Goal: Transaction & Acquisition: Purchase product/service

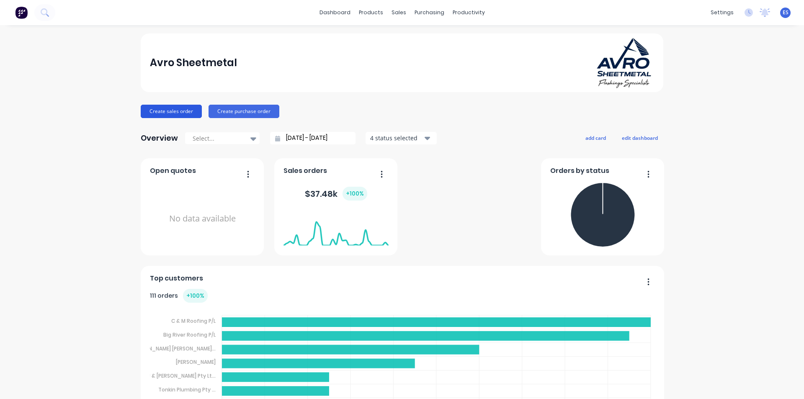
click at [157, 109] on button "Create sales order" at bounding box center [171, 111] width 61 height 13
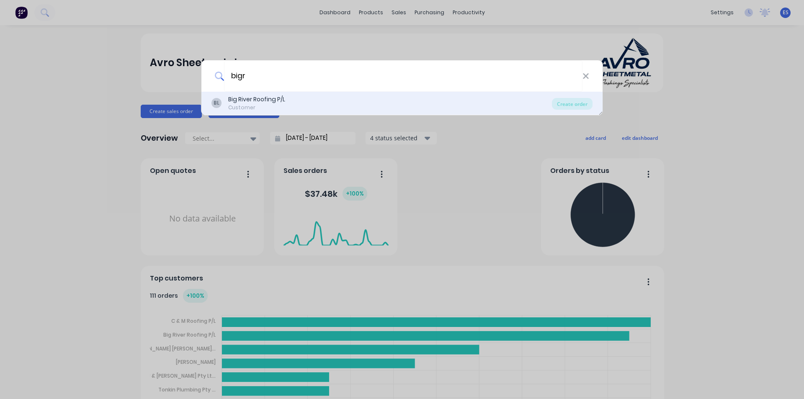
type input "bigr"
click at [259, 93] on div "BL Big River Roofing P/L Customer Create order" at bounding box center [401, 103] width 401 height 23
click at [288, 100] on div "BL Big River Roofing P/L Customer" at bounding box center [381, 103] width 340 height 16
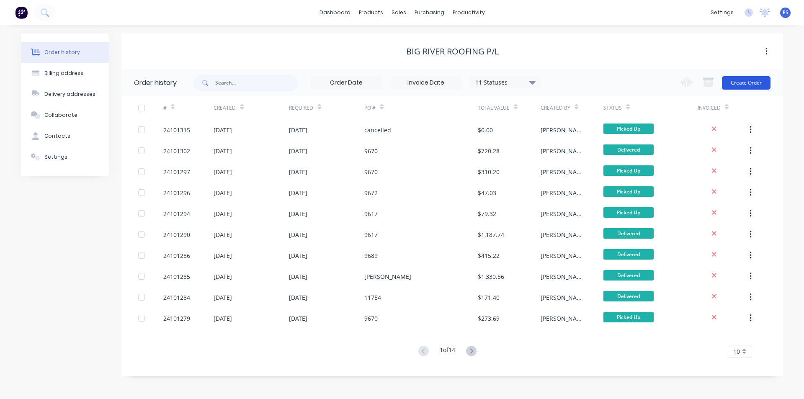
click at [745, 87] on button "Create Order" at bounding box center [746, 82] width 49 height 13
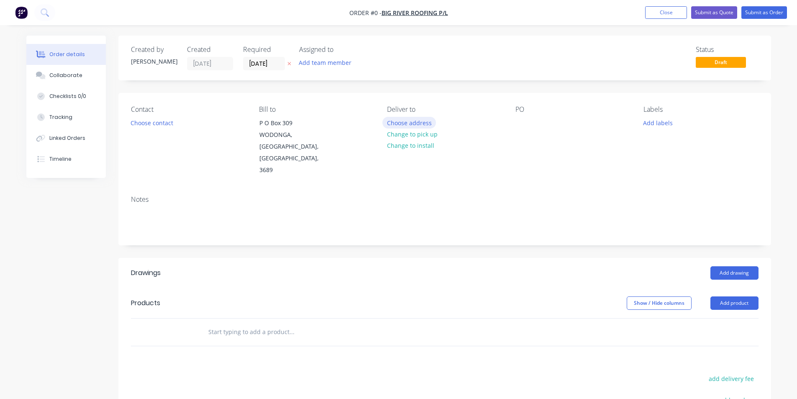
click at [426, 122] on button "Choose address" at bounding box center [410, 122] width 54 height 11
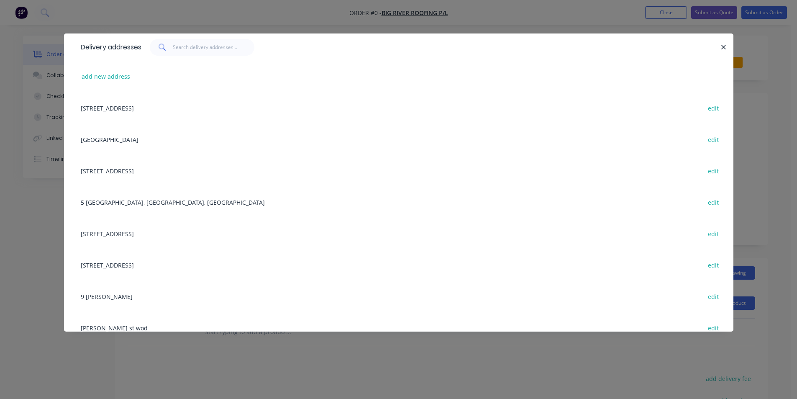
click at [117, 139] on div "[GEOGRAPHIC_DATA] alb edit" at bounding box center [399, 138] width 645 height 31
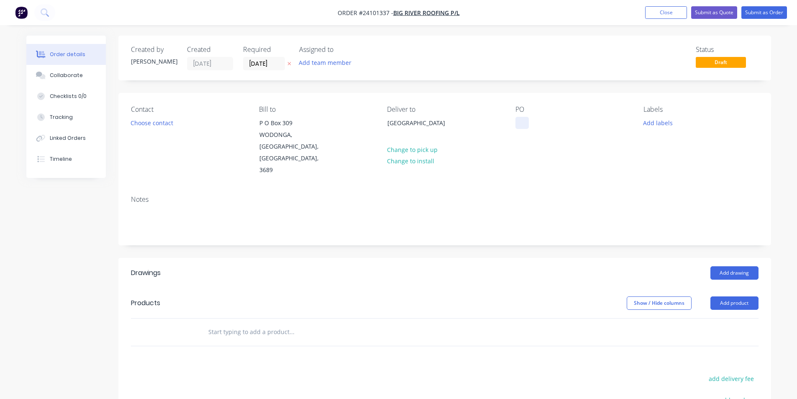
click at [516, 120] on div at bounding box center [522, 123] width 13 height 12
click at [739, 266] on button "Add drawing" at bounding box center [735, 272] width 48 height 13
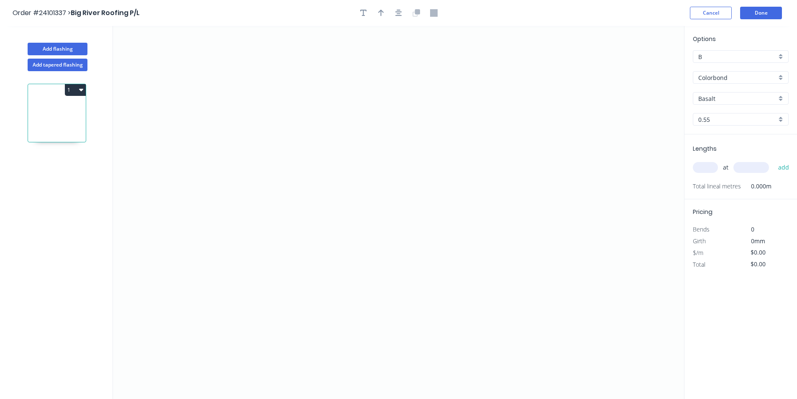
click at [737, 98] on input "Basalt" at bounding box center [738, 98] width 78 height 9
click at [735, 115] on div "Woodland Grey" at bounding box center [741, 114] width 95 height 15
type input "Woodland Grey"
click at [307, 105] on icon "0" at bounding box center [398, 212] width 571 height 373
click at [304, 173] on icon "0" at bounding box center [398, 212] width 571 height 373
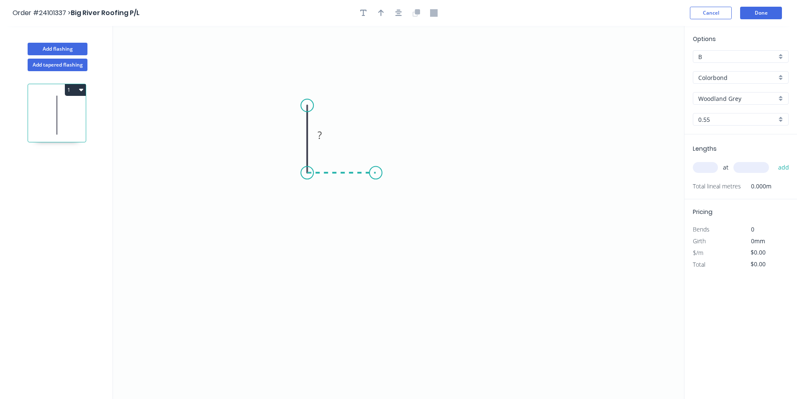
click at [376, 172] on icon "0 ?" at bounding box center [398, 212] width 571 height 373
click at [371, 235] on icon "0 ? ?" at bounding box center [398, 212] width 571 height 373
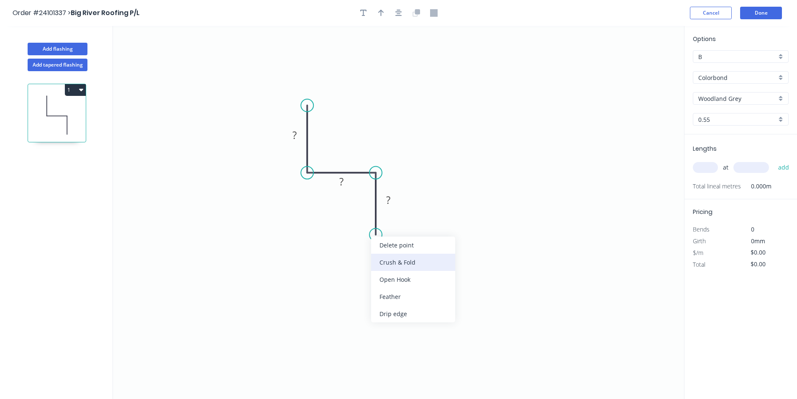
click at [391, 266] on div "Crush & Fold" at bounding box center [413, 262] width 84 height 17
click at [402, 263] on div "Flip bend" at bounding box center [422, 261] width 84 height 17
click at [398, 207] on rect at bounding box center [388, 199] width 27 height 17
click at [397, 203] on rect at bounding box center [388, 201] width 17 height 12
click at [343, 184] on tspan "?" at bounding box center [341, 182] width 4 height 14
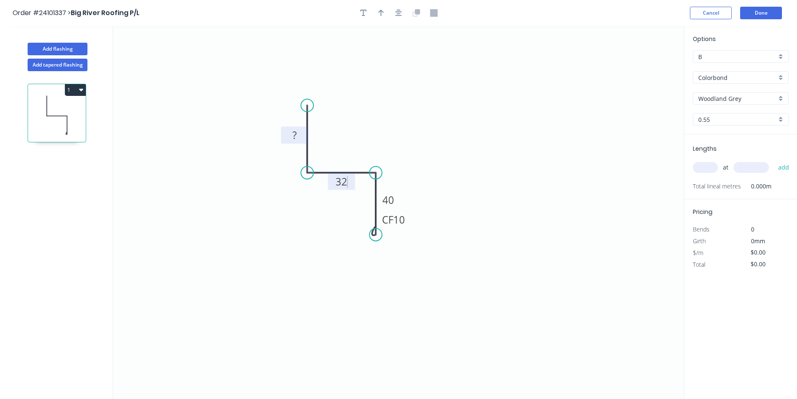
click at [299, 136] on rect at bounding box center [294, 136] width 17 height 12
click at [706, 169] on input "text" at bounding box center [705, 167] width 25 height 11
type input "$11.14"
type input "1"
click at [750, 169] on input "text" at bounding box center [752, 167] width 36 height 11
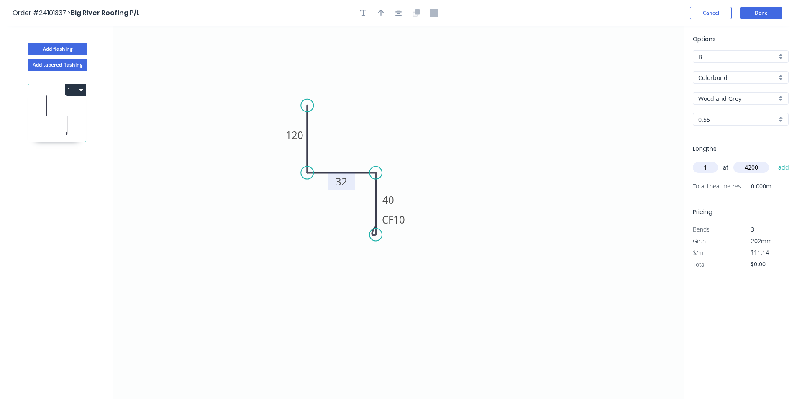
type input "4200"
click at [774, 160] on button "add" at bounding box center [784, 167] width 20 height 14
type input "$46.79"
type input "1"
click at [750, 169] on input "text" at bounding box center [752, 167] width 36 height 11
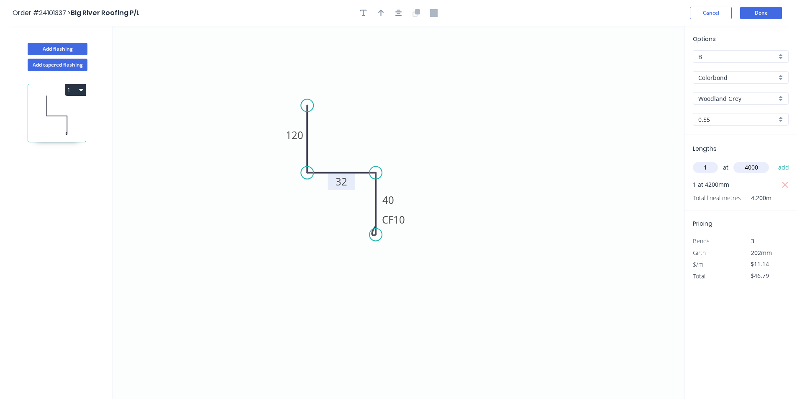
type input "4000"
click at [774, 160] on button "add" at bounding box center [784, 167] width 20 height 14
type input "$91.35"
type input "1"
click at [750, 169] on input "text" at bounding box center [752, 167] width 36 height 11
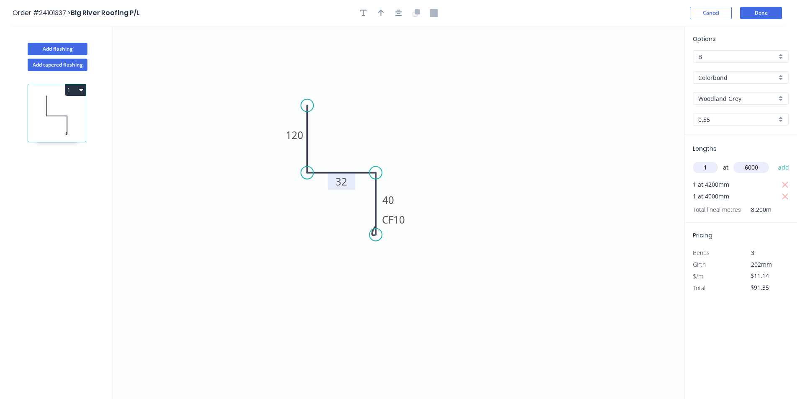
type input "6000"
click at [774, 160] on button "add" at bounding box center [784, 167] width 20 height 14
type input "$158.19"
type input "2"
click at [750, 169] on input "text" at bounding box center [752, 167] width 36 height 11
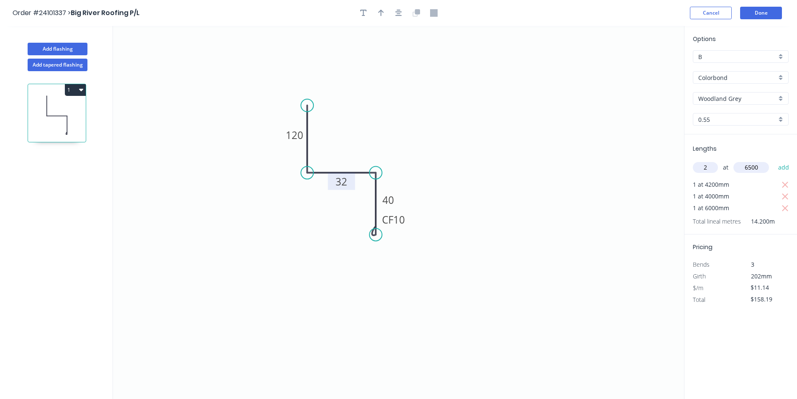
type input "6500"
click at [774, 160] on button "add" at bounding box center [784, 167] width 20 height 14
type input "$303.01"
type input "1"
click at [750, 169] on input "text" at bounding box center [752, 167] width 36 height 11
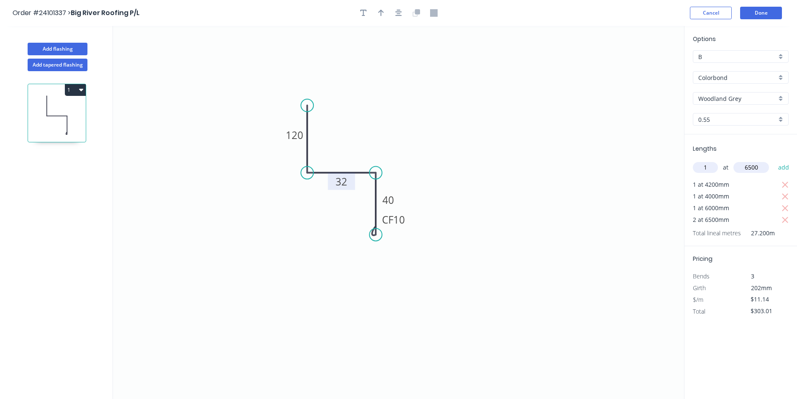
type input "6500"
click at [774, 160] on button "add" at bounding box center [784, 167] width 20 height 14
type input "$375.42"
type input "1"
click at [750, 169] on input "text" at bounding box center [752, 167] width 36 height 11
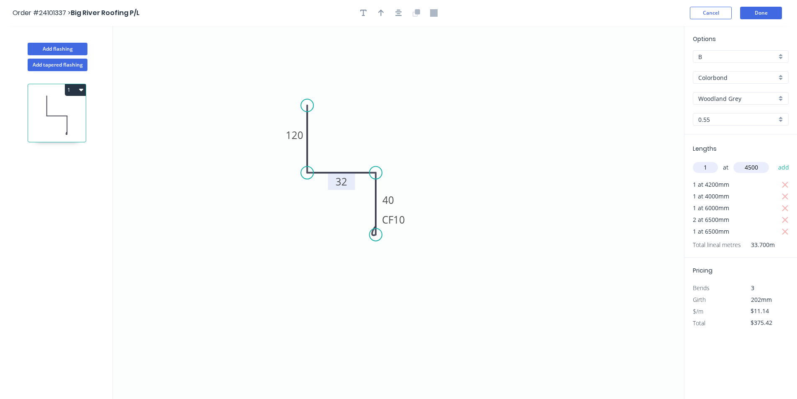
type input "4500"
click at [774, 160] on button "add" at bounding box center [784, 167] width 20 height 14
type input "$425.55"
type input "1"
click at [750, 169] on input "text" at bounding box center [752, 167] width 36 height 11
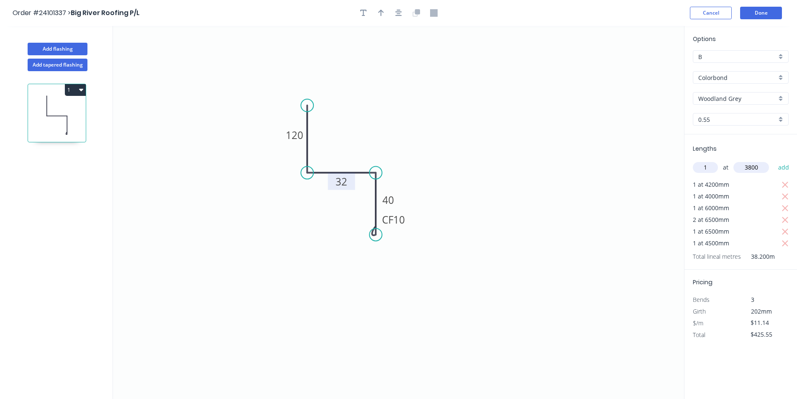
type input "3800"
click at [774, 160] on button "add" at bounding box center [784, 167] width 20 height 14
type input "$467.88"
type input "1"
click at [750, 169] on input "text" at bounding box center [752, 167] width 36 height 11
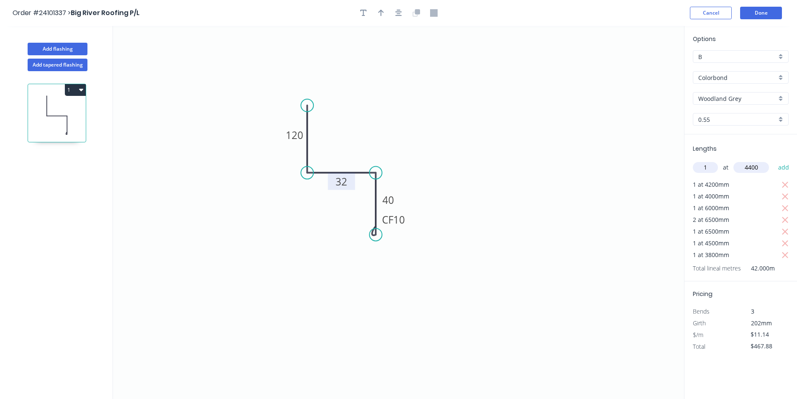
type input "4400"
click at [774, 160] on button "add" at bounding box center [784, 167] width 20 height 14
type input "$516.90"
type input "1"
click at [750, 169] on input "text" at bounding box center [752, 167] width 36 height 11
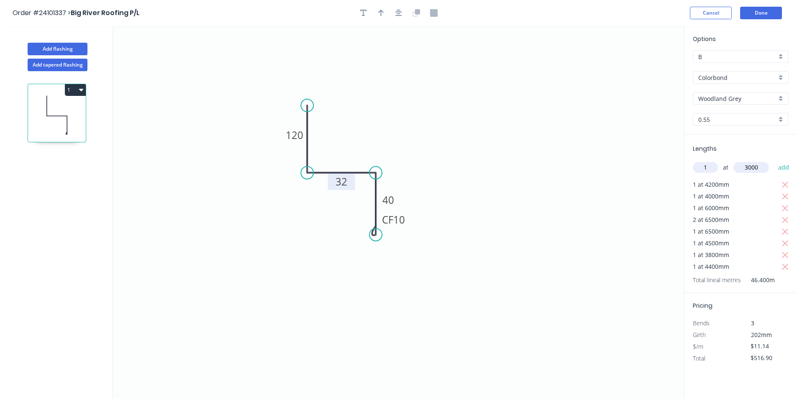
type input "3000"
click at [774, 160] on button "add" at bounding box center [784, 167] width 20 height 14
type input "$550.32"
type input "1"
click at [750, 169] on input "text" at bounding box center [752, 167] width 36 height 11
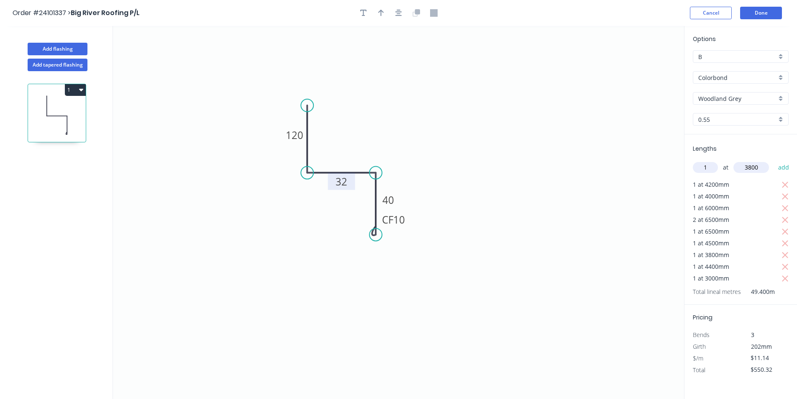
type input "3800"
click at [774, 160] on button "add" at bounding box center [784, 167] width 20 height 14
type input "$592.65"
click at [64, 45] on button "Add flashing" at bounding box center [58, 49] width 60 height 13
type input "$0.00"
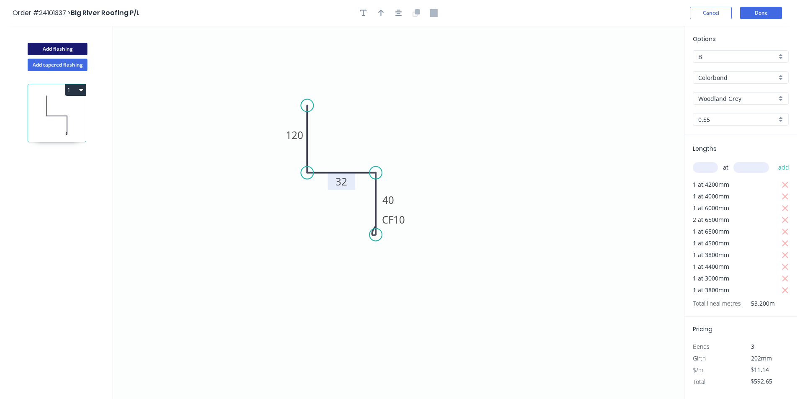
type input "$0.00"
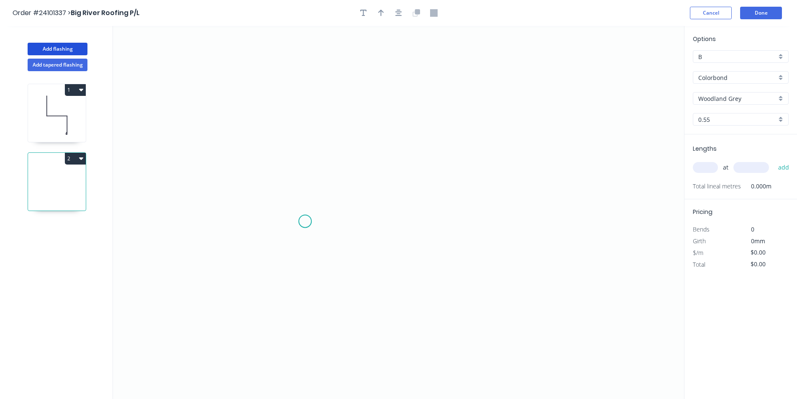
click at [305, 221] on icon "0" at bounding box center [398, 212] width 571 height 373
click at [312, 99] on icon "0" at bounding box center [398, 212] width 571 height 373
click at [404, 95] on icon "0 ?" at bounding box center [398, 212] width 571 height 373
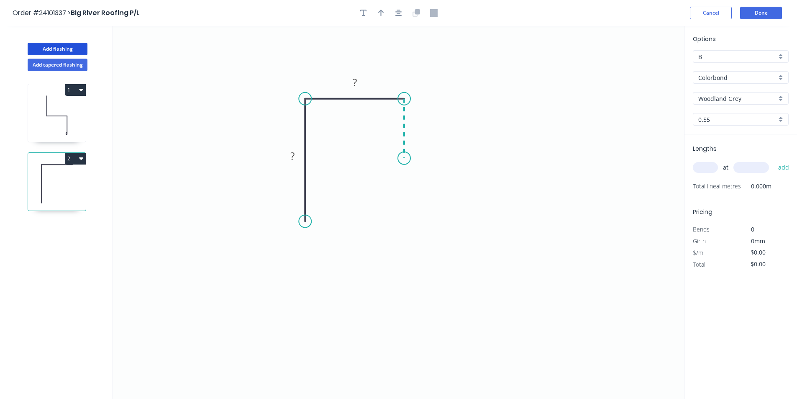
click at [408, 158] on icon "0 ? ?" at bounding box center [398, 212] width 571 height 373
click at [408, 158] on circle at bounding box center [404, 158] width 13 height 13
click at [419, 129] on rect at bounding box center [416, 125] width 17 height 12
click at [360, 84] on rect at bounding box center [355, 83] width 17 height 12
click at [291, 157] on tspan "?" at bounding box center [292, 156] width 4 height 14
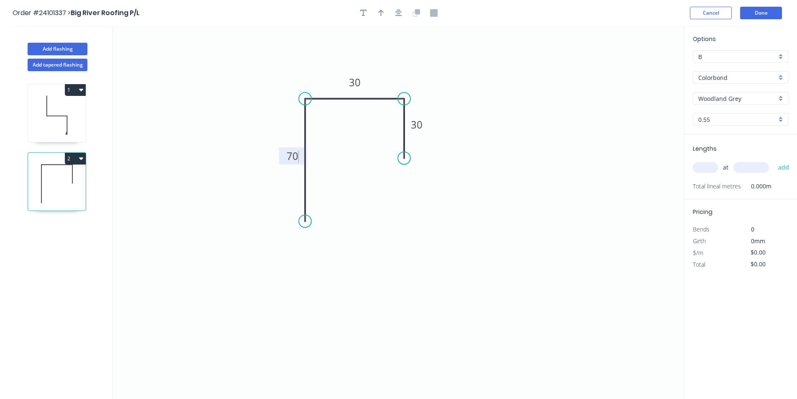
click at [712, 166] on input "text" at bounding box center [705, 167] width 25 height 11
type input "$7.80"
type input "1"
click at [747, 169] on input "text" at bounding box center [752, 167] width 36 height 11
type input "4200"
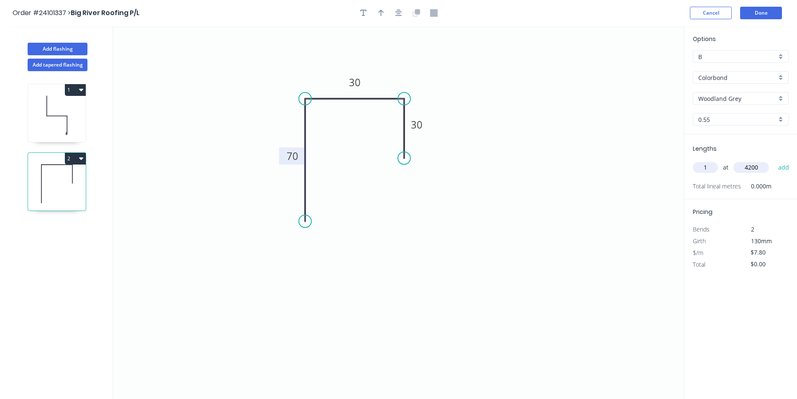
click at [774, 160] on button "add" at bounding box center [784, 167] width 20 height 14
type input "$32.76"
type input "1"
click at [747, 169] on input "text" at bounding box center [752, 167] width 36 height 11
type input "4000"
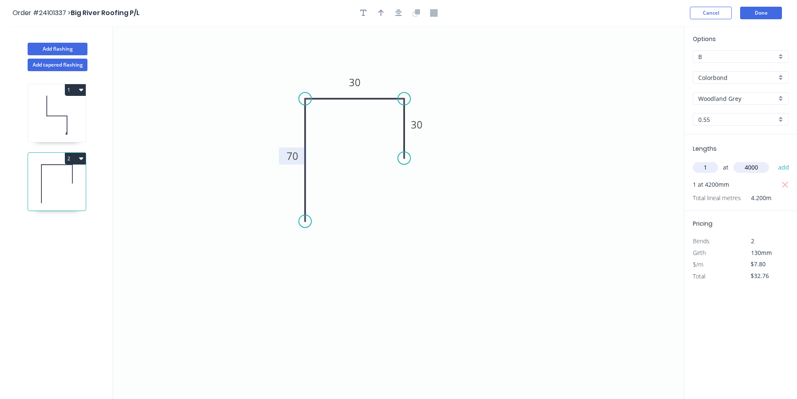
click at [774, 160] on button "add" at bounding box center [784, 167] width 20 height 14
type input "$63.96"
type input "1"
click at [747, 169] on input "text" at bounding box center [752, 167] width 36 height 11
type input "5000"
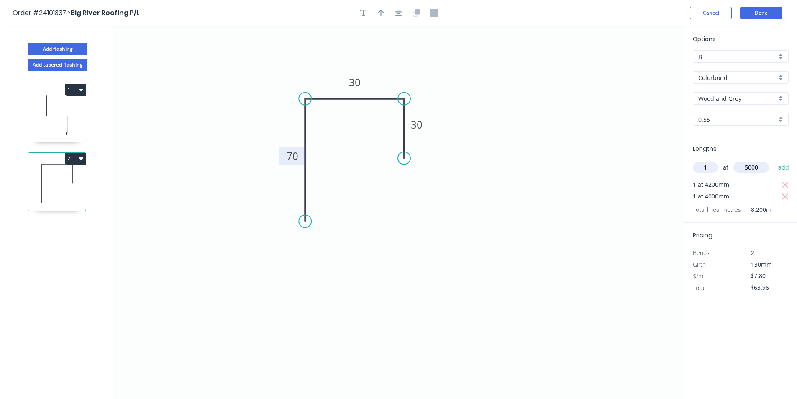
click at [774, 160] on button "add" at bounding box center [784, 167] width 20 height 14
type input "$102.96"
type input "2"
click at [747, 169] on input "text" at bounding box center [752, 167] width 36 height 11
type input "6500"
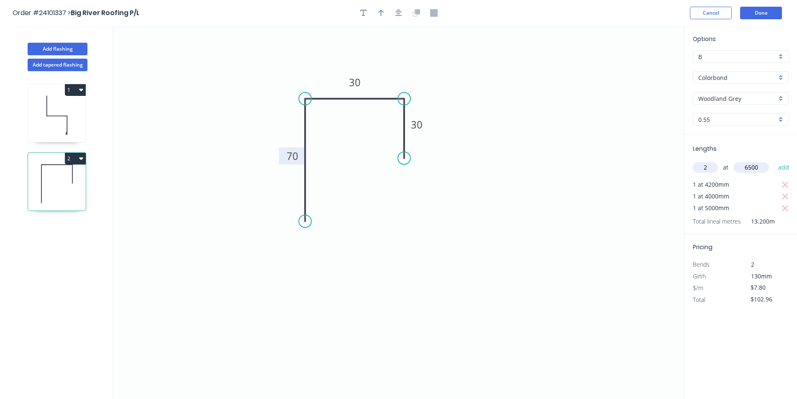
click at [774, 160] on button "add" at bounding box center [784, 167] width 20 height 14
type input "$204.36"
type input "1"
click at [747, 169] on input "text" at bounding box center [752, 167] width 36 height 11
type input "6500"
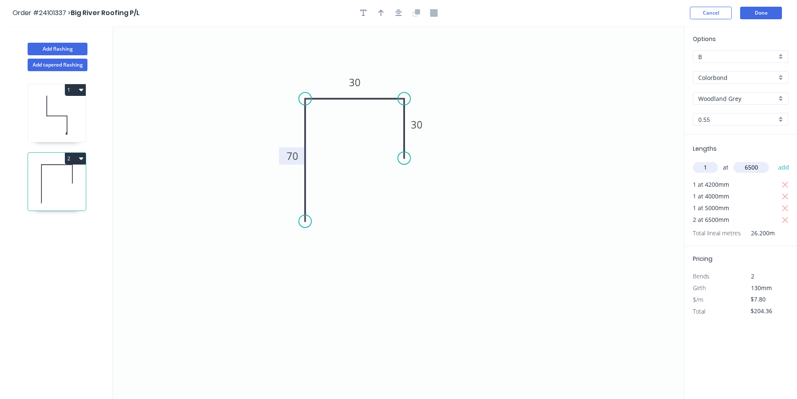
click at [774, 160] on button "add" at bounding box center [784, 167] width 20 height 14
type input "$255.06"
type input "1"
click at [747, 169] on input "text" at bounding box center [752, 167] width 36 height 11
type input "4500"
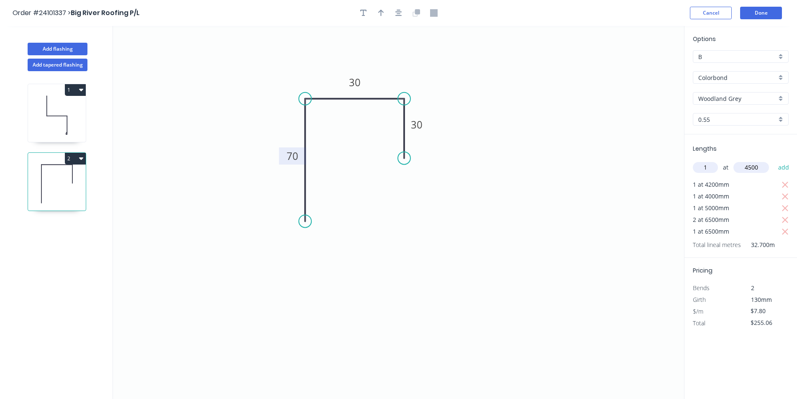
click at [774, 160] on button "add" at bounding box center [784, 167] width 20 height 14
type input "$290.16"
type input "1"
click at [747, 169] on input "text" at bounding box center [752, 167] width 36 height 11
type input "3800"
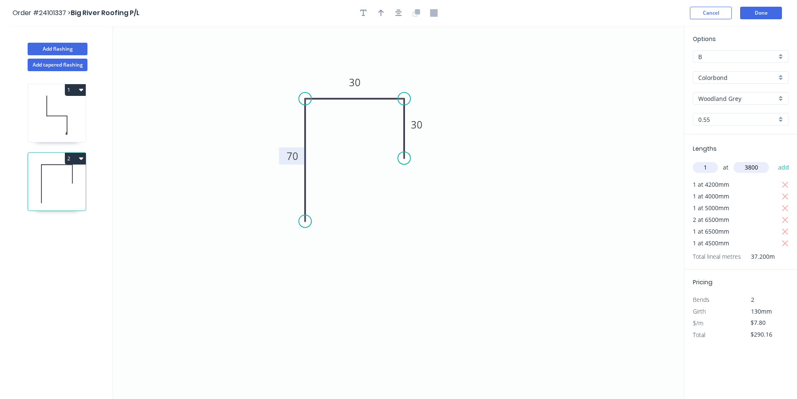
click at [774, 160] on button "add" at bounding box center [784, 167] width 20 height 14
type input "$319.80"
type input "1"
click at [747, 169] on input "text" at bounding box center [752, 167] width 36 height 11
type input "4400"
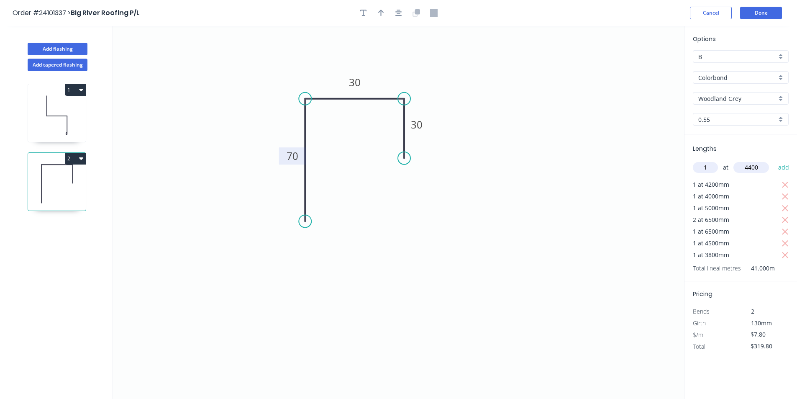
click at [774, 160] on button "add" at bounding box center [784, 167] width 20 height 14
type input "$354.12"
type input "1"
click at [747, 169] on input "text" at bounding box center [752, 167] width 36 height 11
type input "3000"
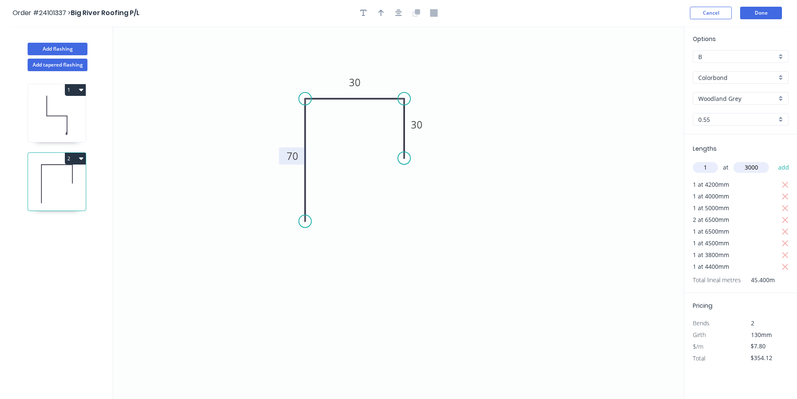
click at [774, 160] on button "add" at bounding box center [784, 167] width 20 height 14
type input "$377.52"
type input "1"
click at [747, 169] on input "text" at bounding box center [752, 167] width 36 height 11
type input "3800"
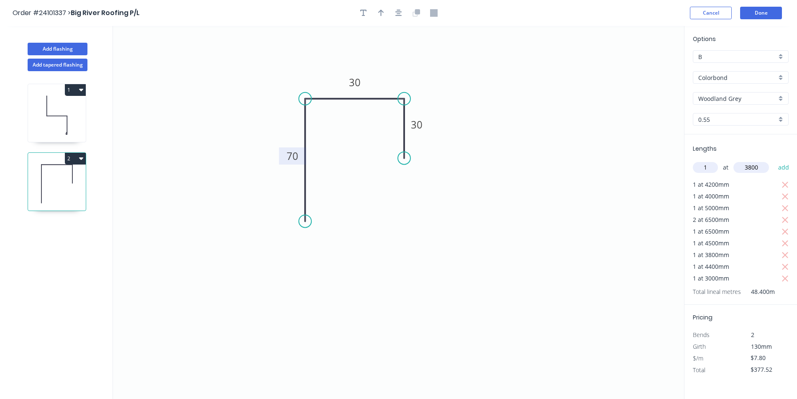
click at [774, 160] on button "add" at bounding box center [784, 167] width 20 height 14
click at [82, 156] on icon "button" at bounding box center [81, 158] width 4 height 7
click at [62, 176] on div "Duplicate" at bounding box center [46, 179] width 64 height 12
type input "$0.00"
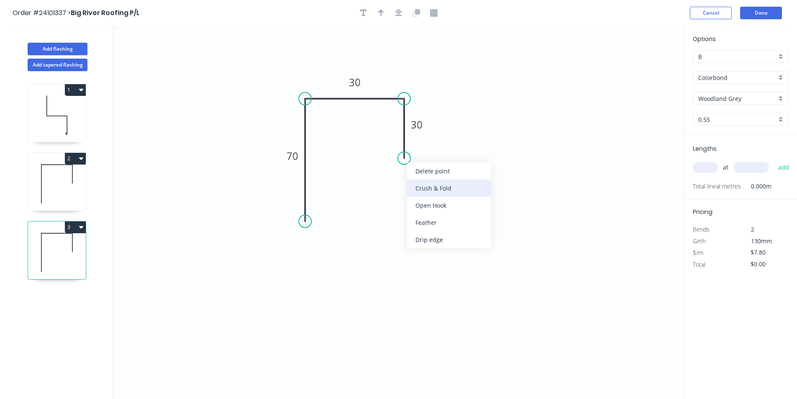
click at [432, 185] on div "Crush & Fold" at bounding box center [449, 188] width 84 height 17
click at [424, 123] on rect at bounding box center [416, 125] width 17 height 12
click at [297, 158] on tspan "70" at bounding box center [293, 156] width 12 height 14
click at [708, 164] on input "text" at bounding box center [705, 167] width 25 height 11
type input "$10.08"
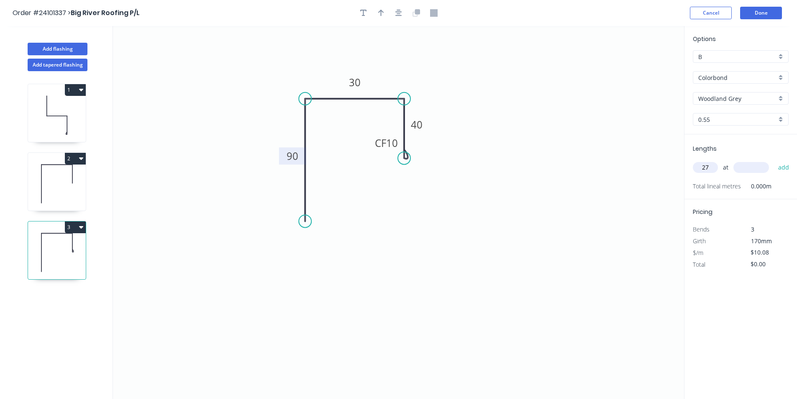
type input "27"
click at [757, 170] on input "text" at bounding box center [752, 167] width 36 height 11
type input "6000"
click at [393, 141] on tspan "10" at bounding box center [392, 143] width 12 height 14
click at [500, 227] on icon "0 90 30 CF 20 40" at bounding box center [398, 212] width 571 height 373
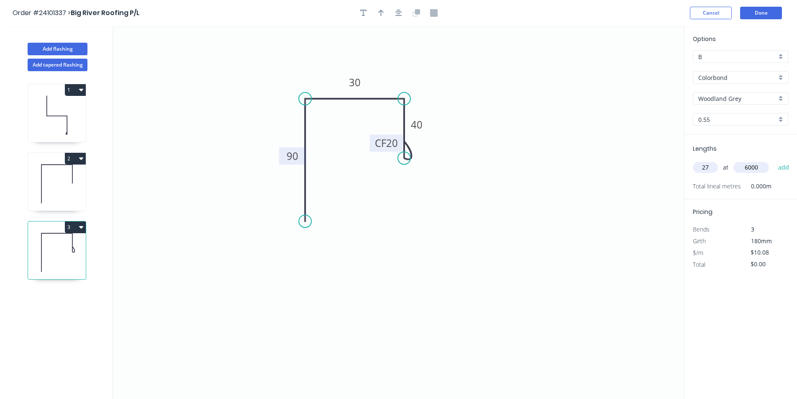
click at [768, 166] on input "6000" at bounding box center [752, 167] width 36 height 11
click at [774, 160] on button "add" at bounding box center [784, 167] width 20 height 14
type input "$1,632.96"
click at [766, 9] on button "Done" at bounding box center [761, 13] width 42 height 13
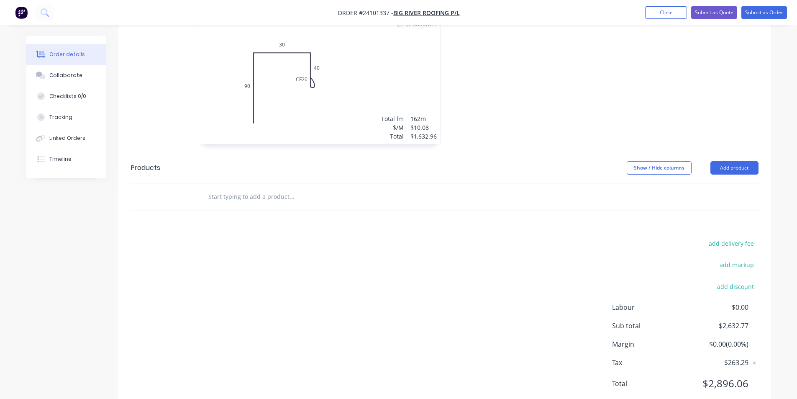
scroll to position [435, 0]
click at [741, 236] on button "add delivery fee" at bounding box center [732, 241] width 54 height 11
type input "50"
click input "submit" at bounding box center [0, 0] width 0 height 0
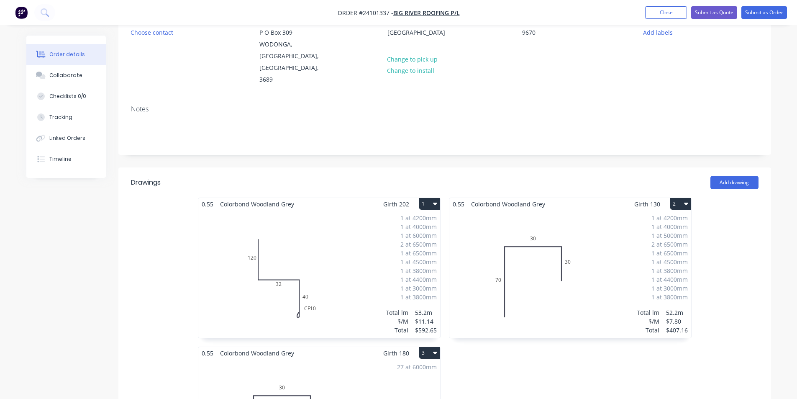
scroll to position [13, 0]
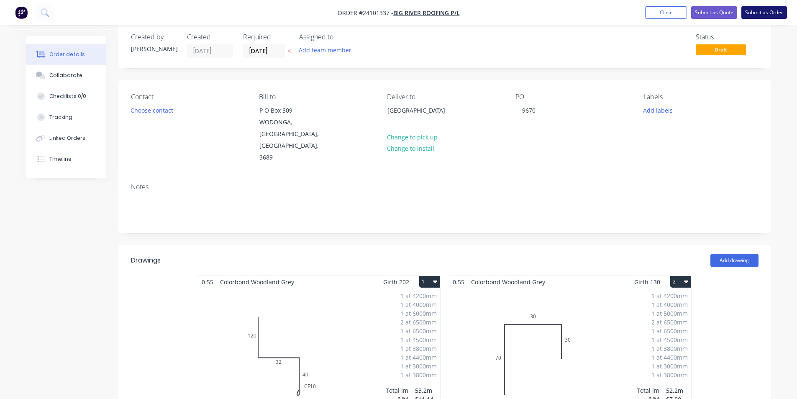
click at [755, 15] on button "Submit as Order" at bounding box center [765, 12] width 46 height 13
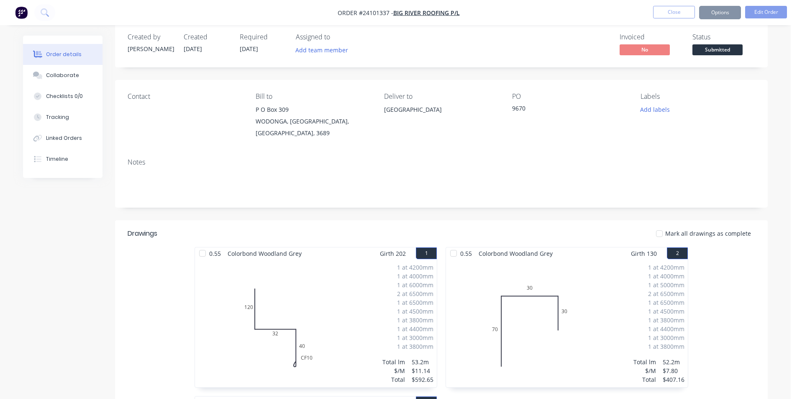
scroll to position [0, 0]
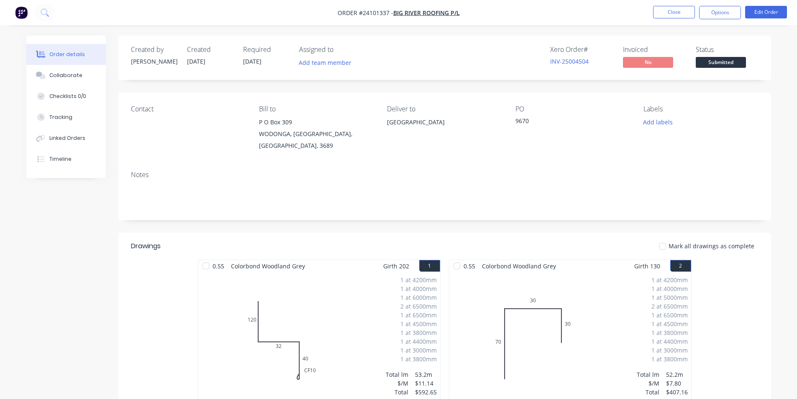
click at [26, 14] on img "button" at bounding box center [21, 12] width 13 height 13
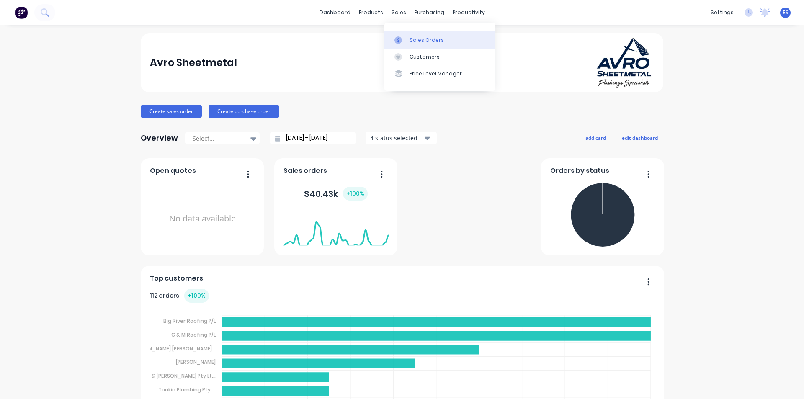
click at [410, 35] on link "Sales Orders" at bounding box center [439, 39] width 111 height 17
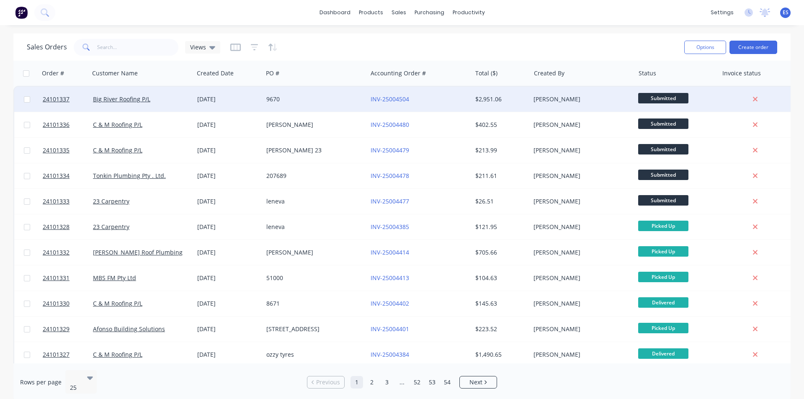
click at [307, 96] on div "9670" at bounding box center [312, 99] width 93 height 8
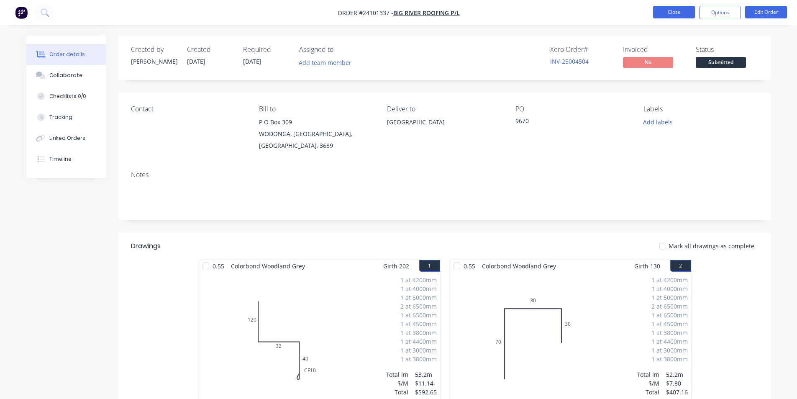
click at [676, 13] on button "Close" at bounding box center [674, 12] width 42 height 13
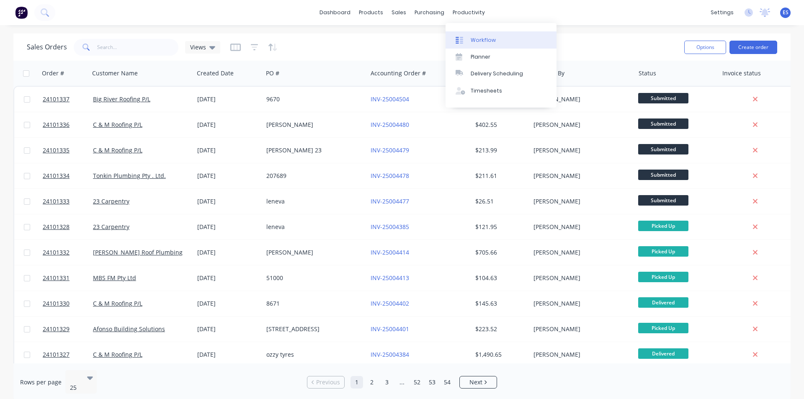
click at [482, 36] on link "Workflow" at bounding box center [500, 39] width 111 height 17
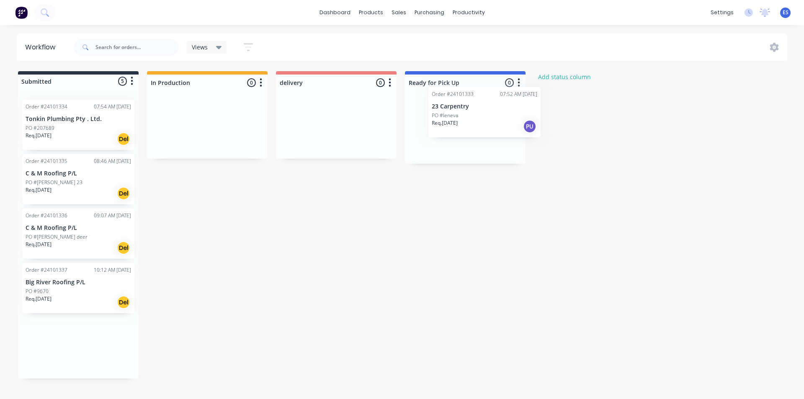
drag, startPoint x: 75, startPoint y: 134, endPoint x: 487, endPoint y: 121, distance: 412.5
click at [487, 121] on div "Submitted 5 Status colour #273444 hex #273444 Save Cancel Summaries Total order…" at bounding box center [388, 224] width 789 height 307
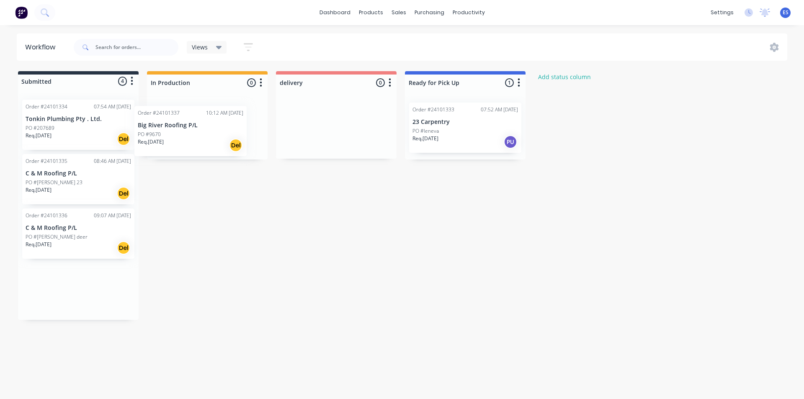
drag, startPoint x: 87, startPoint y: 309, endPoint x: 202, endPoint y: 151, distance: 195.7
click at [202, 151] on div "Submitted 4 Status colour #273444 hex #273444 Save Cancel Summaries Total order…" at bounding box center [388, 195] width 789 height 249
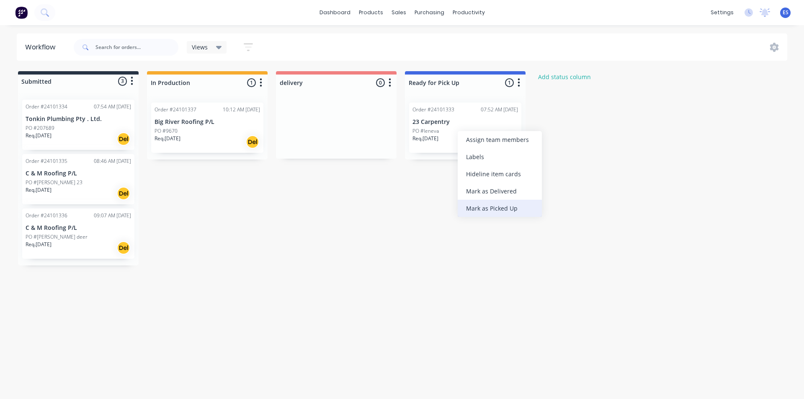
click at [490, 204] on div "Mark as Picked Up" at bounding box center [499, 208] width 84 height 17
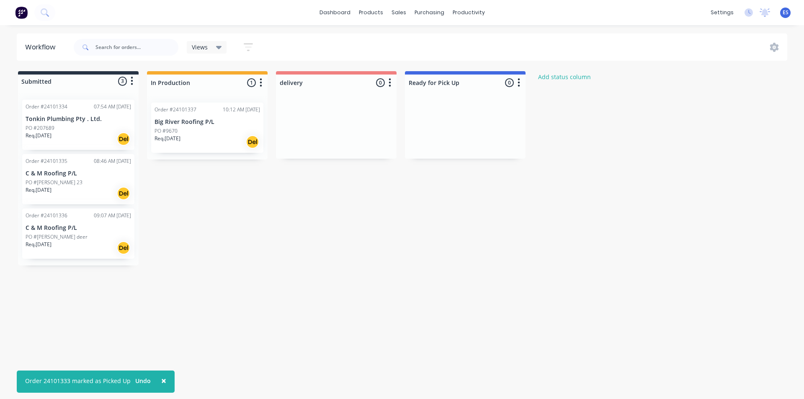
click at [214, 223] on div "Submitted 3 Status colour #273444 hex #273444 Save Cancel Summaries Total order…" at bounding box center [388, 168] width 789 height 194
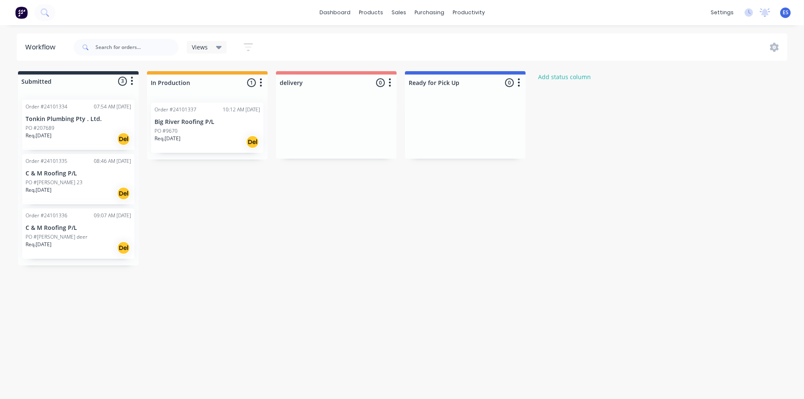
click at [244, 283] on div "Workflow Views Save new view None (Default) edit Show/Hide statuses Show line i…" at bounding box center [402, 207] width 804 height 349
click at [17, 16] on img at bounding box center [21, 12] width 13 height 13
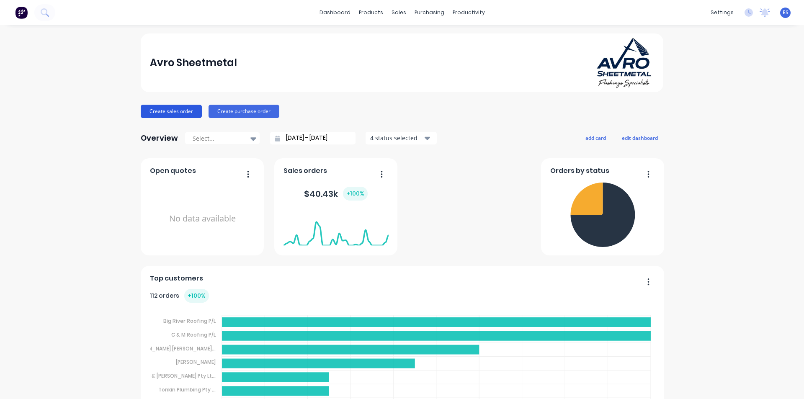
click at [159, 105] on button "Create sales order" at bounding box center [171, 111] width 61 height 13
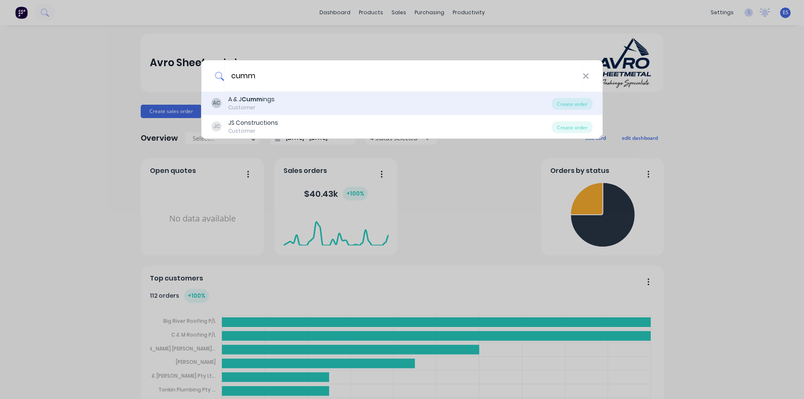
type input "cumm"
click at [254, 106] on div "Customer" at bounding box center [251, 108] width 46 height 8
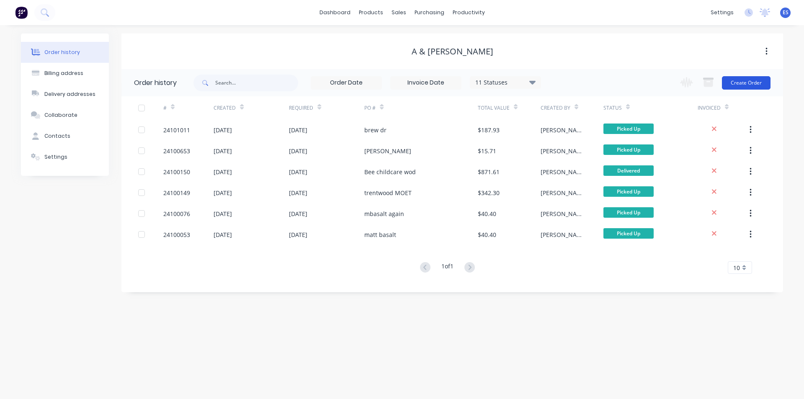
click at [757, 79] on button "Create Order" at bounding box center [746, 82] width 49 height 13
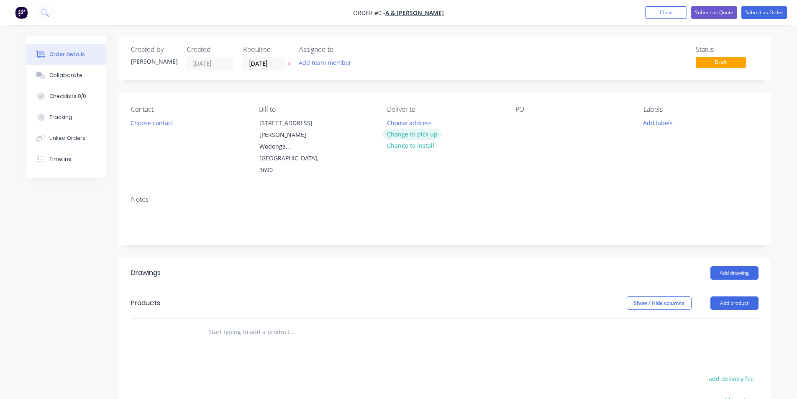
click at [422, 134] on button "Change to pick up" at bounding box center [412, 133] width 59 height 11
click at [156, 126] on button "Choose contact" at bounding box center [151, 122] width 51 height 11
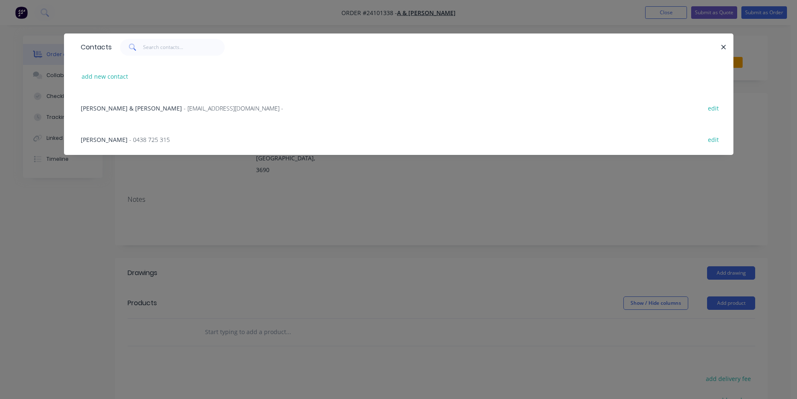
click at [129, 140] on span "- 0438 725 315" at bounding box center [149, 140] width 41 height 8
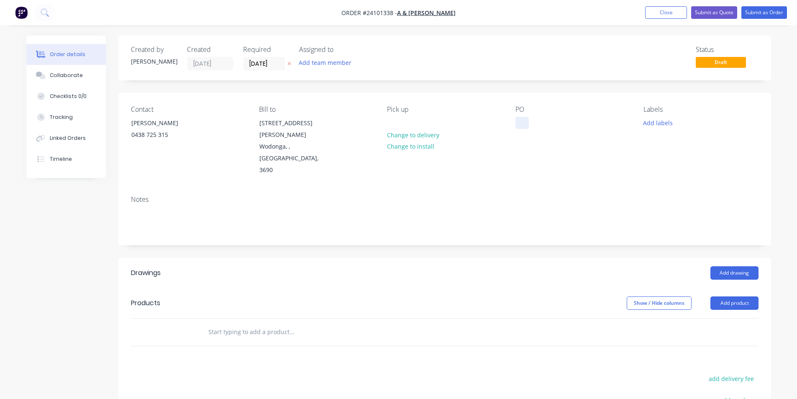
click at [527, 125] on div at bounding box center [522, 123] width 13 height 12
click at [750, 266] on button "Add drawing" at bounding box center [735, 272] width 48 height 13
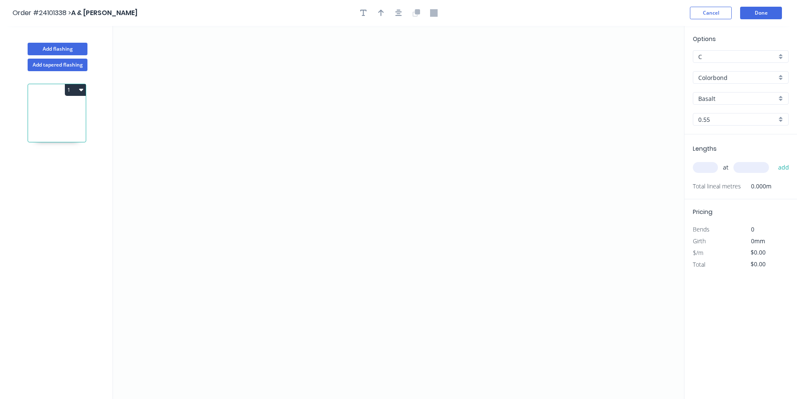
click at [727, 97] on input "Basalt" at bounding box center [738, 98] width 78 height 9
click at [718, 128] on div "Manor Red" at bounding box center [741, 129] width 95 height 15
type input "Manor Red"
click at [291, 100] on icon "0" at bounding box center [398, 212] width 571 height 373
click at [293, 180] on icon "0" at bounding box center [398, 212] width 571 height 373
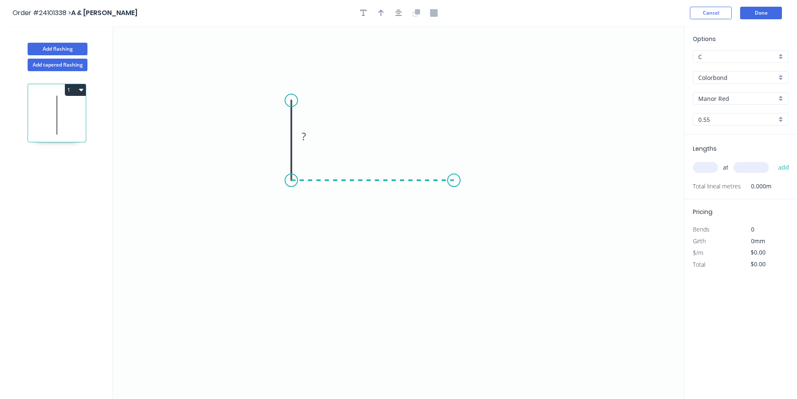
click at [454, 184] on icon "0 ?" at bounding box center [398, 212] width 571 height 373
click at [457, 220] on icon "0 ? ?" at bounding box center [398, 212] width 571 height 373
click at [457, 220] on circle at bounding box center [454, 219] width 13 height 13
click at [470, 200] on rect at bounding box center [466, 197] width 17 height 12
click at [375, 190] on rect at bounding box center [373, 190] width 17 height 12
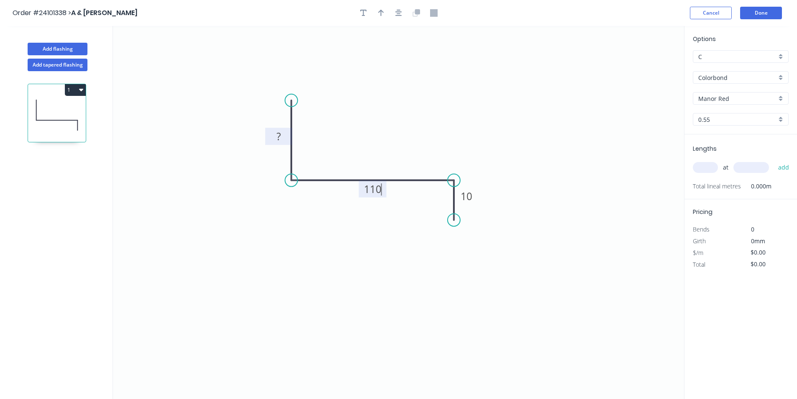
click at [282, 139] on rect at bounding box center [278, 137] width 17 height 12
click at [711, 163] on input "text" at bounding box center [705, 167] width 25 height 11
type input "$10.04"
type input "1"
click at [748, 171] on input "text" at bounding box center [752, 167] width 36 height 11
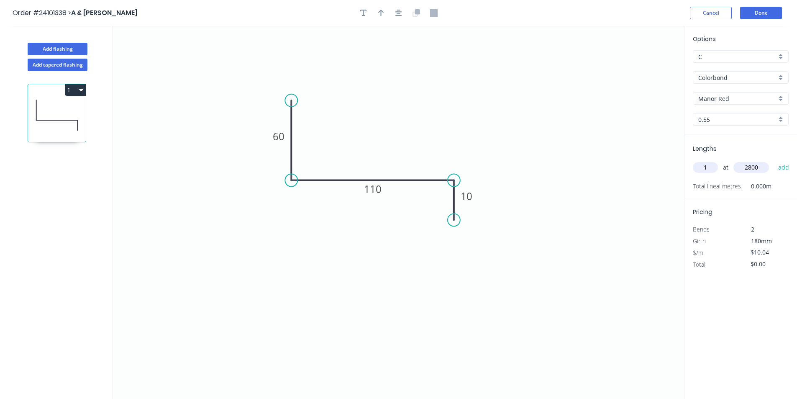
type input "2800"
click at [774, 160] on button "add" at bounding box center [784, 167] width 20 height 14
type input "$28.11"
click at [753, 15] on button "Done" at bounding box center [761, 13] width 42 height 13
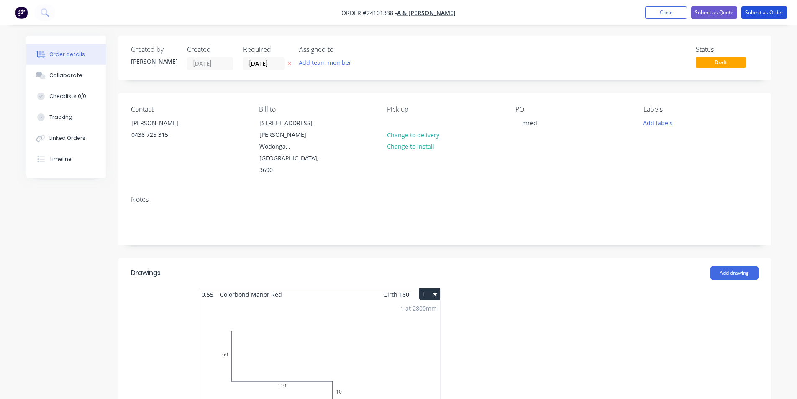
click at [753, 15] on button "Submit as Order" at bounding box center [765, 12] width 46 height 13
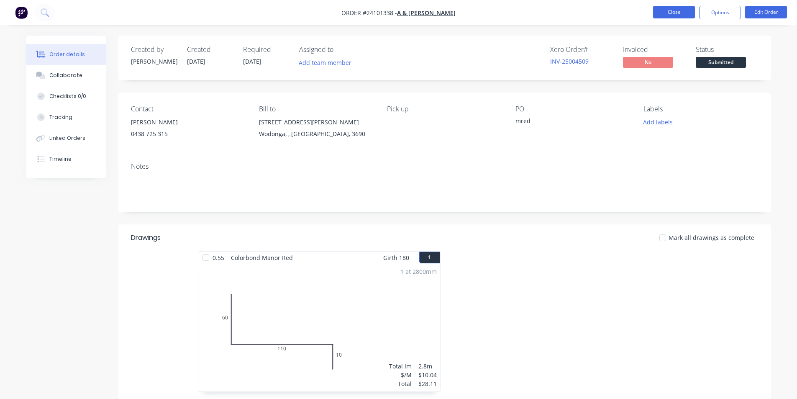
click at [675, 10] on button "Close" at bounding box center [674, 12] width 42 height 13
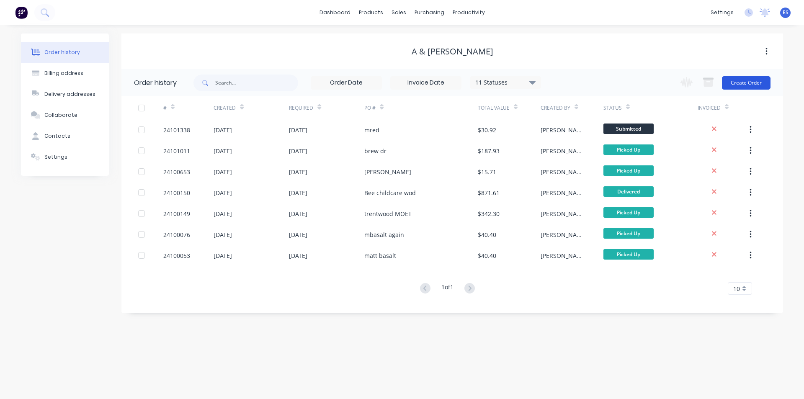
click at [745, 83] on button "Create Order" at bounding box center [746, 82] width 49 height 13
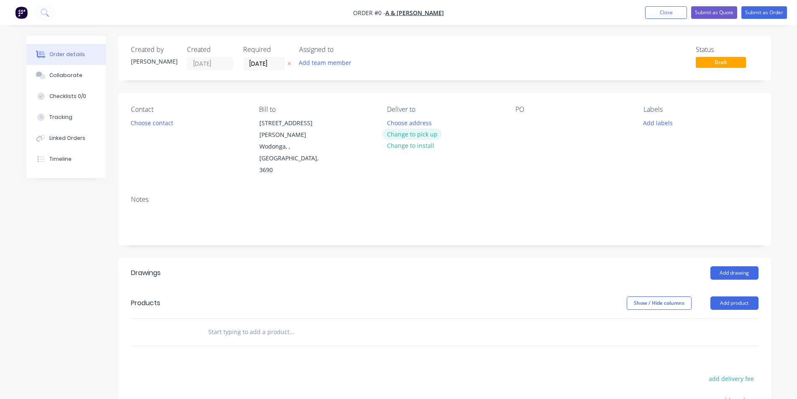
click at [421, 134] on button "Change to pick up" at bounding box center [412, 133] width 59 height 11
click at [137, 127] on button "Choose contact" at bounding box center [151, 122] width 51 height 11
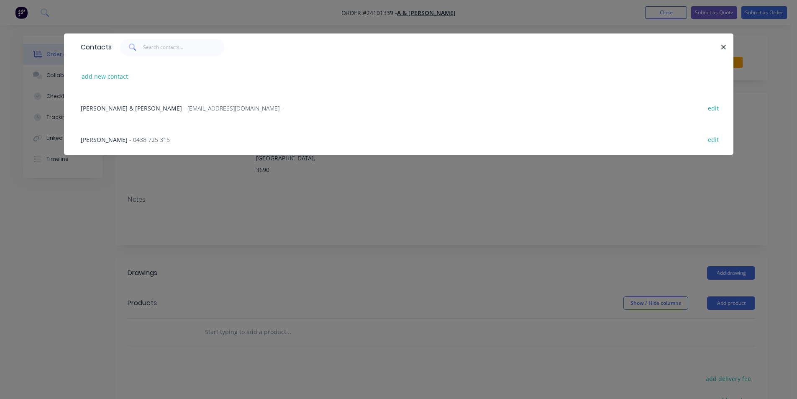
click at [131, 142] on div "[PERSON_NAME] - 0438 725 315 edit" at bounding box center [399, 138] width 645 height 31
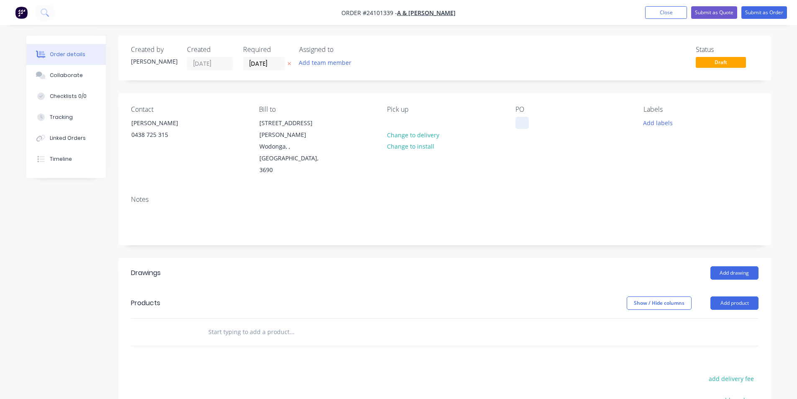
click at [522, 126] on div at bounding box center [522, 123] width 13 height 12
click at [742, 266] on button "Add drawing" at bounding box center [735, 272] width 48 height 13
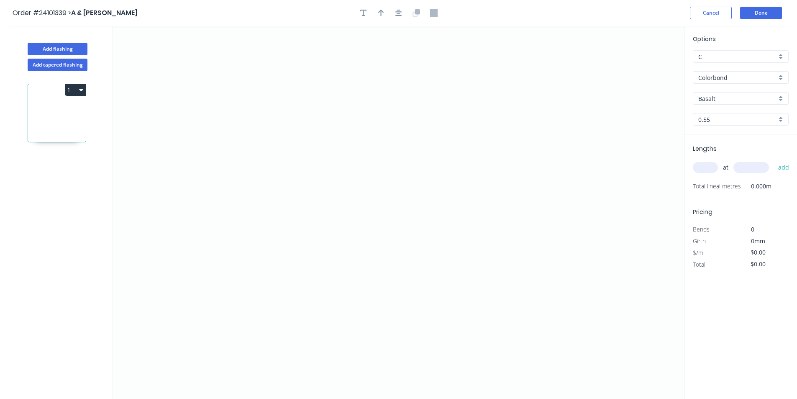
click at [719, 99] on input "Basalt" at bounding box center [738, 98] width 78 height 9
click at [719, 127] on div "Manor Red" at bounding box center [741, 129] width 95 height 15
type input "Manor Red"
click at [477, 150] on icon "0" at bounding box center [398, 212] width 571 height 373
click at [466, 136] on icon at bounding box center [471, 143] width 10 height 15
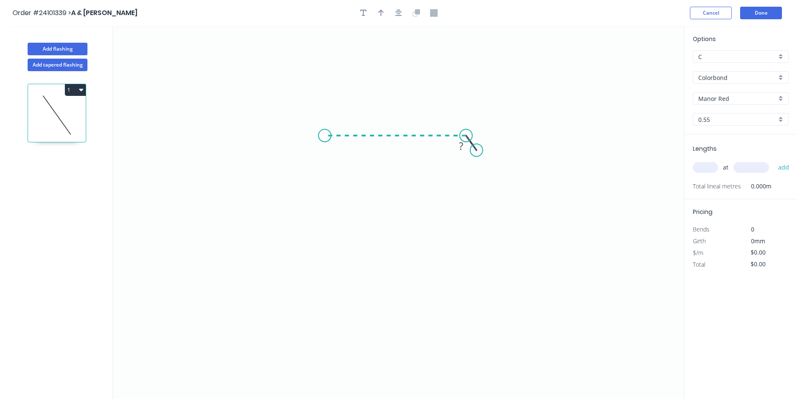
click at [325, 133] on icon "0 ?" at bounding box center [398, 212] width 571 height 373
click at [321, 248] on icon "0 ? ? ? º" at bounding box center [398, 212] width 571 height 373
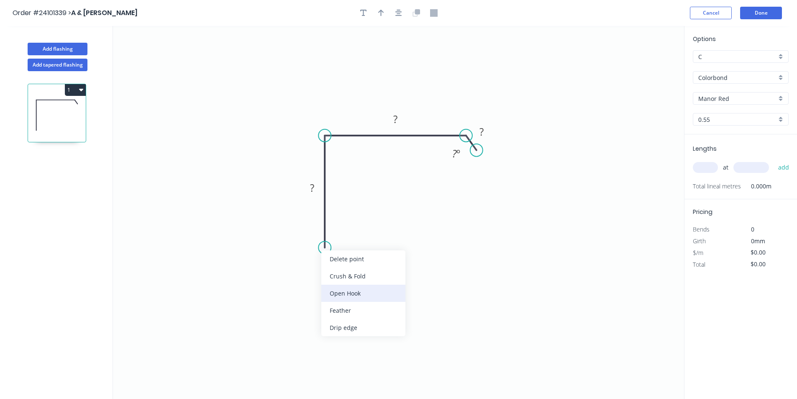
click at [352, 291] on div "Open Hook" at bounding box center [363, 293] width 84 height 17
click at [362, 261] on div "Delete point" at bounding box center [370, 259] width 84 height 17
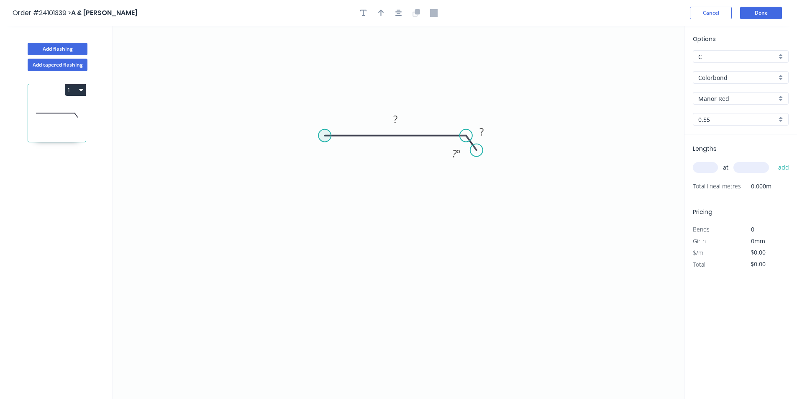
click at [326, 135] on circle at bounding box center [325, 135] width 13 height 13
click at [319, 258] on icon "0 ? ? ? º" at bounding box center [398, 212] width 571 height 373
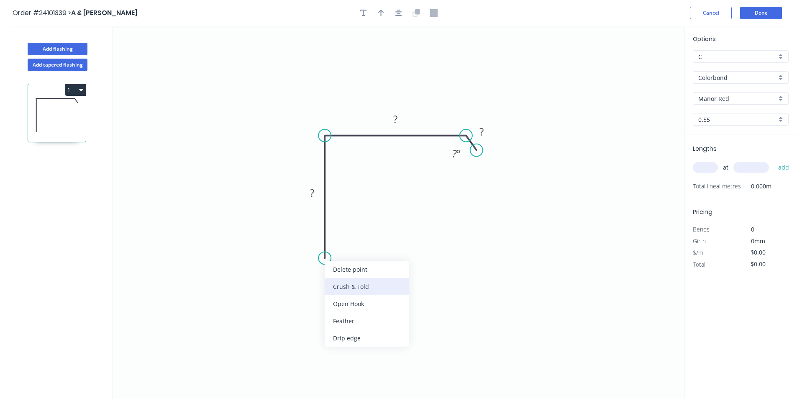
click at [346, 290] on div "Crush & Fold" at bounding box center [367, 286] width 84 height 17
click at [315, 192] on rect at bounding box center [312, 194] width 17 height 12
click at [402, 118] on rect at bounding box center [395, 120] width 17 height 12
click at [481, 135] on tspan "?" at bounding box center [482, 132] width 4 height 14
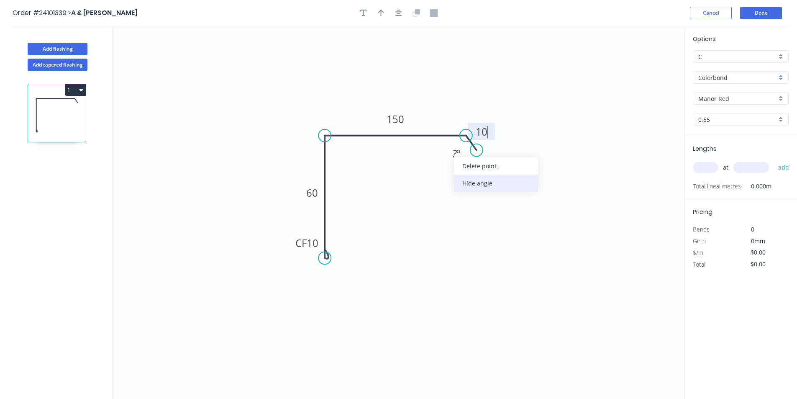
click at [473, 189] on div "Hide angle" at bounding box center [496, 183] width 84 height 17
type input "$12.25"
click at [716, 167] on input "text" at bounding box center [705, 167] width 25 height 11
type input "1"
click at [753, 166] on input "text" at bounding box center [752, 167] width 36 height 11
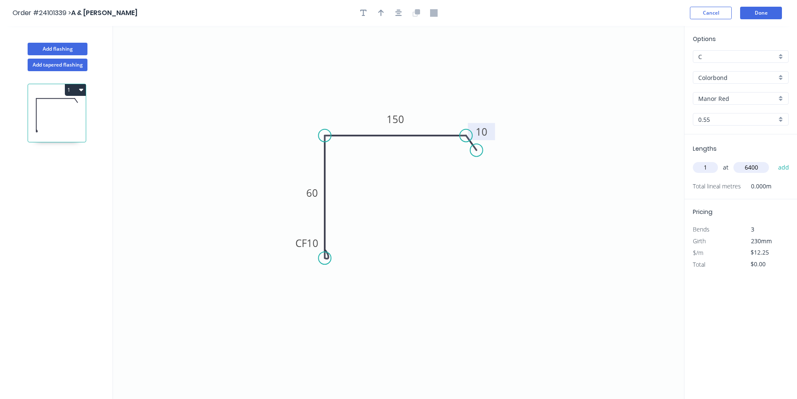
type input "6400"
click at [774, 160] on button "add" at bounding box center [784, 167] width 20 height 14
type input "$78.40"
type input "1"
click at [753, 166] on input "text" at bounding box center [752, 167] width 36 height 11
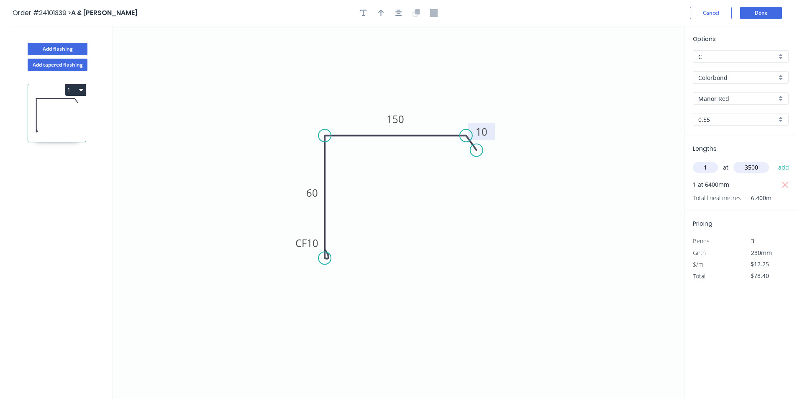
type input "3500"
click at [774, 160] on button "add" at bounding box center [784, 167] width 20 height 14
type input "$121.28"
click at [765, 15] on button "Done" at bounding box center [761, 13] width 42 height 13
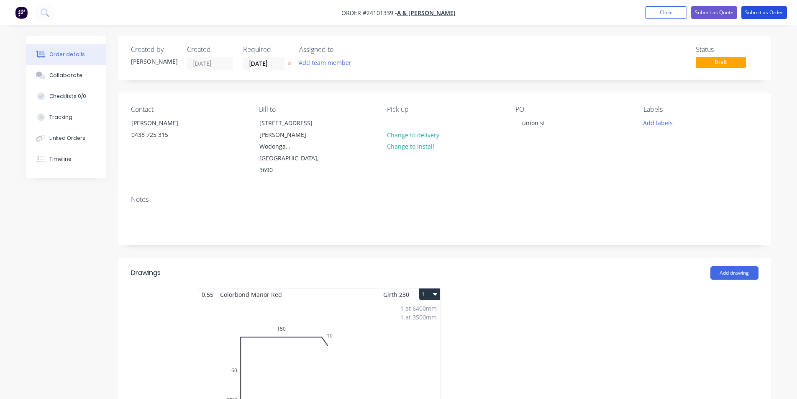
click at [765, 15] on button "Submit as Order" at bounding box center [765, 12] width 46 height 13
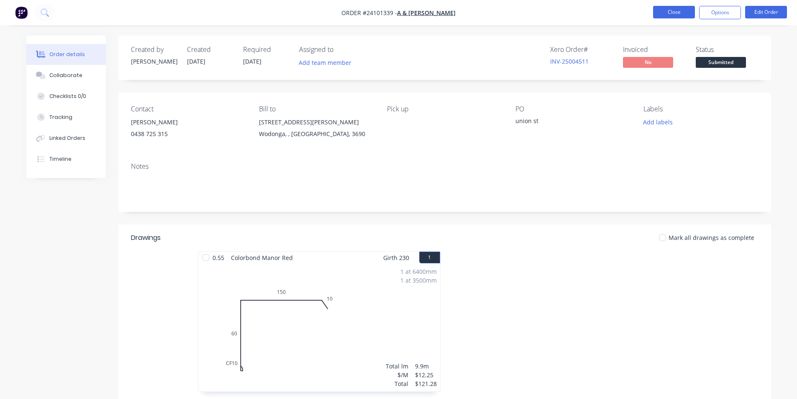
click at [688, 15] on button "Close" at bounding box center [674, 12] width 42 height 13
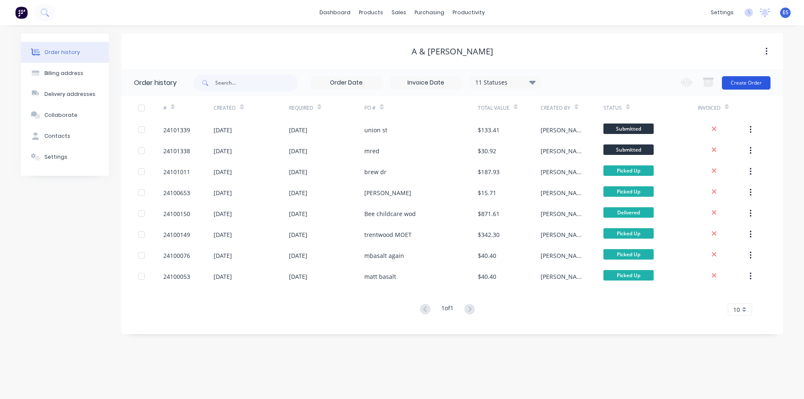
click at [727, 80] on button "Create Order" at bounding box center [746, 82] width 49 height 13
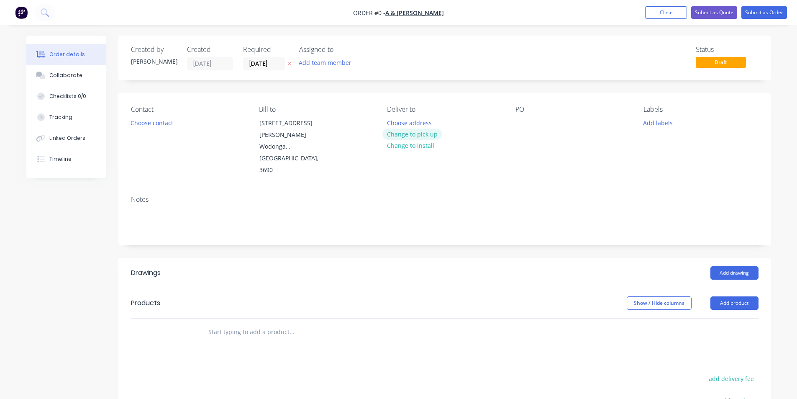
click at [425, 137] on button "Change to pick up" at bounding box center [412, 133] width 59 height 11
click at [146, 119] on button "Choose contact" at bounding box center [151, 122] width 51 height 11
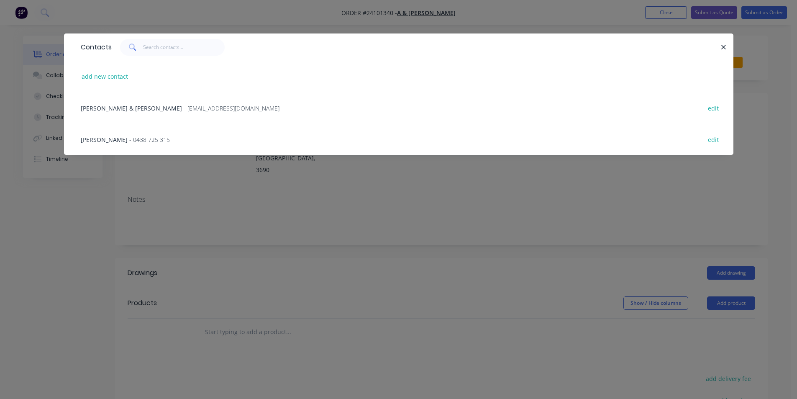
click at [124, 134] on div "[PERSON_NAME] - 0438 725 315 edit" at bounding box center [399, 138] width 645 height 31
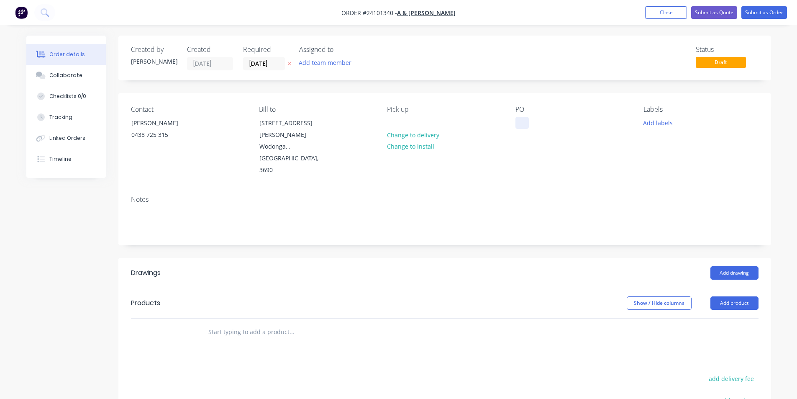
click at [522, 127] on div at bounding box center [522, 123] width 13 height 12
click at [734, 258] on header "Drawings Add drawing" at bounding box center [444, 273] width 653 height 30
click at [737, 266] on button "Add drawing" at bounding box center [735, 272] width 48 height 13
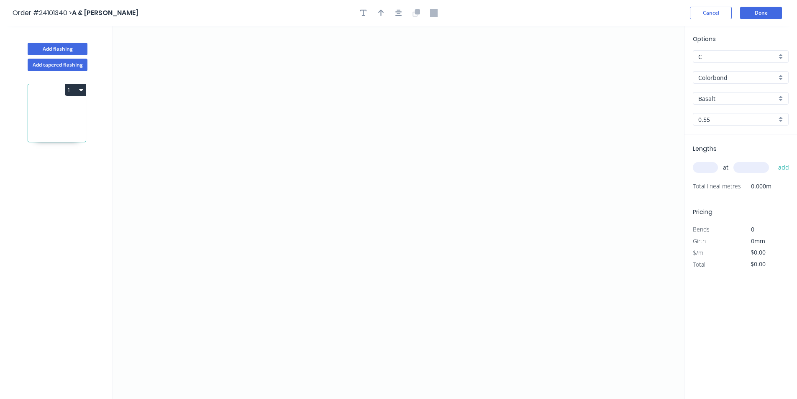
click at [739, 82] on div "Colorbond" at bounding box center [741, 77] width 96 height 13
click at [727, 135] on div "Zincalume" at bounding box center [741, 137] width 95 height 15
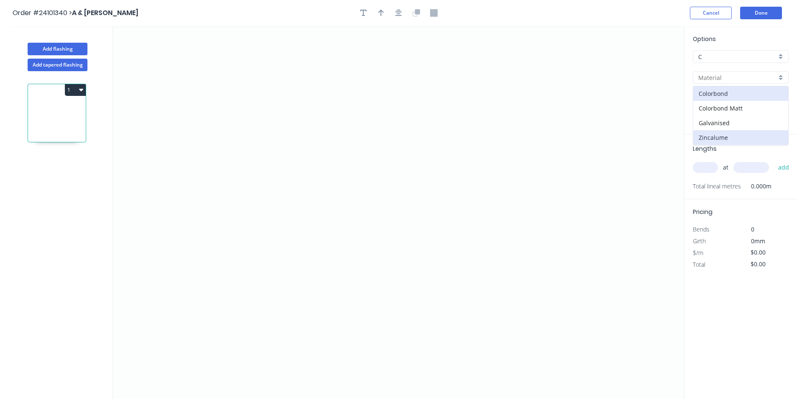
type input "Zincalume"
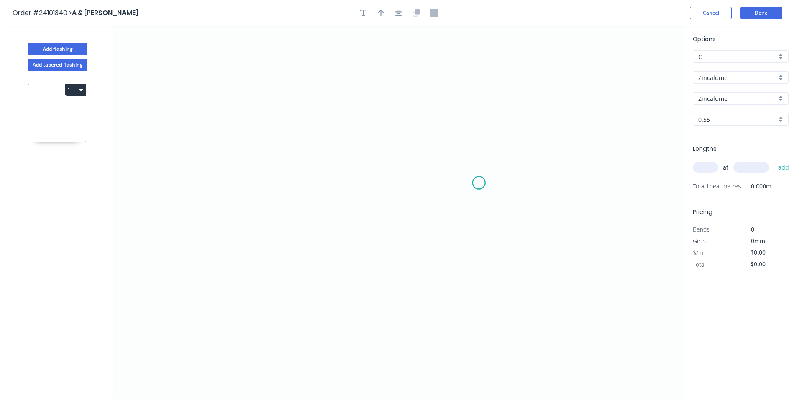
click at [479, 183] on icon "0" at bounding box center [398, 212] width 571 height 373
click at [494, 190] on icon "0" at bounding box center [398, 212] width 571 height 373
click at [373, 241] on icon "0 ?" at bounding box center [398, 212] width 571 height 373
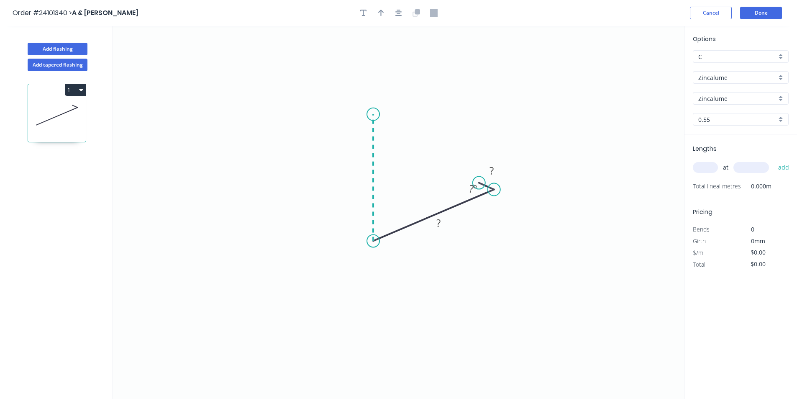
click at [380, 113] on icon "0 ? ? ? º" at bounding box center [398, 212] width 571 height 373
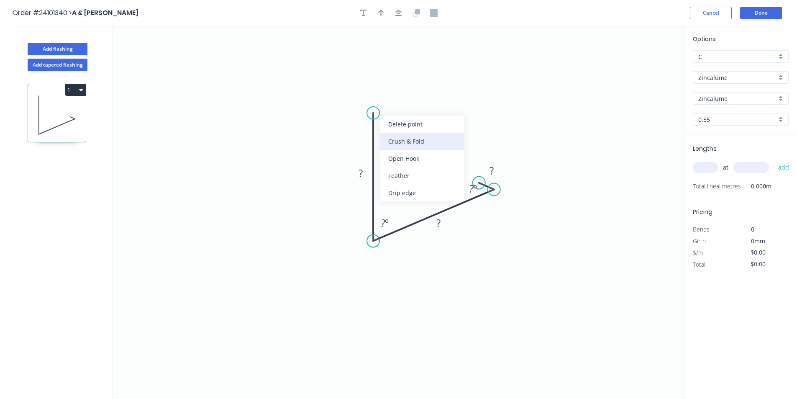
click at [391, 141] on div "Crush & Fold" at bounding box center [422, 141] width 84 height 17
click at [385, 224] on tspan "?" at bounding box center [383, 223] width 5 height 14
click at [360, 179] on tspan "?" at bounding box center [361, 173] width 4 height 14
click at [444, 224] on rect at bounding box center [438, 224] width 17 height 12
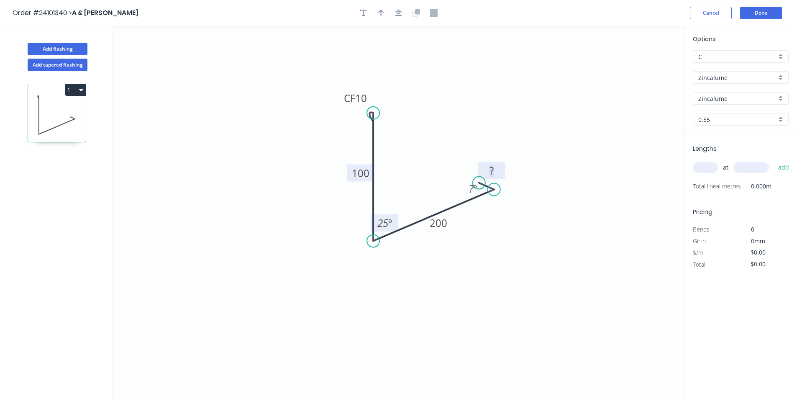
click at [493, 168] on tspan "?" at bounding box center [492, 171] width 4 height 14
click at [487, 213] on div "Hide angle" at bounding box center [517, 215] width 84 height 17
type input "$16.76"
click at [704, 169] on input "text" at bounding box center [705, 167] width 25 height 11
type input "1"
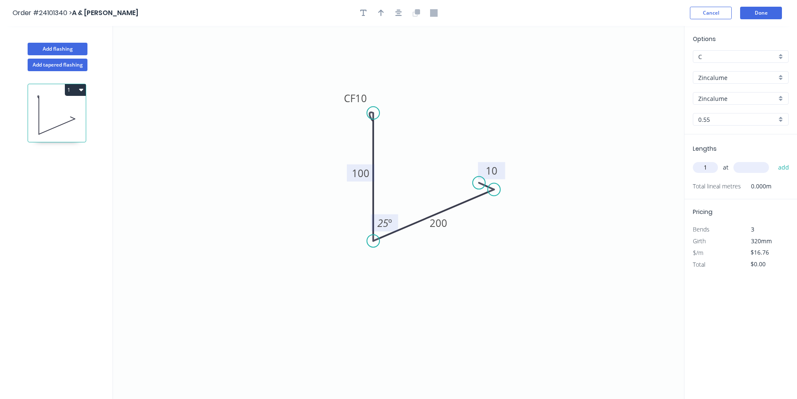
click at [748, 167] on input "text" at bounding box center [752, 167] width 36 height 11
type input "1500"
click at [774, 160] on button "add" at bounding box center [784, 167] width 20 height 14
type input "$25.14"
click at [67, 51] on button "Add flashing" at bounding box center [58, 49] width 60 height 13
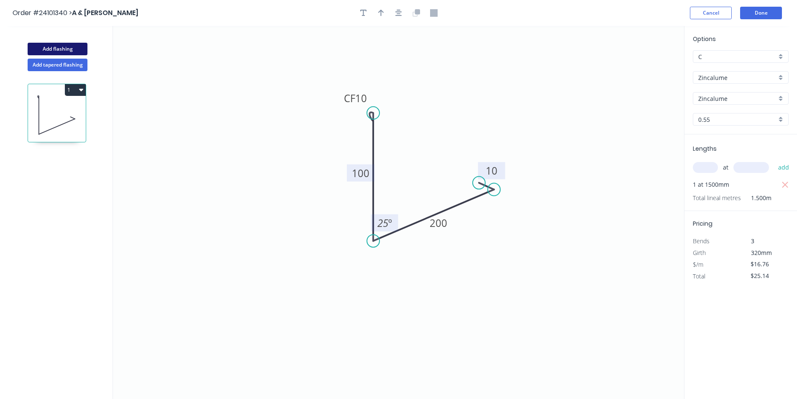
type input "$0.00"
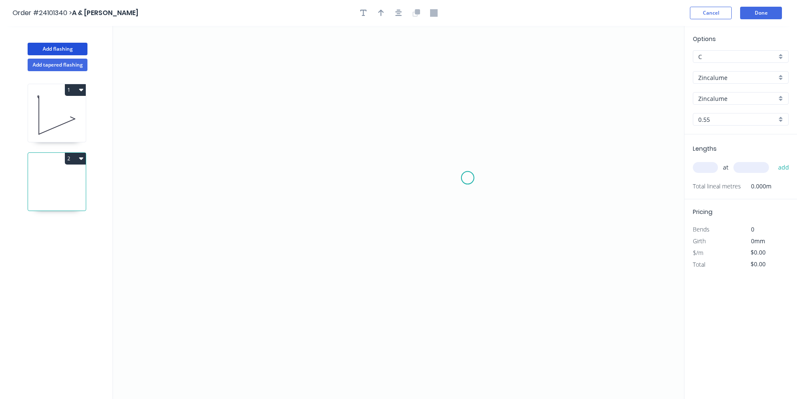
click at [468, 178] on icon "0" at bounding box center [398, 212] width 571 height 373
click at [456, 165] on icon "0" at bounding box center [398, 212] width 571 height 373
click at [333, 173] on icon "0 ?" at bounding box center [398, 212] width 571 height 373
click at [336, 75] on icon "0 ? ?" at bounding box center [398, 212] width 571 height 373
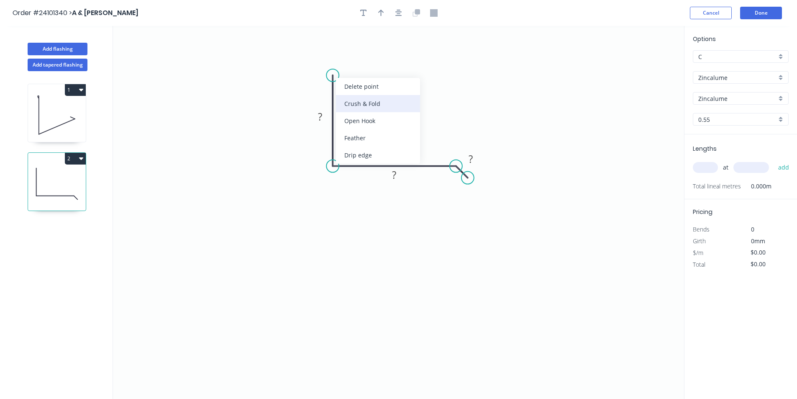
click at [349, 101] on div "Crush & Fold" at bounding box center [378, 103] width 84 height 17
click at [324, 116] on rect at bounding box center [320, 117] width 17 height 12
click at [390, 170] on rect at bounding box center [394, 176] width 17 height 12
click at [476, 162] on rect at bounding box center [470, 160] width 17 height 12
click at [699, 163] on input "text" at bounding box center [705, 167] width 25 height 11
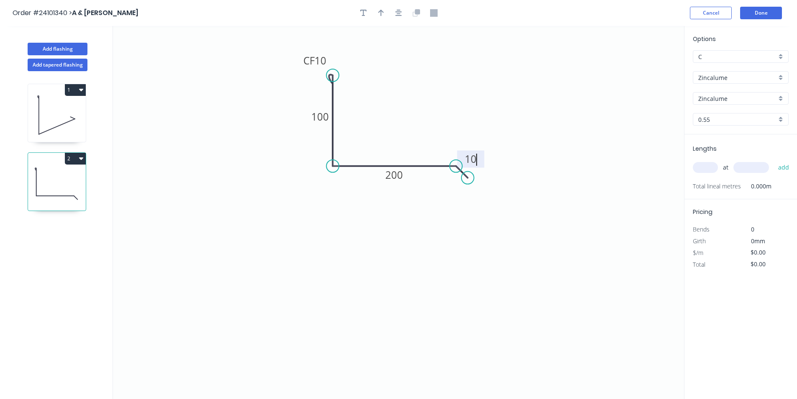
type input "$16.76"
type input "2"
click at [753, 167] on input "text" at bounding box center [752, 167] width 36 height 11
type input "1500"
click at [774, 160] on button "add" at bounding box center [784, 167] width 20 height 14
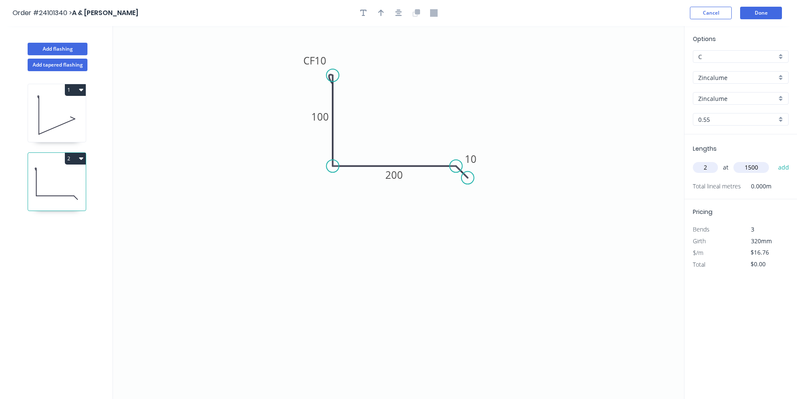
type input "$50.28"
click at [70, 46] on button "Add flashing" at bounding box center [58, 49] width 60 height 13
type input "$0.00"
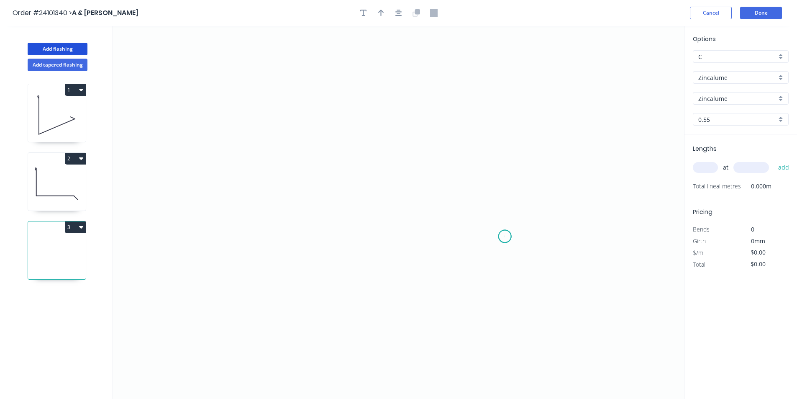
click at [505, 236] on icon "0" at bounding box center [398, 212] width 571 height 373
click at [491, 221] on icon "0" at bounding box center [398, 212] width 571 height 373
click at [331, 199] on icon "0 ?" at bounding box center [398, 212] width 571 height 373
click at [331, 95] on icon at bounding box center [331, 147] width 0 height 105
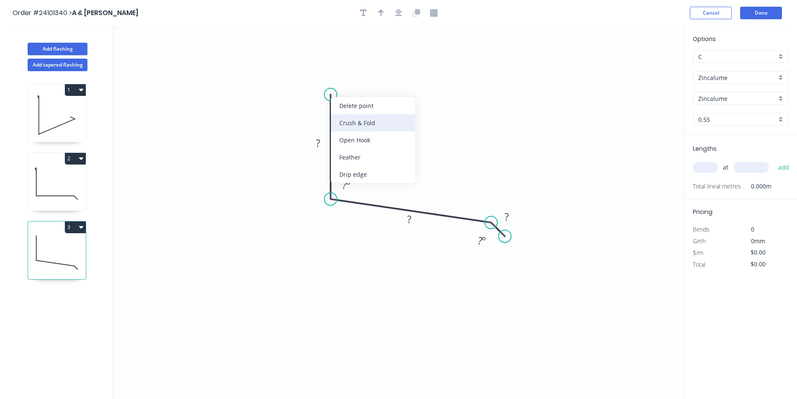
click at [354, 124] on div "Crush & Fold" at bounding box center [373, 122] width 84 height 17
click at [324, 144] on rect at bounding box center [318, 144] width 17 height 12
click at [346, 185] on tspan "?" at bounding box center [344, 185] width 5 height 14
click at [412, 225] on rect at bounding box center [409, 220] width 17 height 12
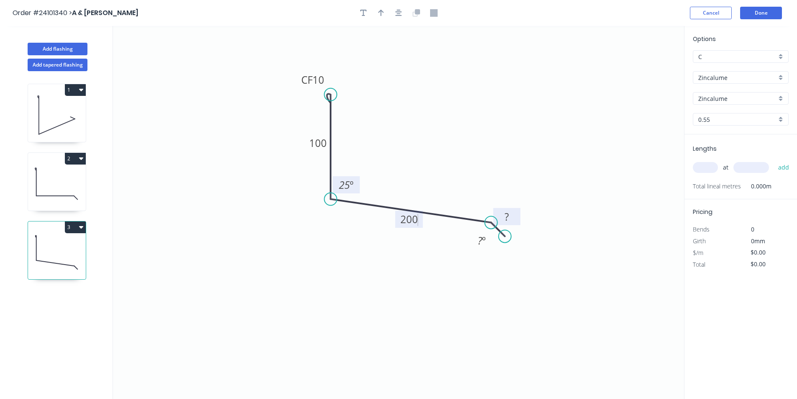
click at [512, 217] on rect at bounding box center [506, 217] width 17 height 12
click at [486, 264] on div "Hide angle" at bounding box center [522, 267] width 84 height 17
type input "$16.76"
click at [703, 164] on input "text" at bounding box center [705, 167] width 25 height 11
type input "1"
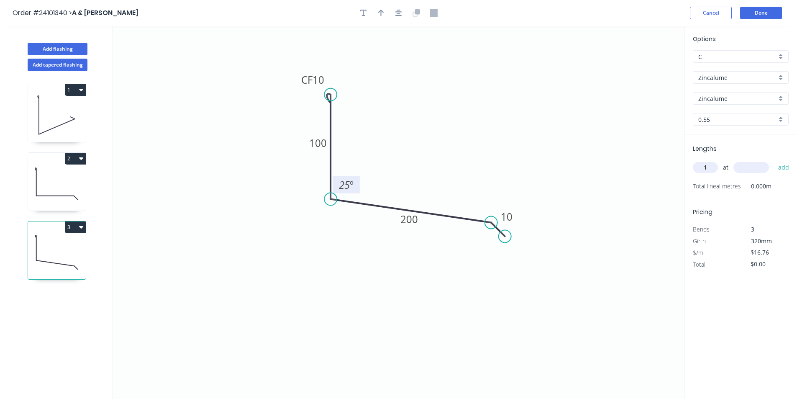
click at [746, 164] on input "text" at bounding box center [752, 167] width 36 height 11
type input "1500"
click at [774, 160] on button "add" at bounding box center [784, 167] width 20 height 14
type input "$25.14"
click at [774, 11] on button "Done" at bounding box center [761, 13] width 42 height 13
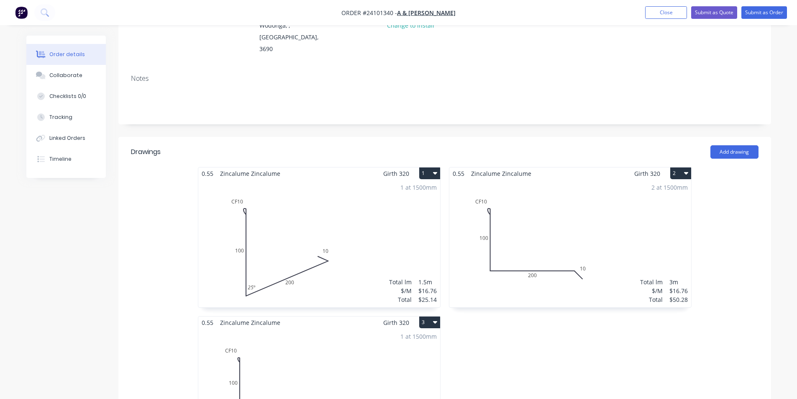
scroll to position [100, 0]
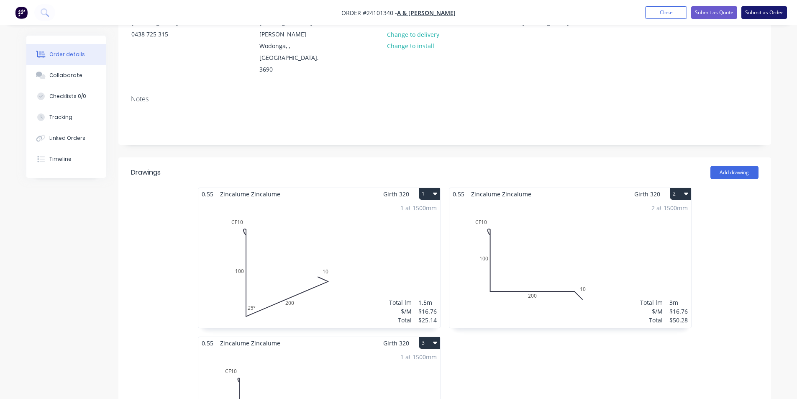
click at [764, 16] on button "Submit as Order" at bounding box center [765, 12] width 46 height 13
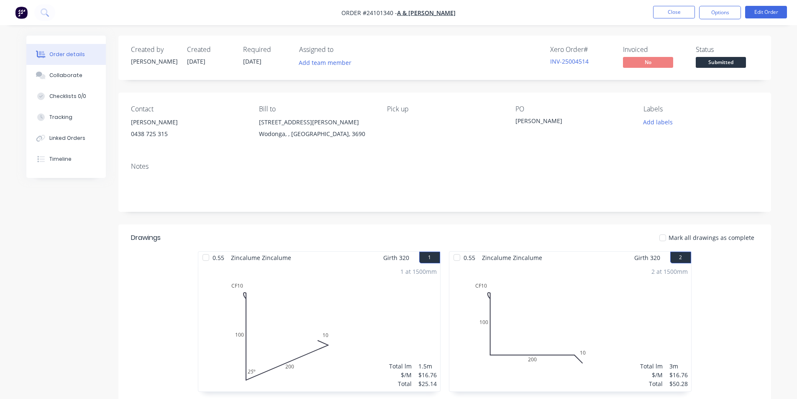
click at [24, 19] on button "button" at bounding box center [22, 12] width 18 height 13
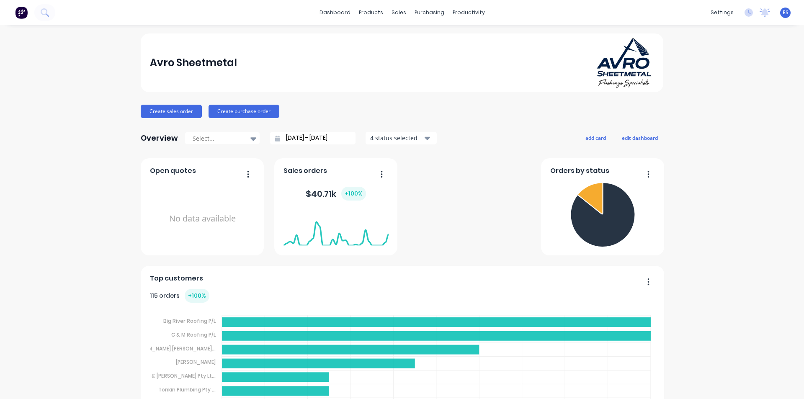
click at [403, 43] on div at bounding box center [400, 40] width 13 height 8
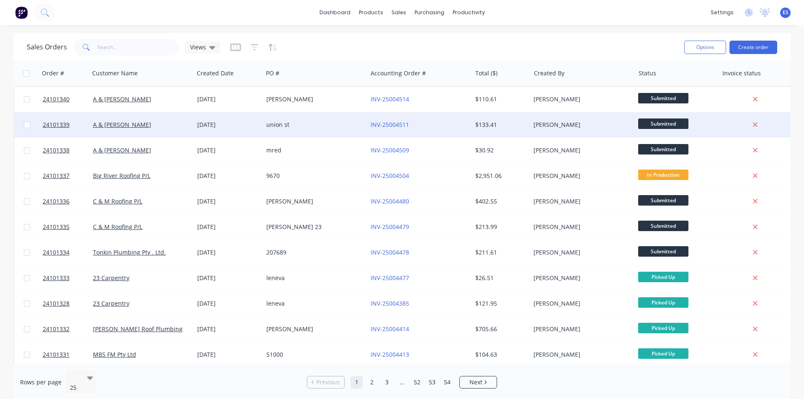
click at [263, 129] on div "union st" at bounding box center [315, 124] width 104 height 25
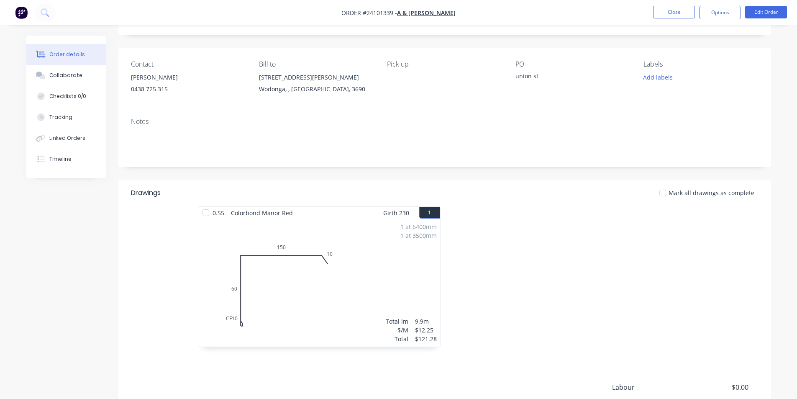
scroll to position [150, 0]
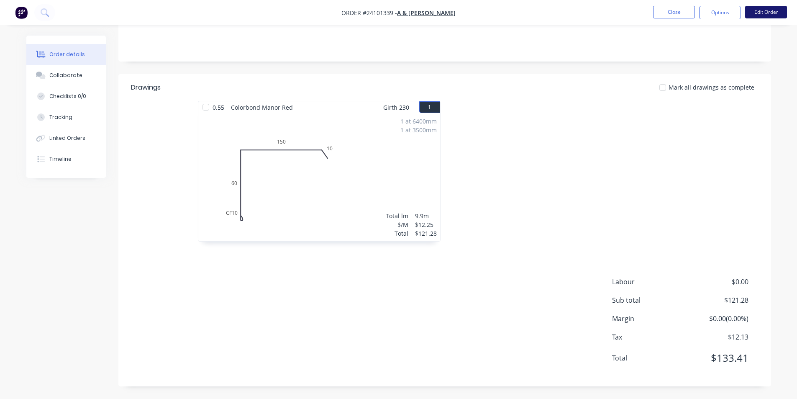
click at [779, 14] on button "Edit Order" at bounding box center [766, 12] width 42 height 13
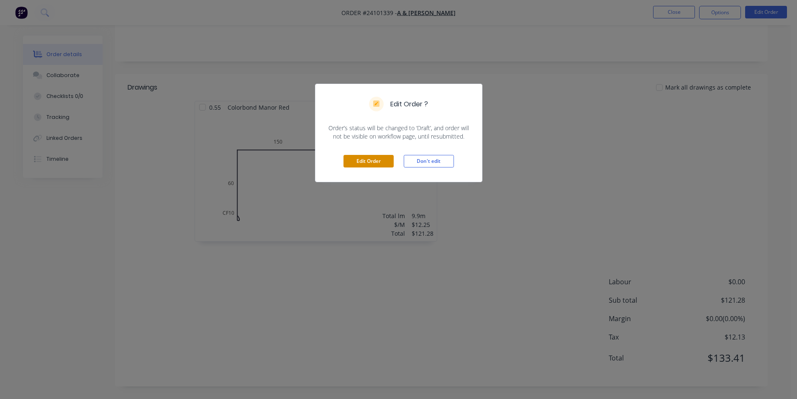
click at [355, 160] on button "Edit Order" at bounding box center [369, 161] width 50 height 13
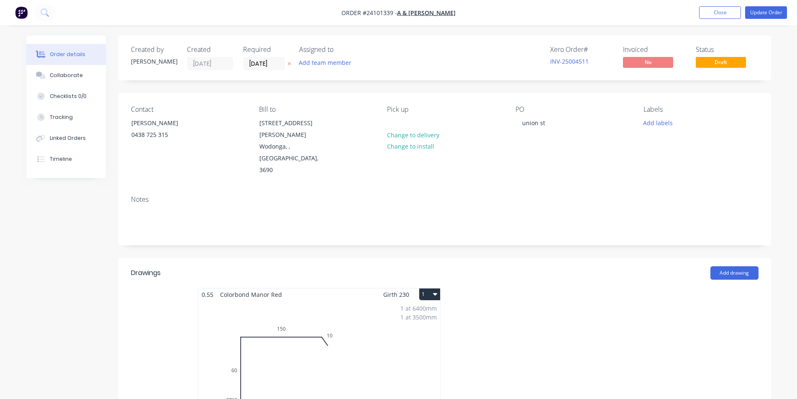
scroll to position [167, 0]
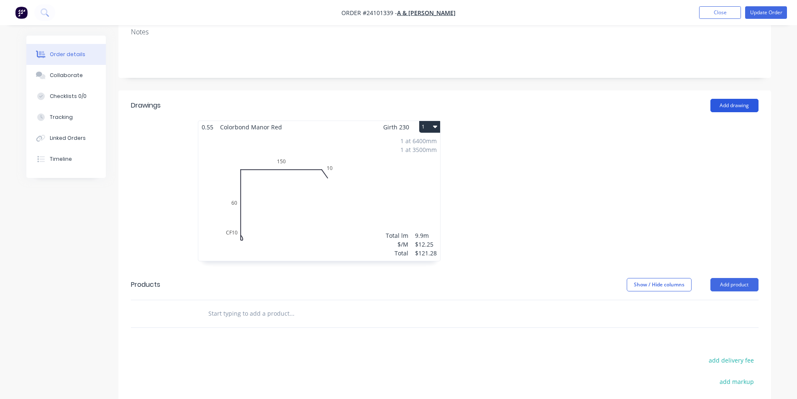
click at [736, 99] on button "Add drawing" at bounding box center [735, 105] width 48 height 13
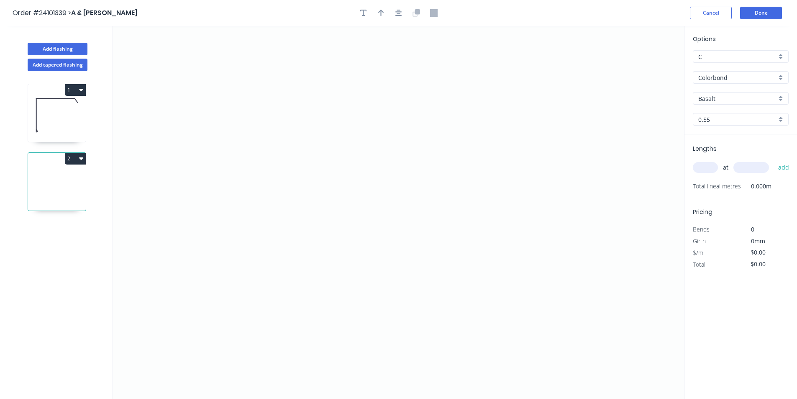
click at [723, 103] on input "Basalt" at bounding box center [738, 98] width 78 height 9
click at [726, 127] on div "Manor Red" at bounding box center [741, 129] width 95 height 15
type input "Manor Red"
click at [256, 104] on icon "0" at bounding box center [398, 212] width 571 height 373
click at [257, 188] on icon "0" at bounding box center [398, 212] width 571 height 373
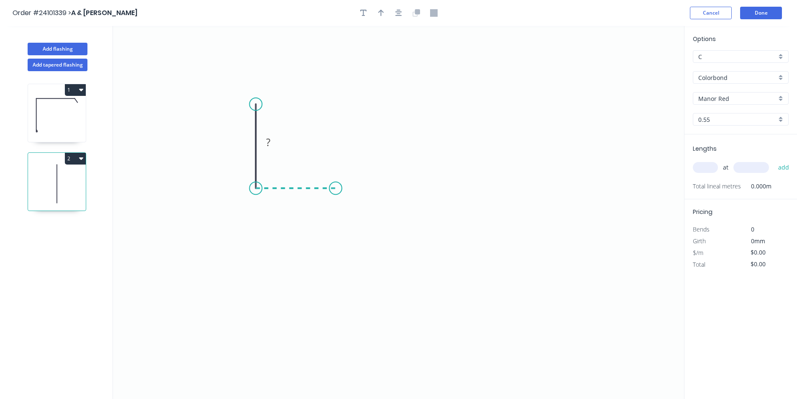
click at [336, 188] on icon "0 ?" at bounding box center [398, 212] width 571 height 373
click at [339, 239] on icon "0 ? ?" at bounding box center [398, 212] width 571 height 373
click at [447, 239] on icon "0 ? ? ?" at bounding box center [398, 212] width 571 height 373
click at [462, 267] on icon "0 ? ? ? ?" at bounding box center [398, 212] width 571 height 373
click at [462, 267] on circle at bounding box center [461, 266] width 13 height 13
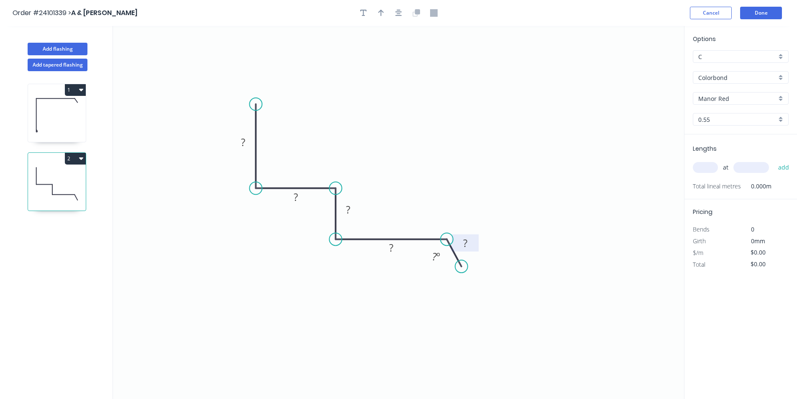
click at [466, 240] on tspan "?" at bounding box center [465, 243] width 4 height 14
click at [456, 290] on div "Hide angle" at bounding box center [475, 287] width 84 height 17
click at [389, 252] on tspan "?" at bounding box center [391, 248] width 4 height 14
click at [351, 211] on rect at bounding box center [348, 211] width 17 height 12
click at [296, 197] on tspan "?" at bounding box center [296, 197] width 4 height 14
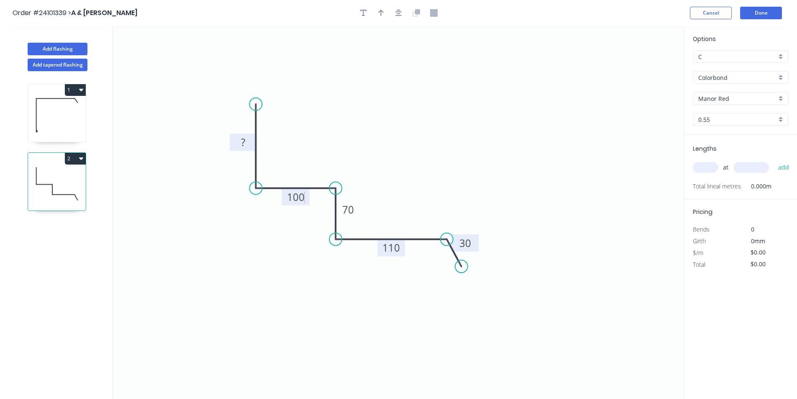
click at [246, 146] on rect at bounding box center [243, 143] width 17 height 12
click at [699, 164] on input "text" at bounding box center [705, 167] width 25 height 11
type input "$19.44"
type input "1"
click at [749, 168] on input "text" at bounding box center [752, 167] width 36 height 11
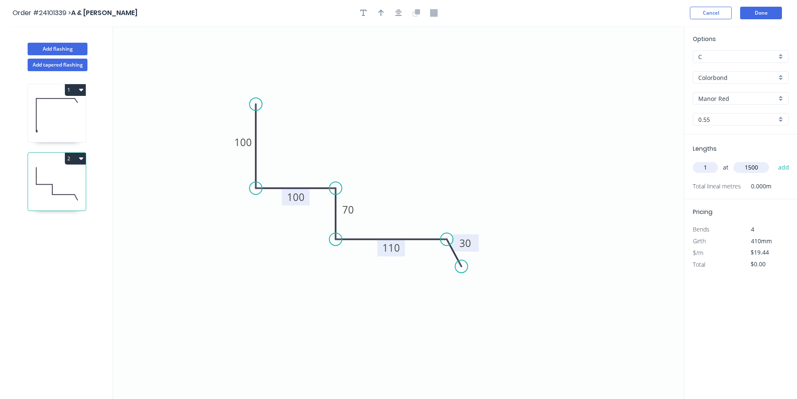
type input "1500"
click at [774, 160] on button "add" at bounding box center [784, 167] width 20 height 14
type input "$29.16"
click at [758, 10] on button "Done" at bounding box center [761, 13] width 42 height 13
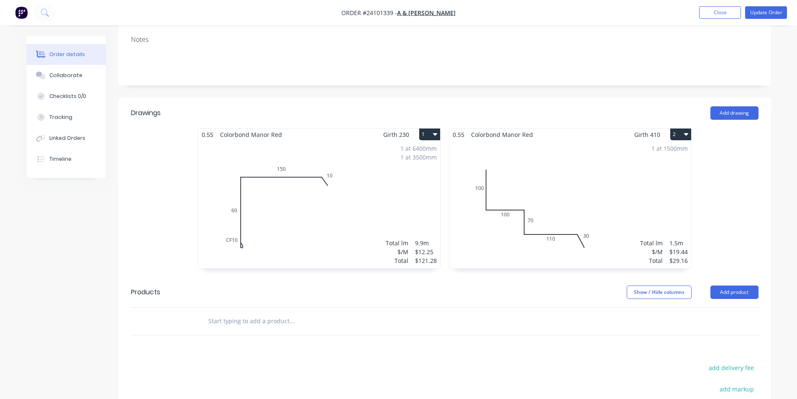
scroll to position [167, 0]
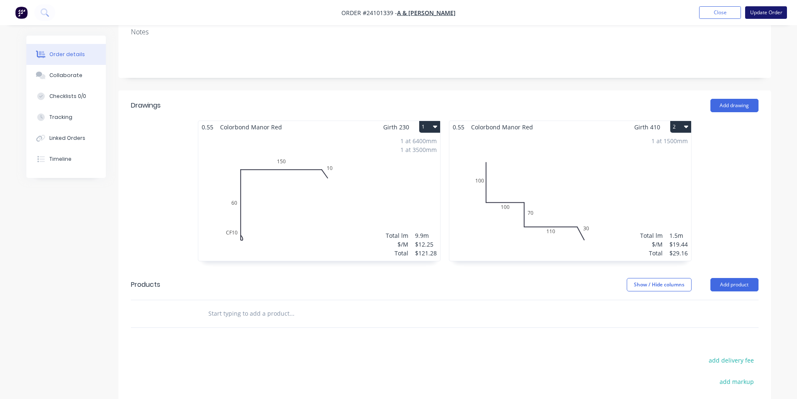
click at [769, 8] on button "Update Order" at bounding box center [766, 12] width 42 height 13
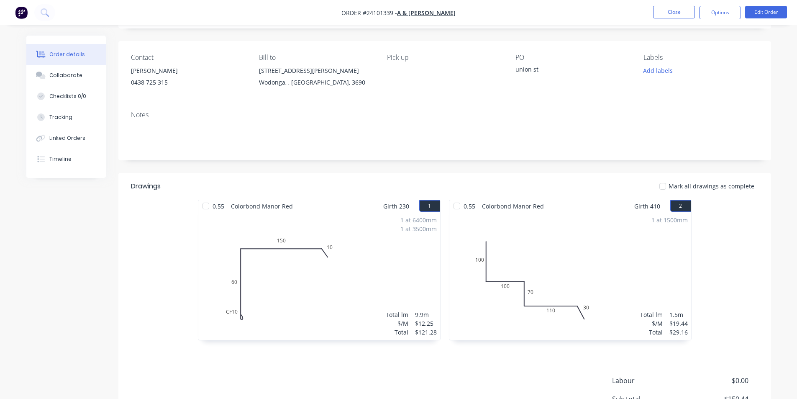
scroll to position [150, 0]
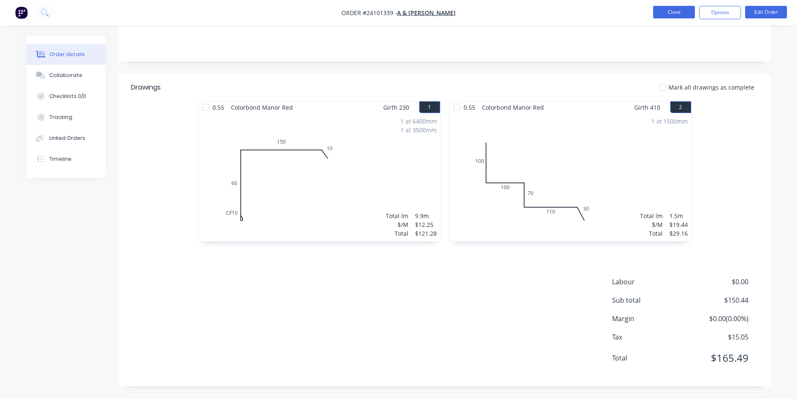
click at [663, 14] on button "Close" at bounding box center [674, 12] width 42 height 13
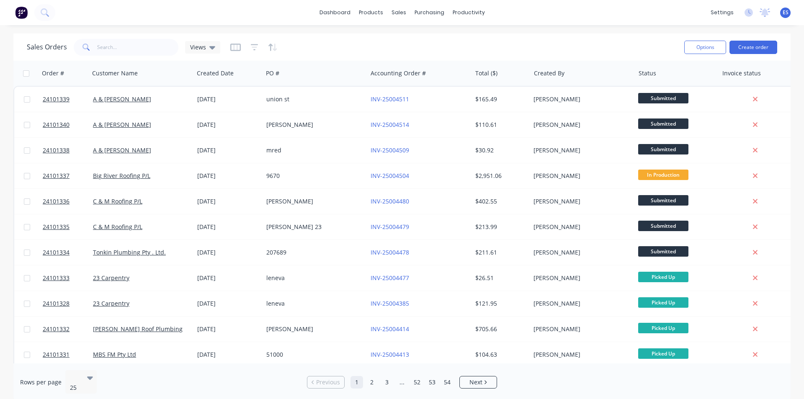
click at [19, 12] on img at bounding box center [21, 12] width 13 height 13
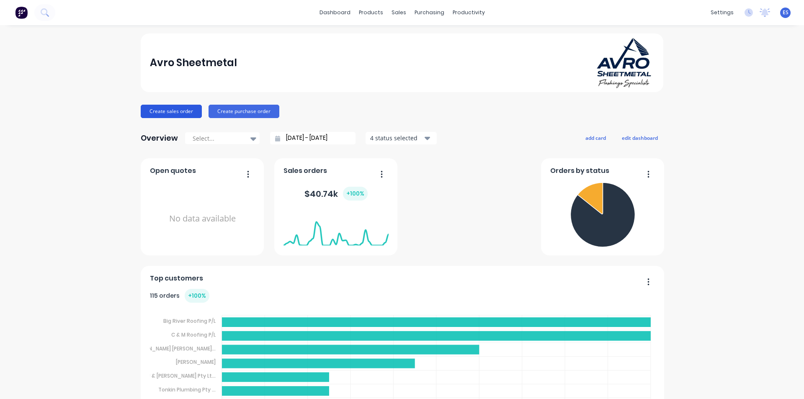
click at [157, 113] on button "Create sales order" at bounding box center [171, 111] width 61 height 13
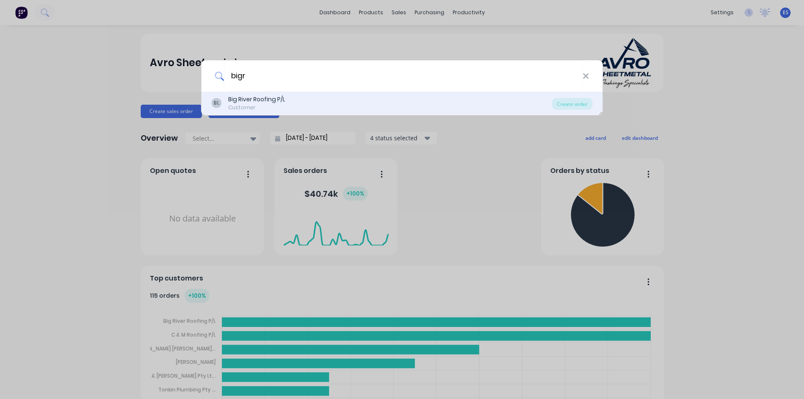
type input "bigr"
click at [297, 98] on div "BL Big River Roofing P/L Customer" at bounding box center [381, 103] width 340 height 16
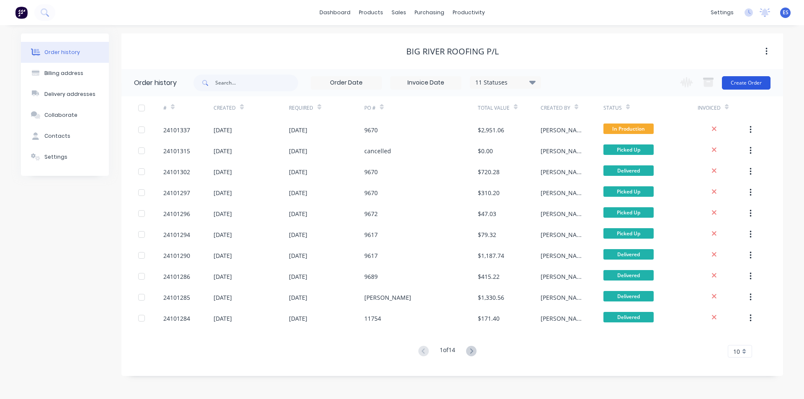
click at [741, 82] on button "Create Order" at bounding box center [746, 82] width 49 height 13
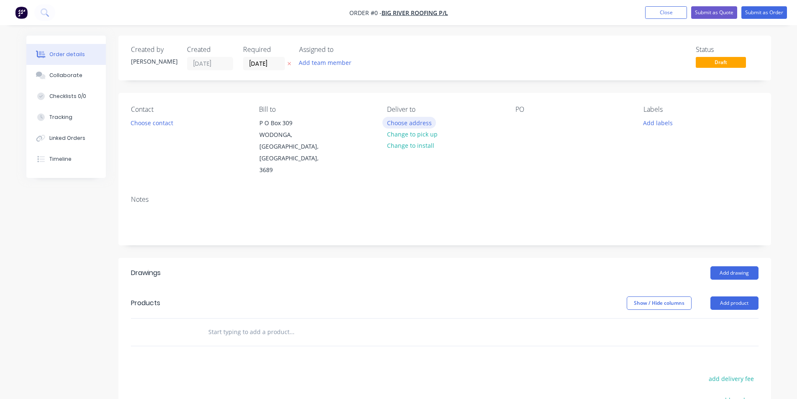
click at [421, 123] on button "Choose address" at bounding box center [410, 122] width 54 height 11
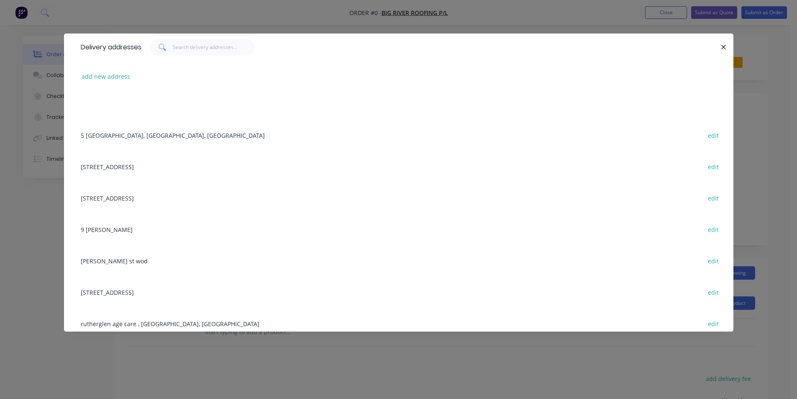
scroll to position [54, 0]
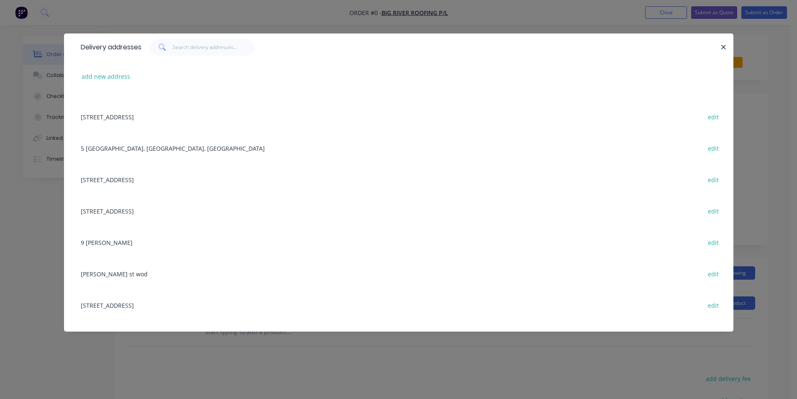
click at [125, 182] on div "[STREET_ADDRESS] edit" at bounding box center [399, 179] width 645 height 31
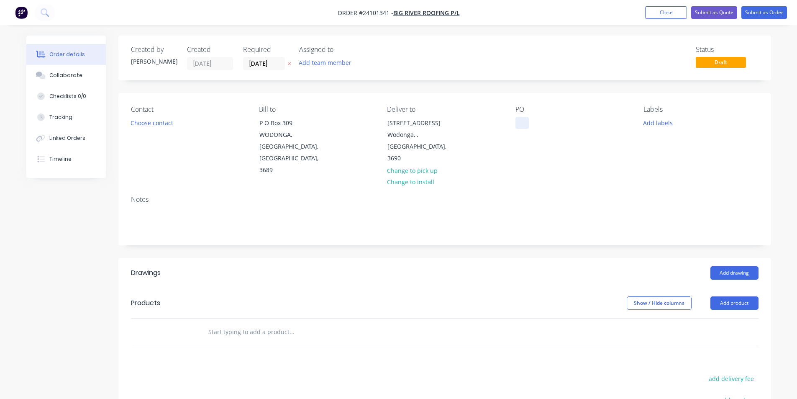
click at [516, 122] on div at bounding box center [522, 123] width 13 height 12
click at [732, 266] on button "Add drawing" at bounding box center [735, 272] width 48 height 13
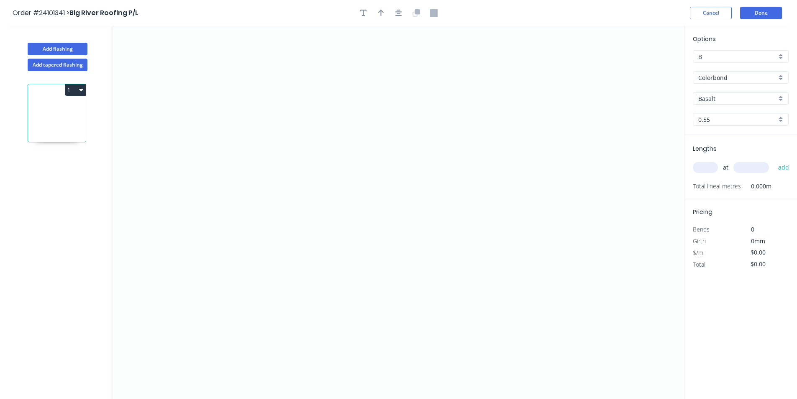
click at [731, 105] on div "Options B B Colorbond Colorbond Colorbond [PERSON_NAME] Basalt 0.55 0.55" at bounding box center [741, 84] width 113 height 100
click at [732, 100] on input "Basalt" at bounding box center [738, 98] width 78 height 9
click at [748, 116] on div "Surfmist" at bounding box center [741, 114] width 95 height 15
type input "Surfmist"
click at [485, 165] on icon "0" at bounding box center [398, 212] width 571 height 373
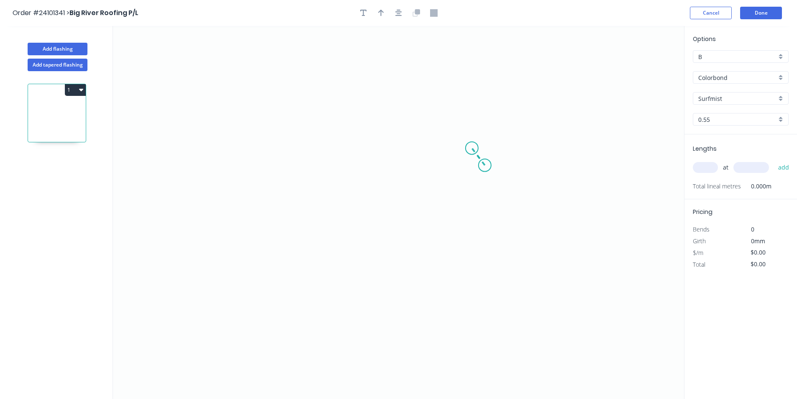
click at [472, 148] on icon "0" at bounding box center [398, 212] width 571 height 373
drag, startPoint x: 278, startPoint y: 154, endPoint x: 286, endPoint y: 211, distance: 56.6
click at [280, 154] on icon "0 ?" at bounding box center [398, 212] width 571 height 373
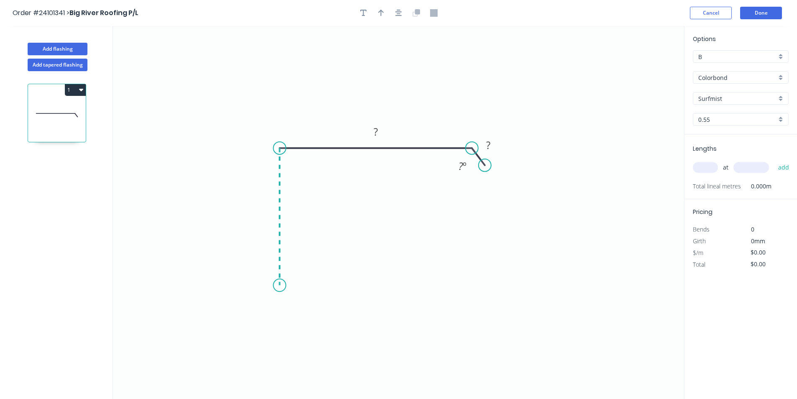
click at [286, 283] on icon "0 ? ? ? º" at bounding box center [398, 212] width 571 height 373
click at [316, 319] on div "Crush & Fold" at bounding box center [327, 312] width 84 height 17
click at [268, 211] on tspan "?" at bounding box center [267, 212] width 4 height 14
click at [381, 136] on rect at bounding box center [375, 132] width 17 height 12
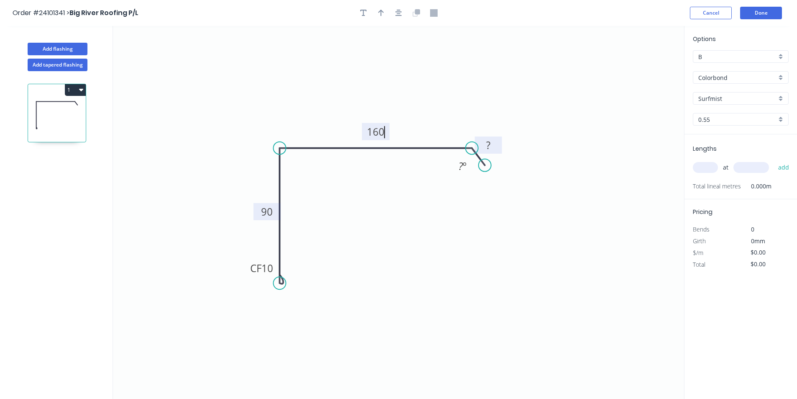
click at [483, 142] on rect at bounding box center [488, 146] width 17 height 12
click at [309, 300] on div "Delete point" at bounding box center [326, 295] width 84 height 17
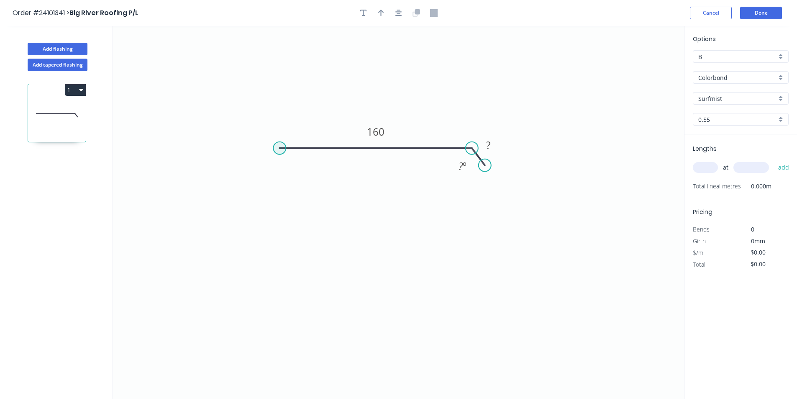
click at [282, 149] on circle at bounding box center [279, 148] width 13 height 13
click at [271, 290] on icon "0 160 ? ? º" at bounding box center [398, 212] width 571 height 373
click at [297, 277] on icon at bounding box center [288, 283] width 17 height 12
click at [297, 277] on circle at bounding box center [296, 277] width 13 height 13
click at [293, 286] on tspan "?" at bounding box center [295, 290] width 4 height 14
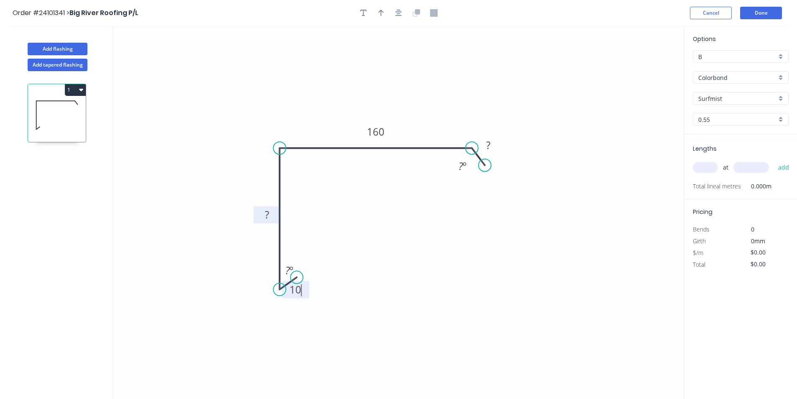
click at [262, 216] on rect at bounding box center [267, 216] width 17 height 12
click at [713, 167] on input "text" at bounding box center [705, 167] width 25 height 11
type input "2"
click at [751, 166] on input "text" at bounding box center [752, 167] width 36 height 11
type input "4000"
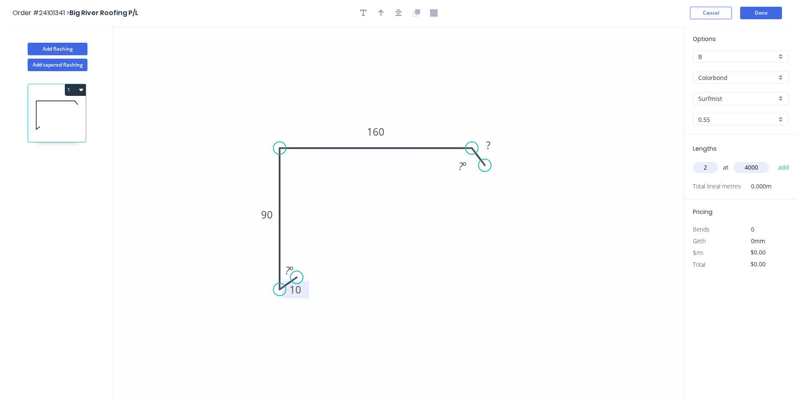
click at [774, 160] on button "add" at bounding box center [784, 167] width 20 height 14
click at [771, 10] on button "Done" at bounding box center [761, 13] width 42 height 13
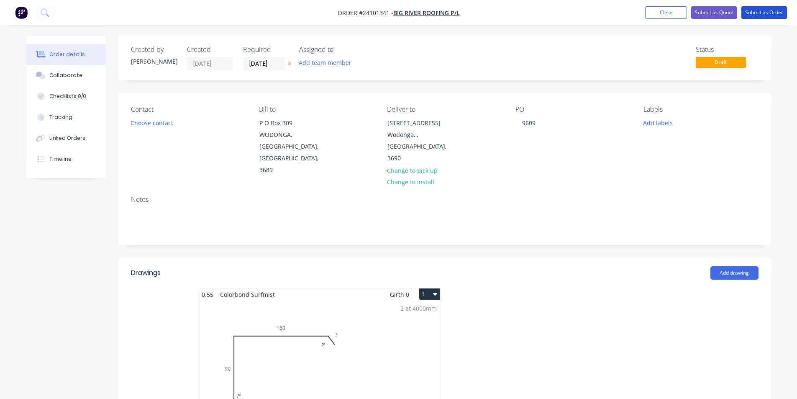
click at [771, 10] on button "Submit as Order" at bounding box center [765, 12] width 46 height 13
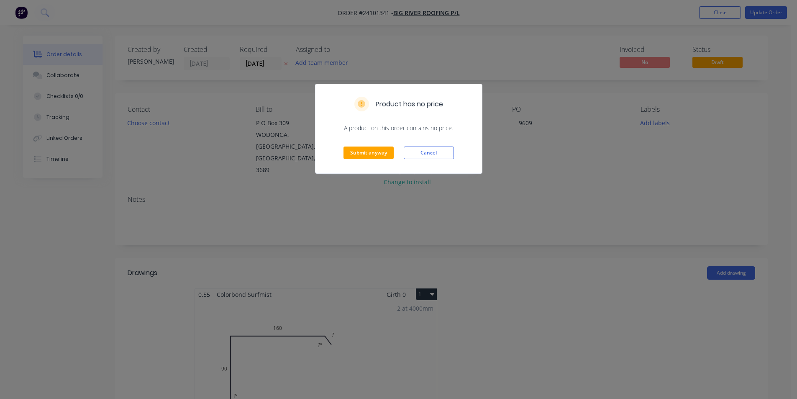
click at [424, 193] on div "Product has no price A product on this order contains no price. Submit anyway C…" at bounding box center [398, 199] width 797 height 399
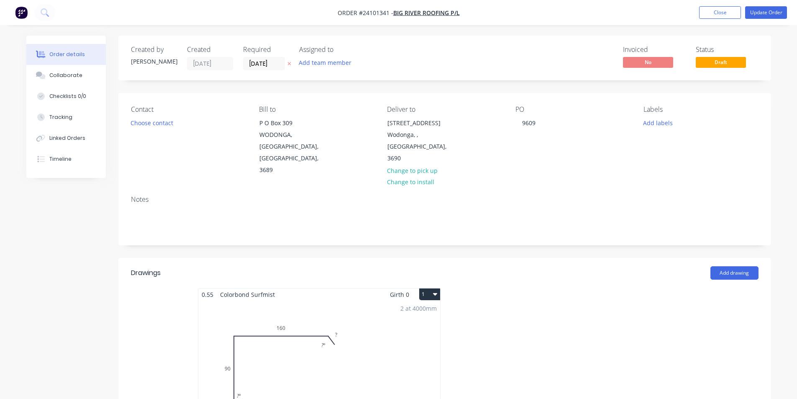
click at [305, 344] on div "2 at 4000mm Total lm $/M Total 8m $0.00 $0.00" at bounding box center [319, 365] width 242 height 128
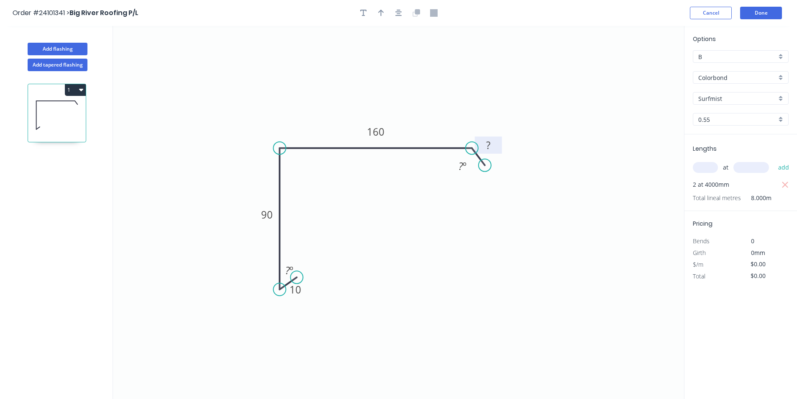
click at [492, 149] on rect at bounding box center [488, 146] width 17 height 12
click at [512, 229] on icon "0 10 90 160 10 ? º ? º" at bounding box center [398, 212] width 571 height 373
type input "$12.73"
type input "$101.84"
click at [778, 12] on button "Done" at bounding box center [761, 13] width 42 height 13
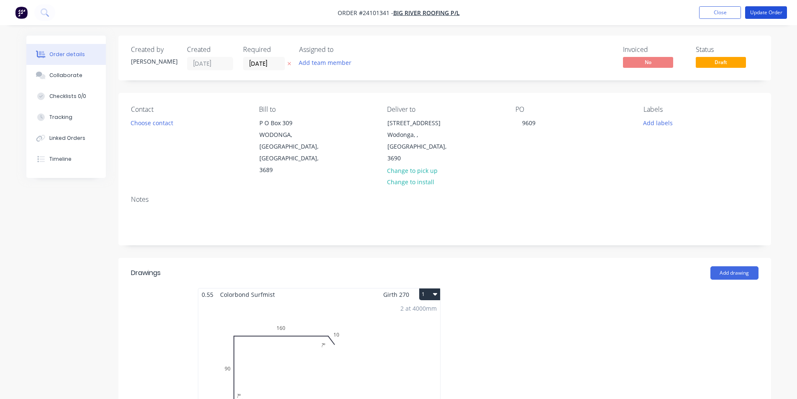
click at [778, 12] on button "Update Order" at bounding box center [766, 12] width 42 height 13
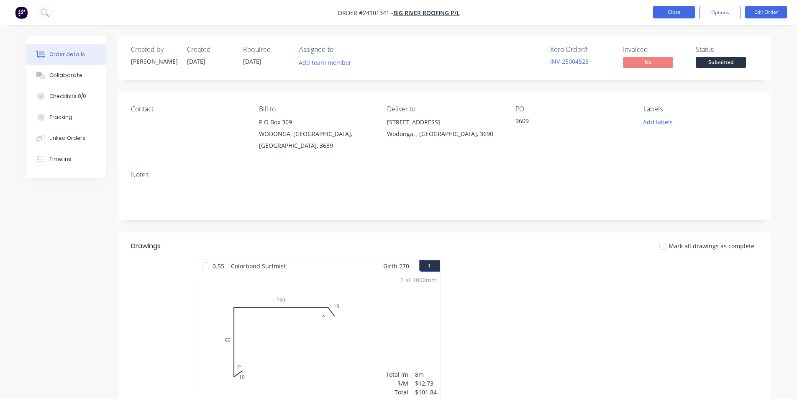
click at [666, 6] on button "Close" at bounding box center [674, 12] width 42 height 13
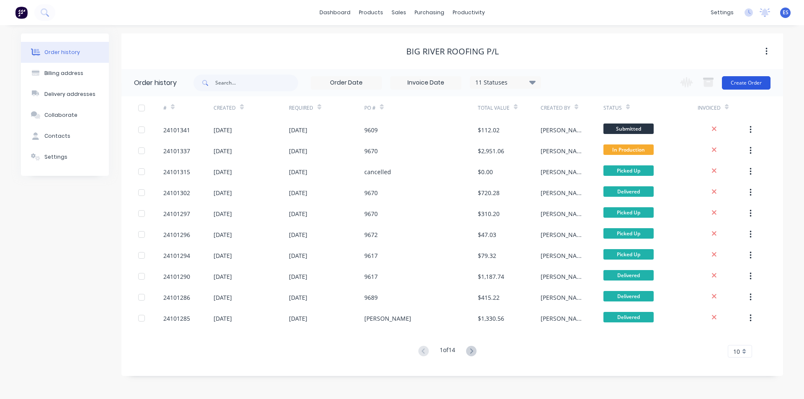
click at [740, 76] on button "Create Order" at bounding box center [746, 82] width 49 height 13
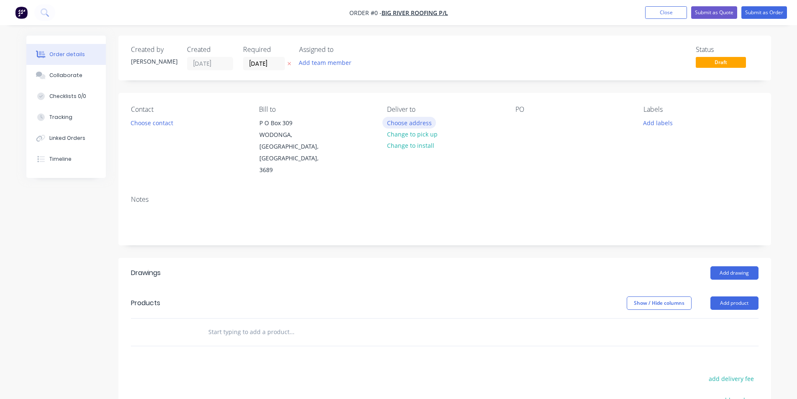
click at [424, 119] on button "Choose address" at bounding box center [410, 122] width 54 height 11
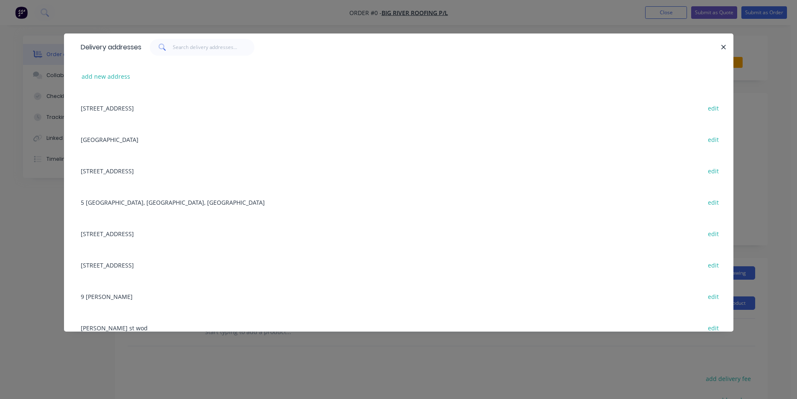
click at [142, 239] on div "[STREET_ADDRESS] edit" at bounding box center [399, 233] width 645 height 31
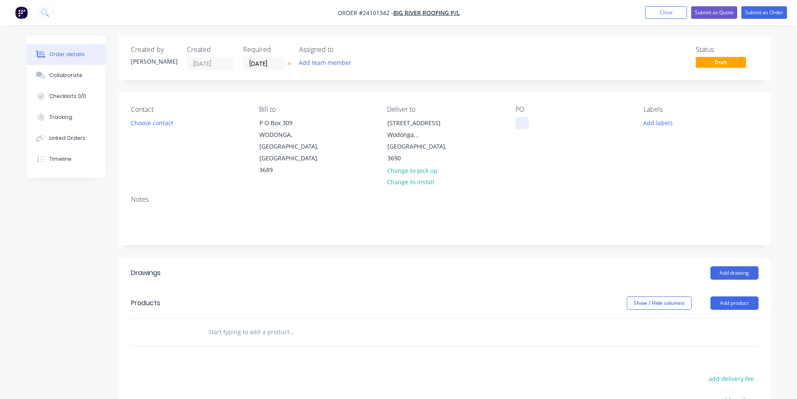
click at [522, 119] on div at bounding box center [522, 123] width 13 height 12
click at [734, 266] on button "Add drawing" at bounding box center [735, 272] width 48 height 13
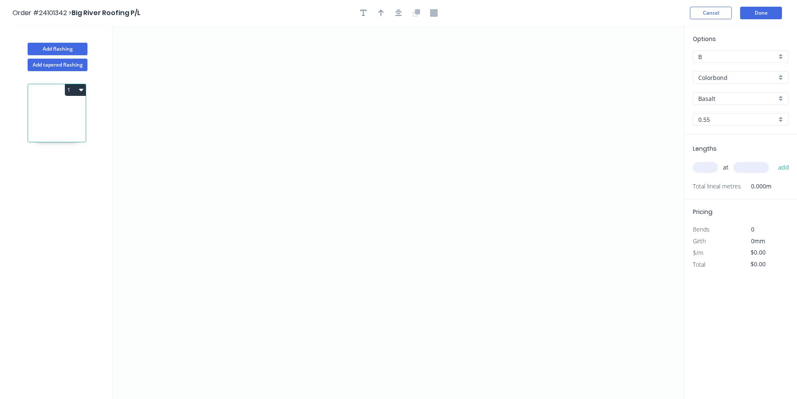
click at [724, 98] on input "Basalt" at bounding box center [738, 98] width 78 height 9
click at [723, 115] on div "Southerly" at bounding box center [741, 114] width 95 height 15
type input "Southerly"
click at [273, 185] on icon "0" at bounding box center [398, 212] width 571 height 373
click at [280, 165] on icon "0" at bounding box center [398, 212] width 571 height 373
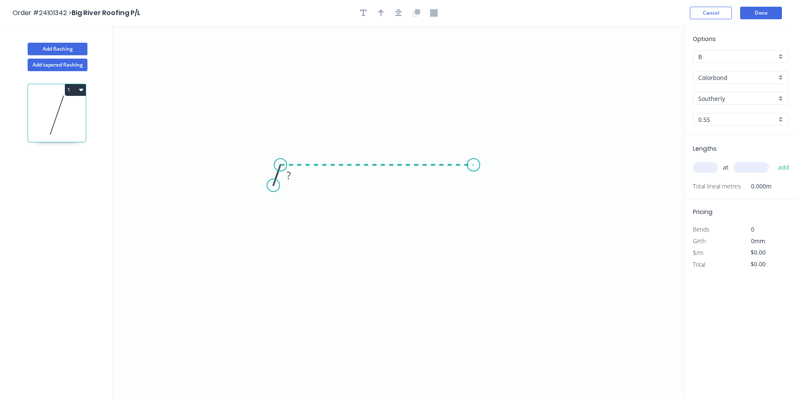
click at [475, 167] on icon "0 ?" at bounding box center [398, 212] width 571 height 373
click at [483, 182] on icon "0 ? ? ? º" at bounding box center [398, 212] width 571 height 373
click at [488, 164] on rect at bounding box center [490, 165] width 17 height 12
click at [270, 169] on rect at bounding box center [265, 168] width 17 height 12
click at [373, 152] on rect at bounding box center [378, 149] width 17 height 12
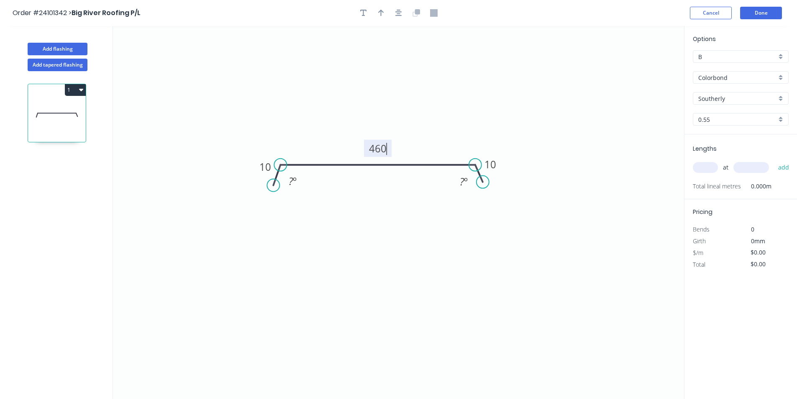
click at [702, 163] on input "text" at bounding box center [705, 167] width 25 height 11
type input "$17.10"
type input "1"
click at [742, 167] on input "text" at bounding box center [752, 167] width 36 height 11
type input "2500"
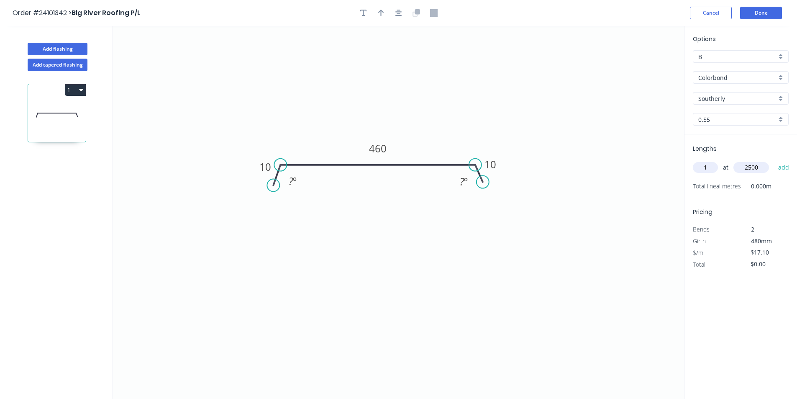
click at [774, 160] on button "add" at bounding box center [784, 167] width 20 height 14
type input "$42.75"
click at [764, 10] on button "Done" at bounding box center [761, 13] width 42 height 13
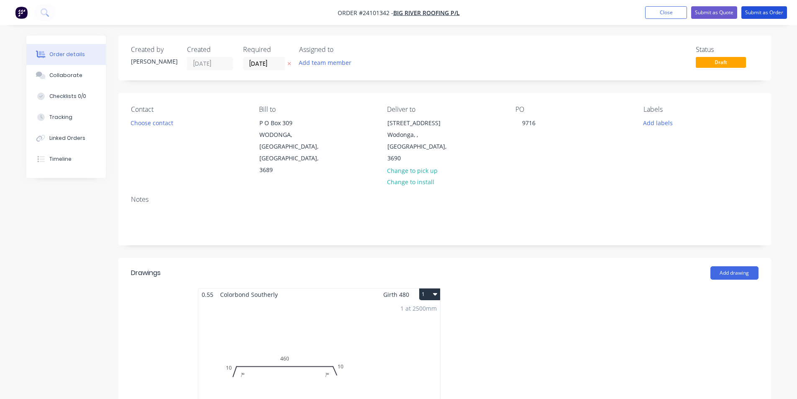
click at [764, 10] on button "Submit as Order" at bounding box center [765, 12] width 46 height 13
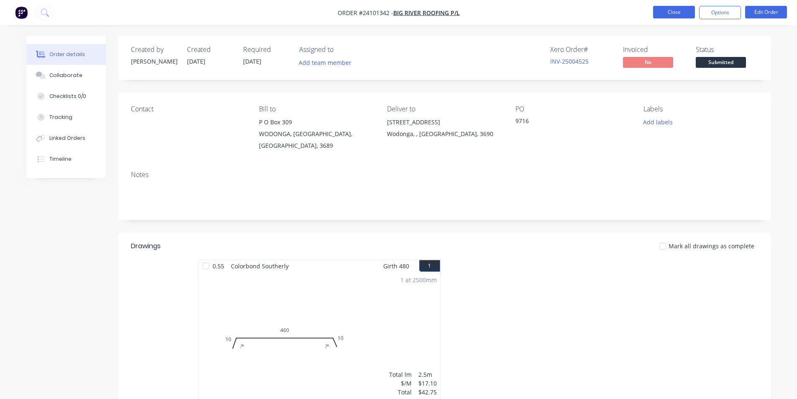
click at [669, 11] on button "Close" at bounding box center [674, 12] width 42 height 13
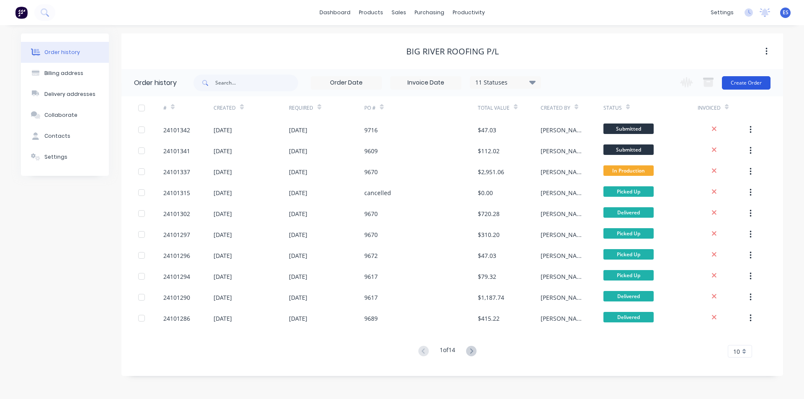
click at [752, 84] on button "Create Order" at bounding box center [746, 82] width 49 height 13
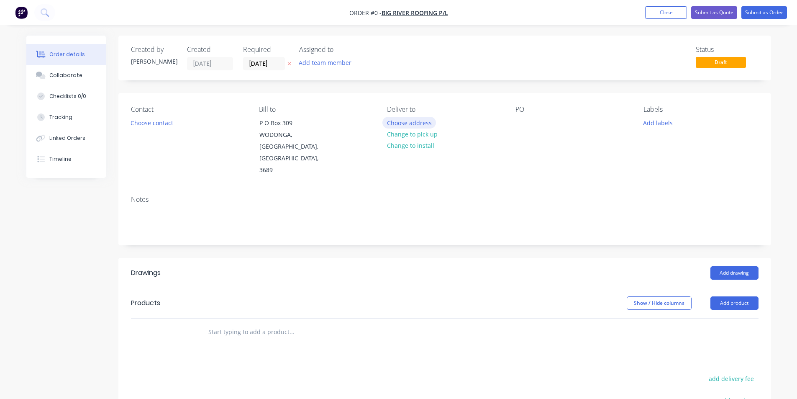
click at [410, 123] on button "Choose address" at bounding box center [410, 122] width 54 height 11
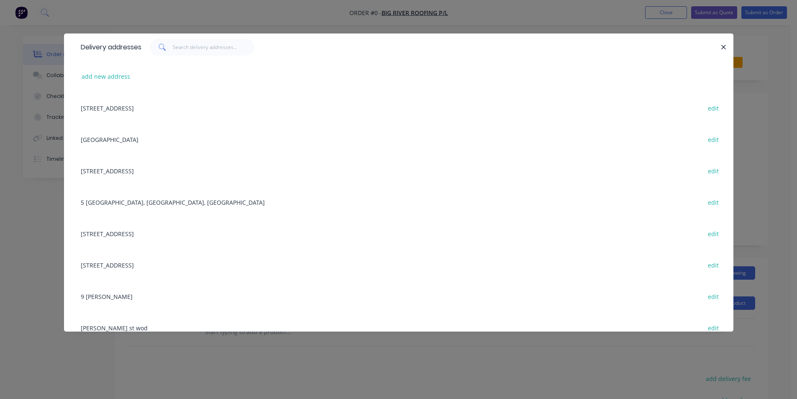
click at [122, 236] on div "[STREET_ADDRESS] edit" at bounding box center [399, 233] width 645 height 31
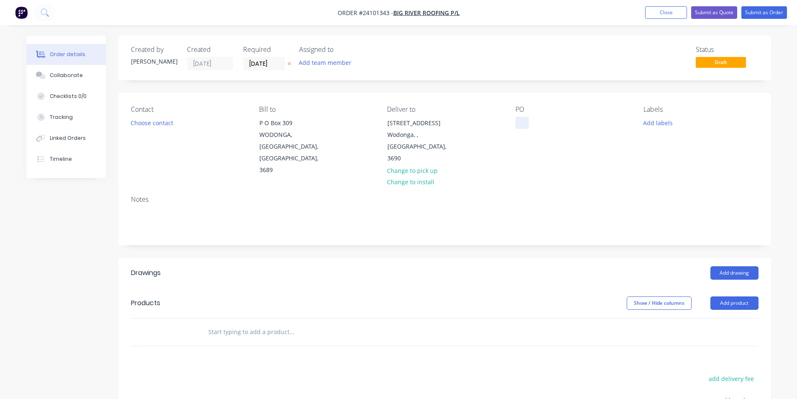
click at [518, 121] on div at bounding box center [522, 123] width 13 height 12
click at [739, 266] on button "Add drawing" at bounding box center [735, 272] width 48 height 13
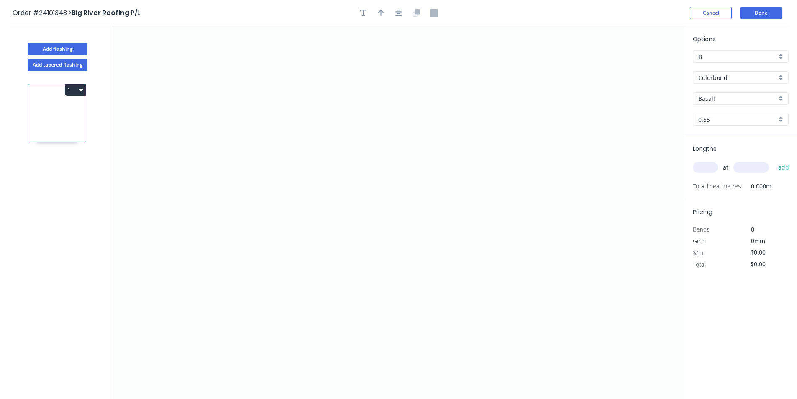
click at [737, 95] on input "Basalt" at bounding box center [738, 98] width 78 height 9
click at [735, 113] on div "Woodland Grey" at bounding box center [741, 114] width 95 height 15
type input "Woodland Grey"
click at [299, 99] on icon "0" at bounding box center [398, 212] width 571 height 373
click at [298, 184] on icon "0" at bounding box center [398, 212] width 571 height 373
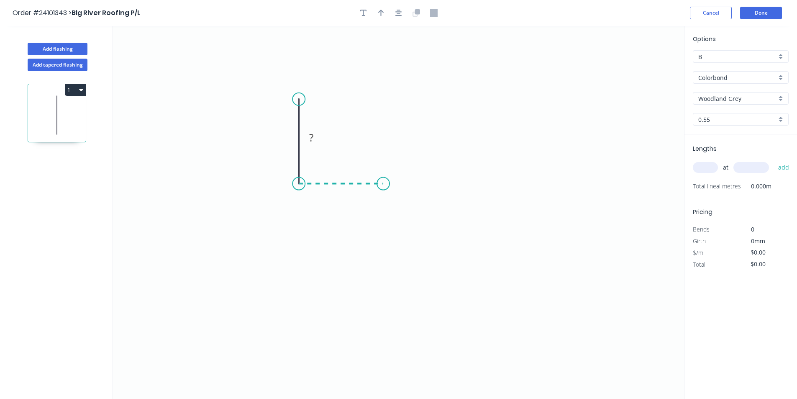
click at [385, 181] on icon "0 ?" at bounding box center [398, 212] width 571 height 373
click at [388, 247] on icon "0 ? ?" at bounding box center [398, 212] width 571 height 373
click at [373, 262] on icon "0 ? ? ?" at bounding box center [398, 212] width 571 height 373
click at [373, 262] on circle at bounding box center [373, 261] width 13 height 13
click at [390, 260] on tspan "?" at bounding box center [389, 258] width 4 height 14
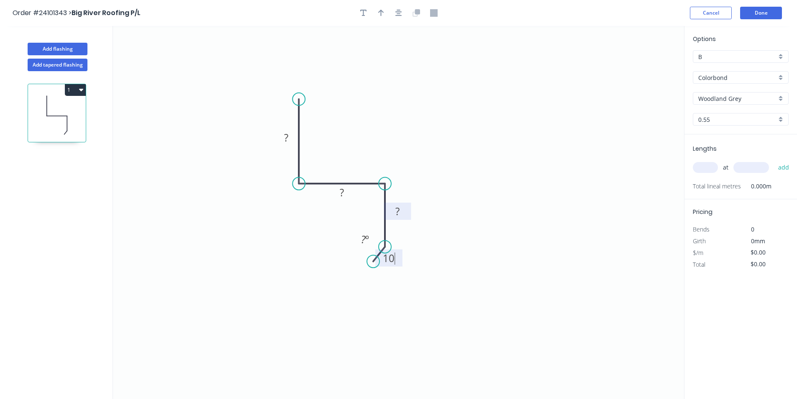
click at [396, 209] on tspan "?" at bounding box center [398, 211] width 4 height 14
click at [350, 191] on rect at bounding box center [342, 193] width 17 height 12
click at [287, 137] on tspan "?" at bounding box center [286, 138] width 4 height 14
click at [702, 166] on input "text" at bounding box center [705, 167] width 25 height 11
type input "$10.08"
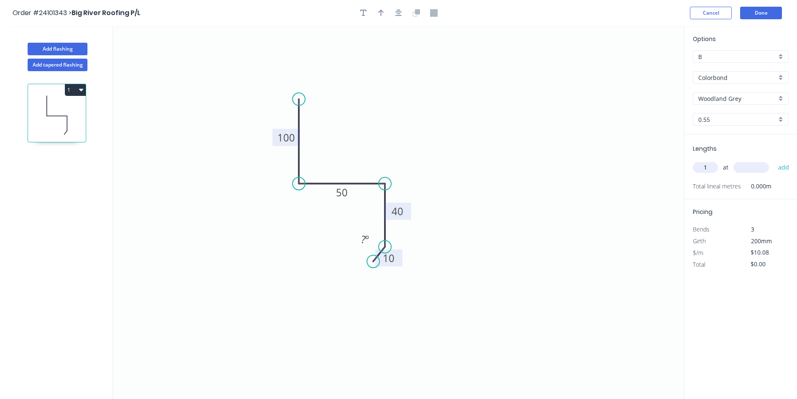
type input "1"
click at [740, 166] on input "text" at bounding box center [752, 167] width 36 height 11
type input "3200"
click at [774, 160] on button "add" at bounding box center [784, 167] width 20 height 14
click at [84, 92] on button "1" at bounding box center [75, 90] width 21 height 12
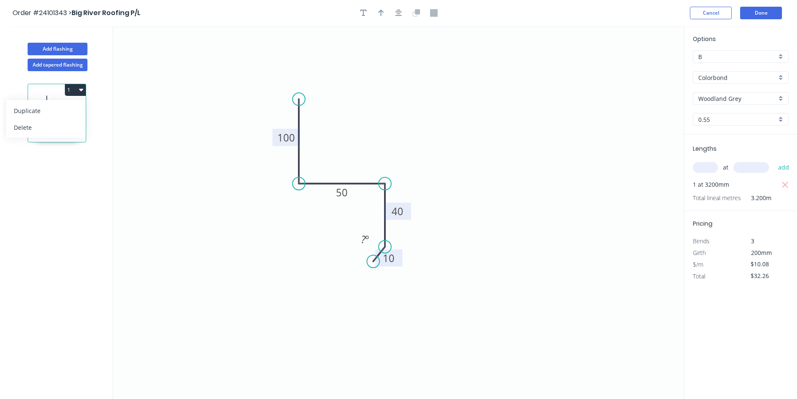
click at [70, 115] on div "Duplicate" at bounding box center [46, 111] width 64 height 12
type input "$0.00"
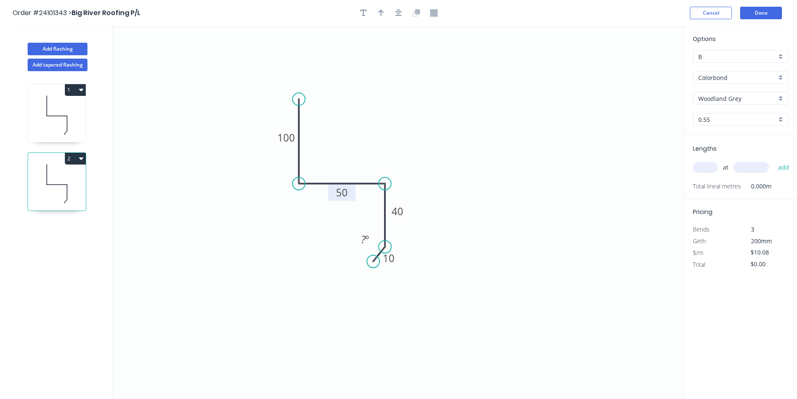
click at [344, 195] on tspan "50" at bounding box center [342, 192] width 12 height 14
click at [712, 169] on input "text" at bounding box center [705, 167] width 25 height 11
type input "1"
click at [740, 166] on input "text" at bounding box center [752, 167] width 36 height 11
type input "1200"
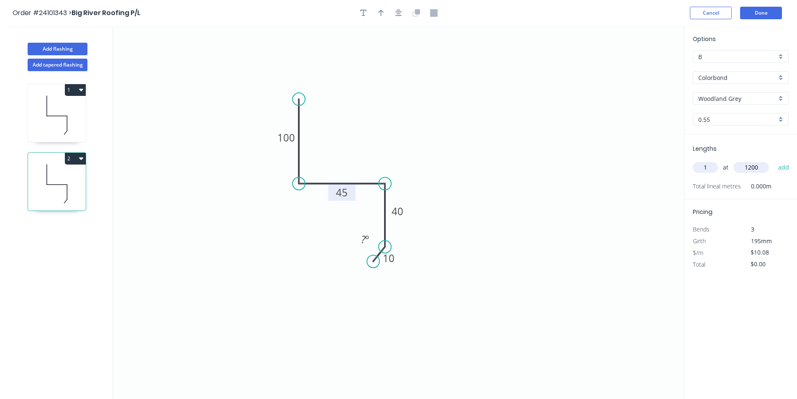
click at [774, 160] on button "add" at bounding box center [784, 167] width 20 height 14
click at [75, 158] on button "2" at bounding box center [75, 159] width 21 height 12
click at [58, 179] on div "Duplicate" at bounding box center [46, 179] width 64 height 12
type input "$0.00"
click at [348, 193] on rect at bounding box center [342, 193] width 17 height 12
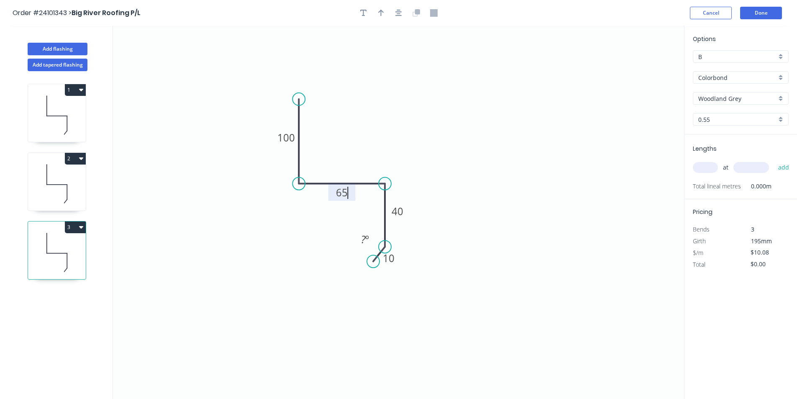
click at [717, 167] on input "text" at bounding box center [705, 167] width 25 height 11
type input "$11.14"
type input "1"
click at [750, 168] on input "text" at bounding box center [752, 167] width 36 height 11
click at [774, 160] on button "add" at bounding box center [784, 167] width 20 height 14
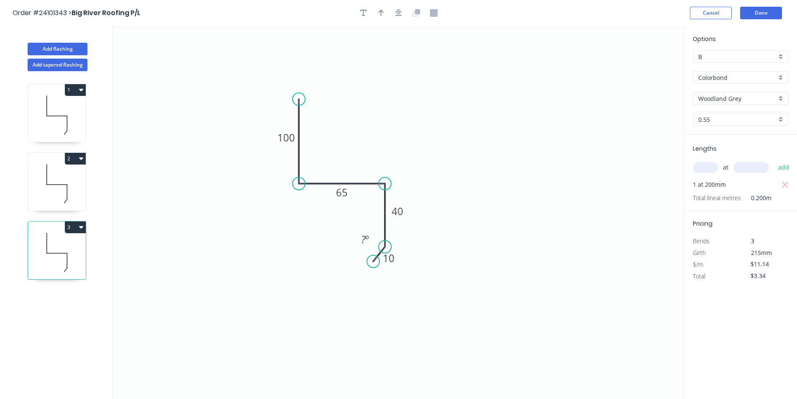
click at [85, 230] on button "3" at bounding box center [75, 227] width 21 height 12
click at [58, 251] on div "Duplicate" at bounding box center [46, 248] width 64 height 12
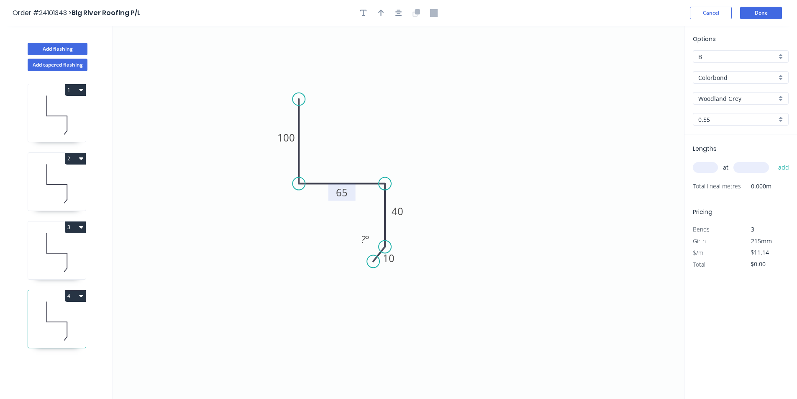
click at [344, 193] on tspan "65" at bounding box center [342, 192] width 12 height 14
click at [404, 216] on rect at bounding box center [397, 212] width 17 height 12
click at [706, 166] on input "text" at bounding box center [705, 167] width 25 height 11
click at [742, 164] on input "text" at bounding box center [752, 167] width 36 height 11
click at [774, 160] on button "add" at bounding box center [784, 167] width 20 height 14
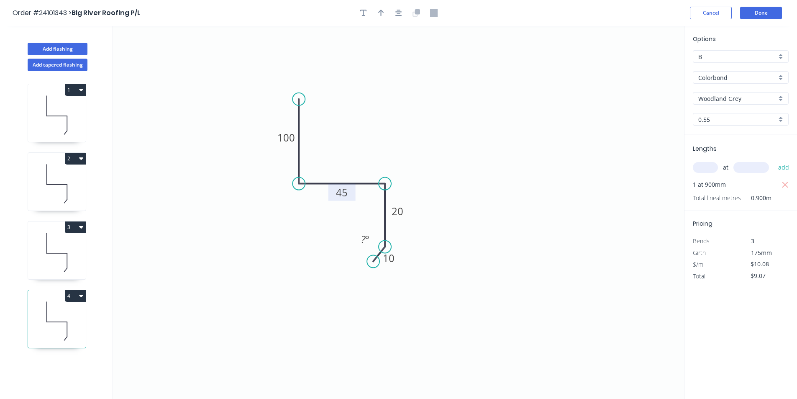
click at [82, 299] on button "4" at bounding box center [75, 296] width 21 height 12
click at [70, 312] on div "Duplicate" at bounding box center [46, 317] width 64 height 12
click at [339, 188] on tspan "45" at bounding box center [342, 192] width 12 height 14
click at [703, 168] on input "text" at bounding box center [705, 167] width 25 height 11
click at [748, 170] on input "text" at bounding box center [752, 167] width 36 height 11
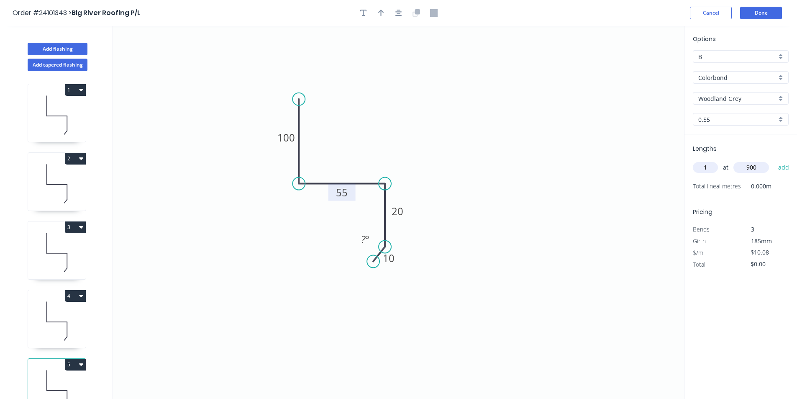
click at [774, 160] on button "add" at bounding box center [784, 167] width 20 height 14
click at [58, 46] on button "Add flashing" at bounding box center [58, 49] width 60 height 13
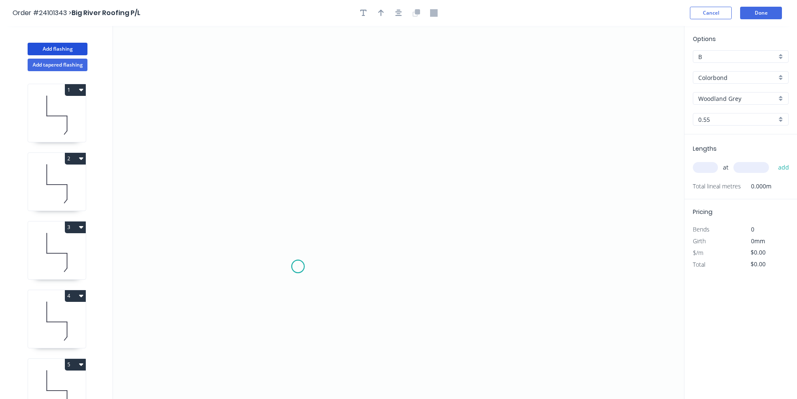
click at [298, 267] on icon "0" at bounding box center [398, 212] width 571 height 373
click at [309, 255] on icon "0" at bounding box center [398, 212] width 571 height 373
click at [308, 153] on icon "0 ?" at bounding box center [398, 212] width 571 height 373
click at [432, 144] on icon "0 ? ?" at bounding box center [398, 212] width 571 height 373
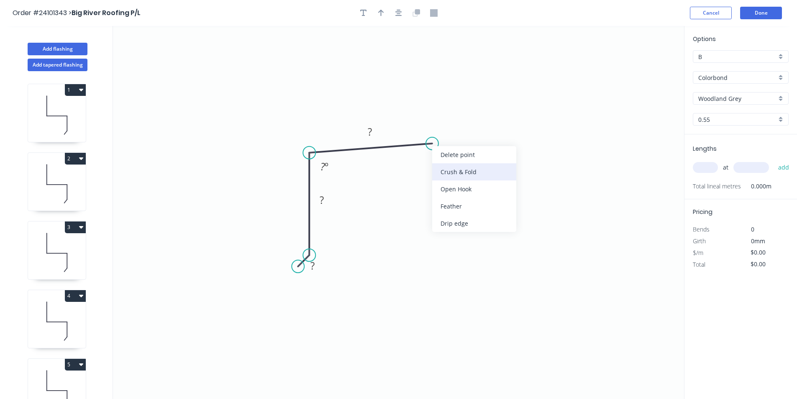
click at [460, 170] on div "Crush & Fold" at bounding box center [474, 171] width 84 height 17
click at [374, 131] on rect at bounding box center [370, 132] width 17 height 12
click at [319, 203] on rect at bounding box center [321, 201] width 17 height 12
click at [311, 263] on tspan "?" at bounding box center [313, 266] width 4 height 14
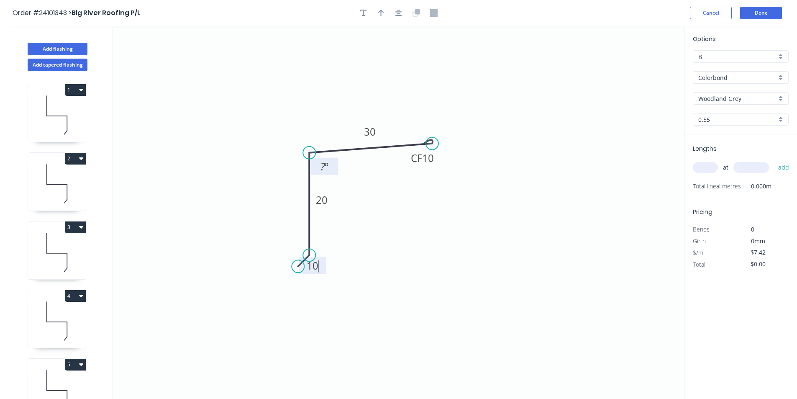
click at [321, 169] on tspan "?" at bounding box center [323, 166] width 5 height 14
click at [708, 171] on input "text" at bounding box center [705, 167] width 25 height 11
click at [752, 171] on input "text" at bounding box center [752, 167] width 36 height 11
click at [774, 160] on button "add" at bounding box center [784, 167] width 20 height 14
click at [752, 172] on input "text" at bounding box center [752, 167] width 36 height 11
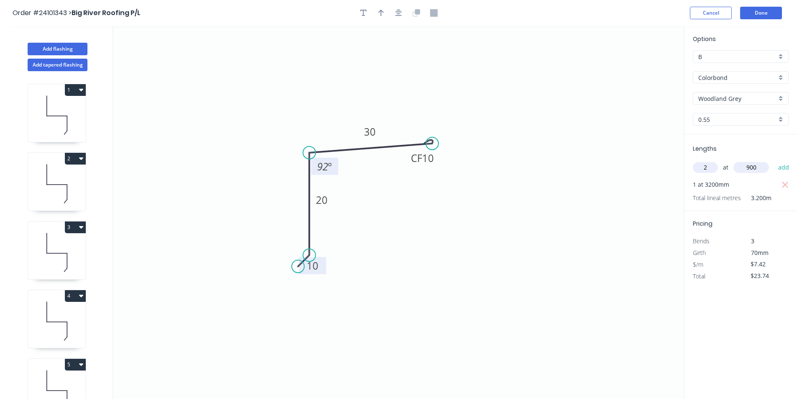
click at [774, 160] on button "add" at bounding box center [784, 167] width 20 height 14
click at [750, 13] on button "Done" at bounding box center [761, 13] width 42 height 13
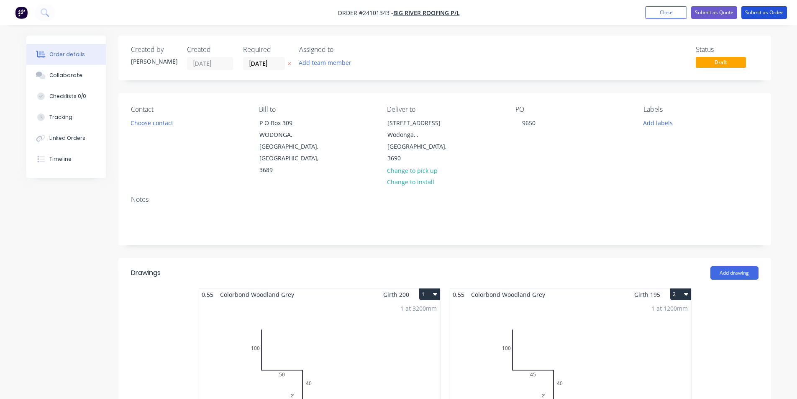
click at [750, 13] on button "Submit as Order" at bounding box center [765, 12] width 46 height 13
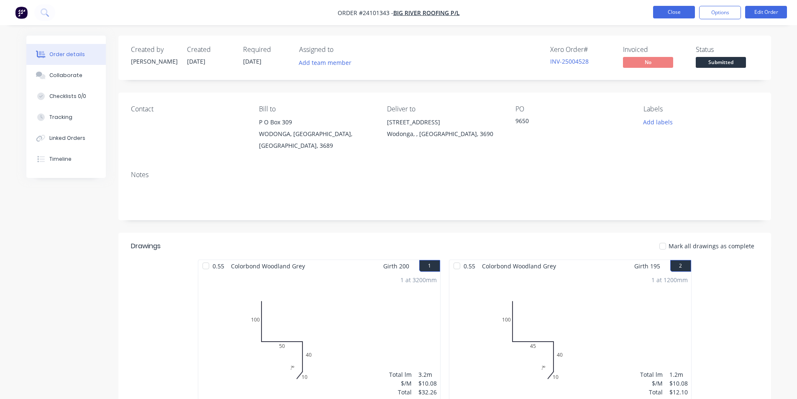
click at [686, 15] on button "Close" at bounding box center [674, 12] width 42 height 13
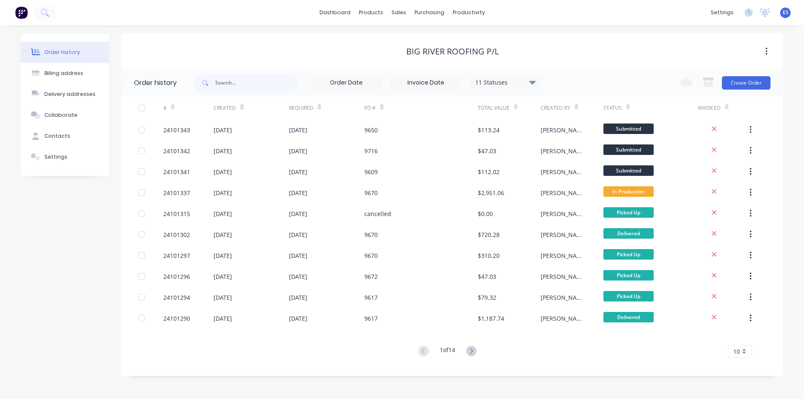
click at [21, 14] on img at bounding box center [21, 12] width 13 height 13
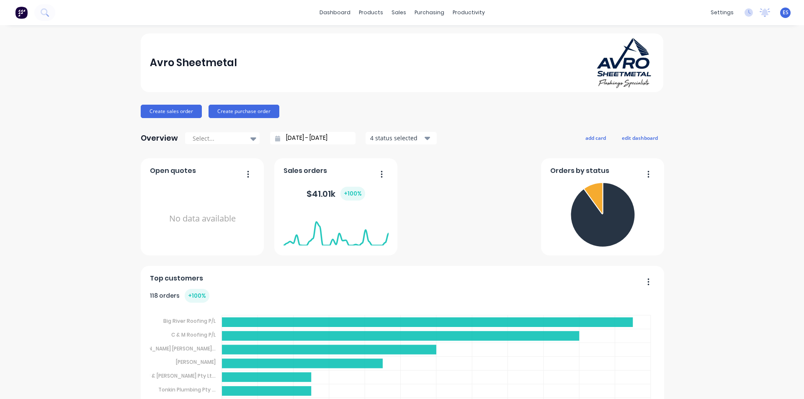
click at [412, 37] on div "Sales Orders" at bounding box center [426, 40] width 34 height 8
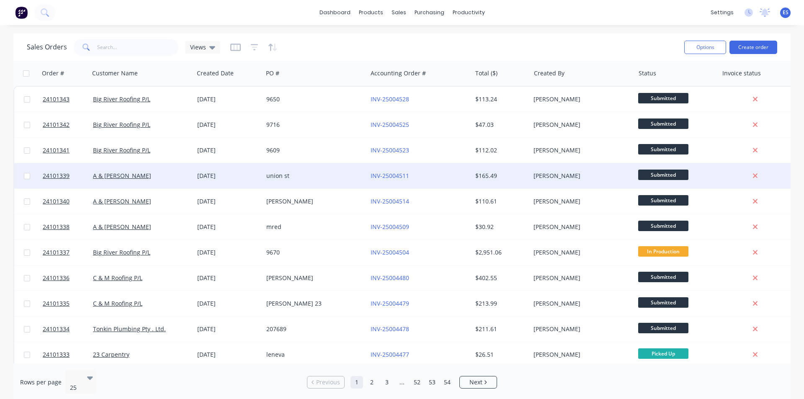
click at [285, 179] on div "union st" at bounding box center [312, 176] width 93 height 8
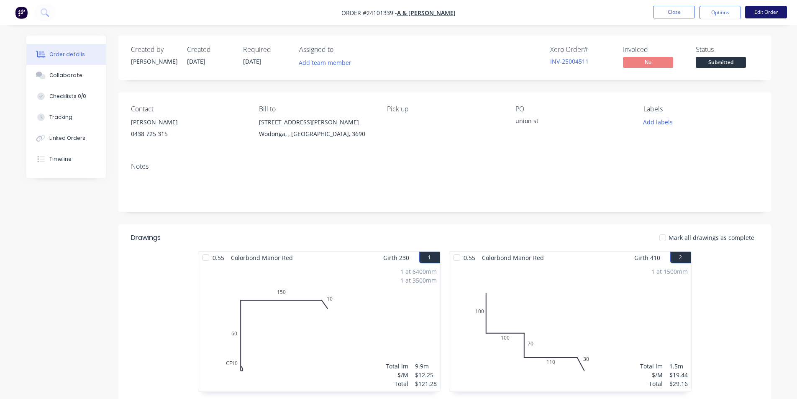
click at [765, 11] on button "Edit Order" at bounding box center [766, 12] width 42 height 13
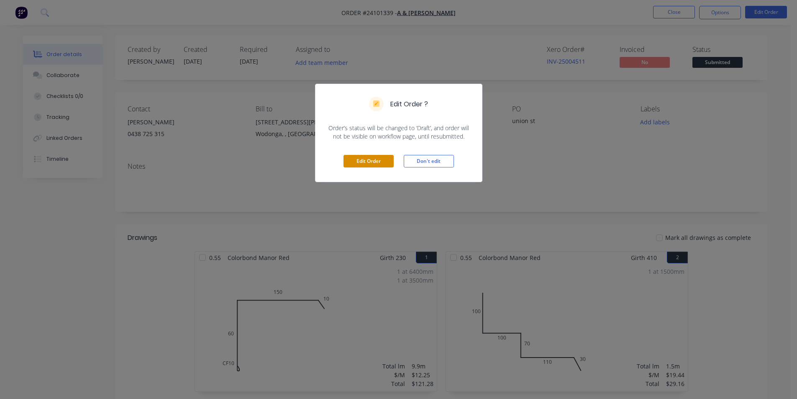
click at [368, 162] on button "Edit Order" at bounding box center [369, 161] width 50 height 13
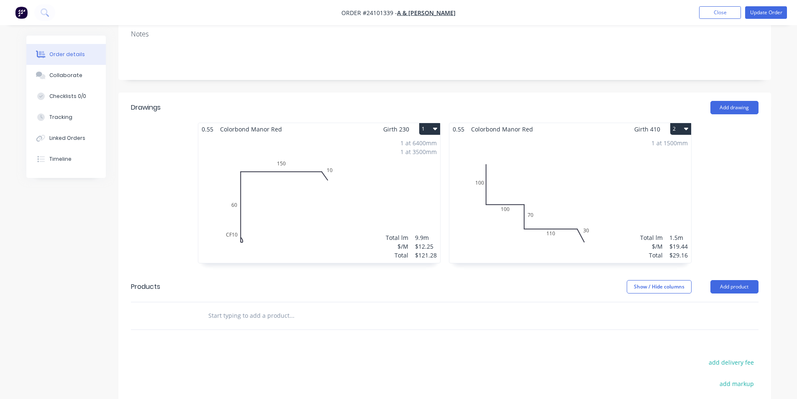
scroll to position [161, 0]
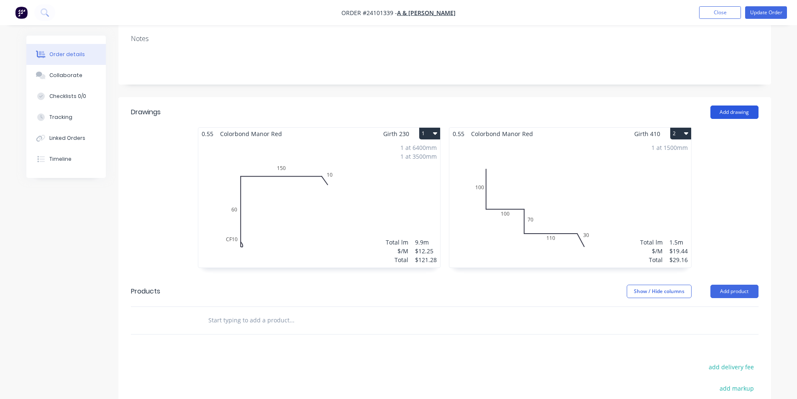
click at [731, 105] on button "Add drawing" at bounding box center [735, 111] width 48 height 13
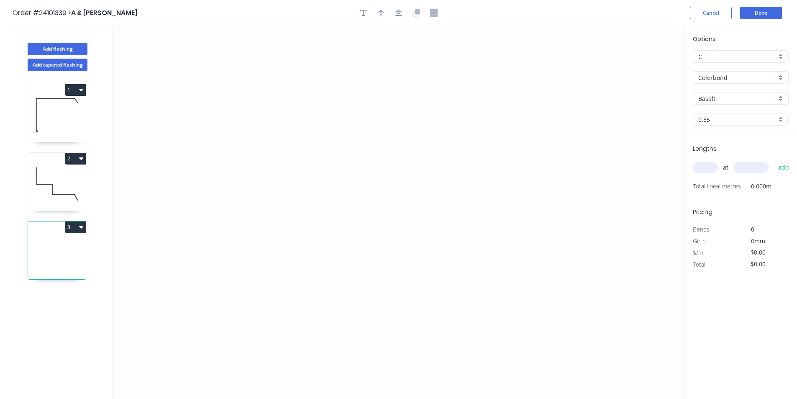
click at [718, 102] on input "Basalt" at bounding box center [738, 98] width 78 height 9
click at [733, 159] on div "Manor Red" at bounding box center [741, 158] width 95 height 15
click at [494, 114] on icon "0" at bounding box center [398, 212] width 571 height 373
click at [480, 100] on icon "0" at bounding box center [398, 212] width 571 height 373
click at [331, 100] on icon "0 ?" at bounding box center [398, 212] width 571 height 373
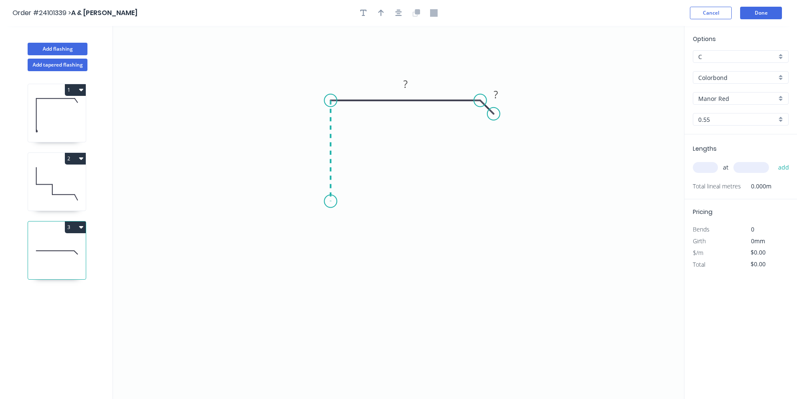
click at [334, 202] on icon "0 ? ?" at bounding box center [398, 212] width 571 height 373
click at [353, 232] on div "Crush & Fold" at bounding box center [374, 232] width 84 height 17
click at [323, 144] on rect at bounding box center [318, 148] width 17 height 12
click at [408, 86] on rect at bounding box center [405, 85] width 17 height 12
click at [500, 94] on rect at bounding box center [496, 95] width 17 height 12
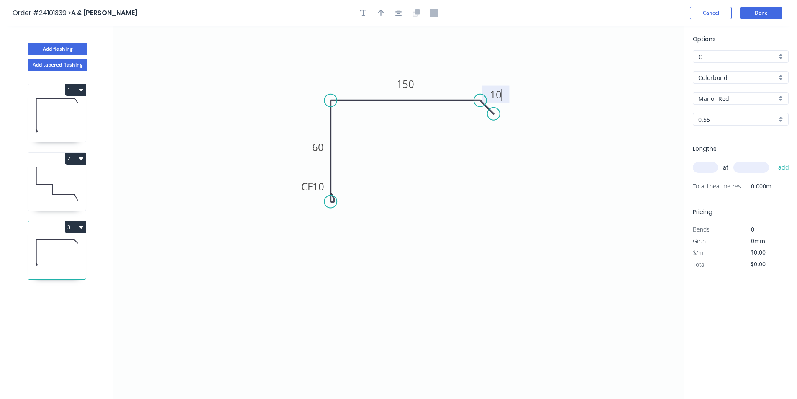
click at [710, 166] on input "text" at bounding box center [705, 167] width 25 height 11
click at [739, 166] on input "text" at bounding box center [752, 167] width 36 height 11
click at [774, 160] on button "add" at bounding box center [784, 167] width 20 height 14
click at [65, 67] on button "Add tapered flashing" at bounding box center [58, 65] width 60 height 13
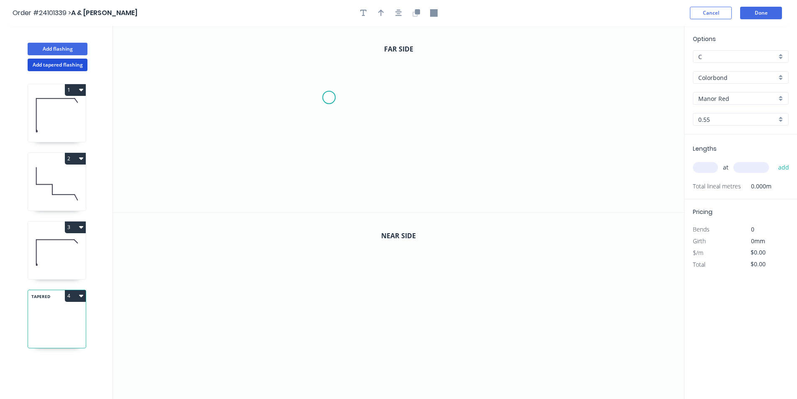
click at [329, 98] on icon "0" at bounding box center [398, 119] width 571 height 186
click at [327, 125] on icon "0" at bounding box center [398, 119] width 571 height 186
click at [458, 126] on icon "0 ?" at bounding box center [398, 119] width 571 height 186
click at [458, 147] on icon "0 ? ?" at bounding box center [398, 119] width 571 height 186
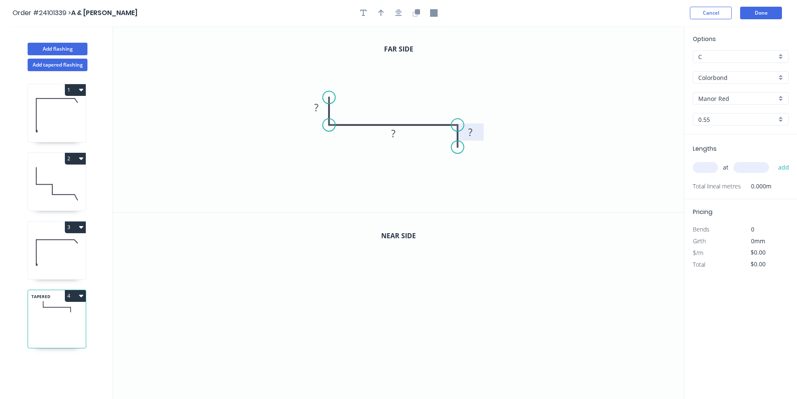
click at [472, 135] on tspan "?" at bounding box center [470, 132] width 4 height 14
click at [406, 138] on rect at bounding box center [393, 133] width 27 height 17
click at [401, 138] on rect at bounding box center [393, 134] width 17 height 12
click at [322, 110] on rect at bounding box center [316, 108] width 17 height 12
click at [418, 8] on button "button" at bounding box center [416, 13] width 13 height 13
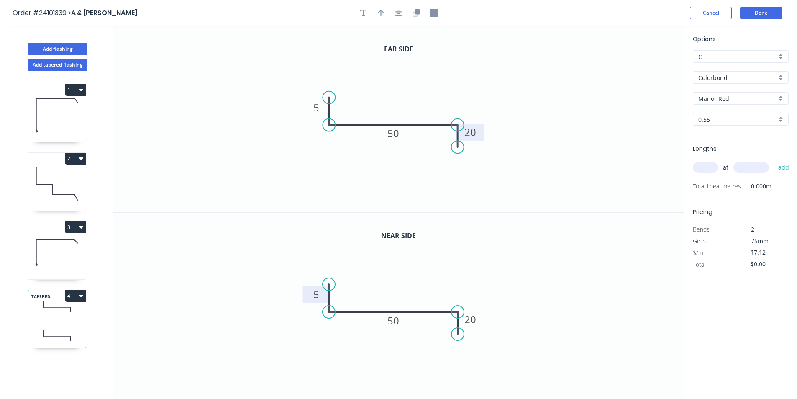
click at [320, 293] on rect at bounding box center [316, 295] width 17 height 12
click at [711, 166] on input "text" at bounding box center [705, 167] width 25 height 11
click at [755, 168] on input "text" at bounding box center [752, 167] width 36 height 11
click at [774, 160] on button "add" at bounding box center [784, 167] width 20 height 14
click at [777, 16] on button "Done" at bounding box center [761, 13] width 42 height 13
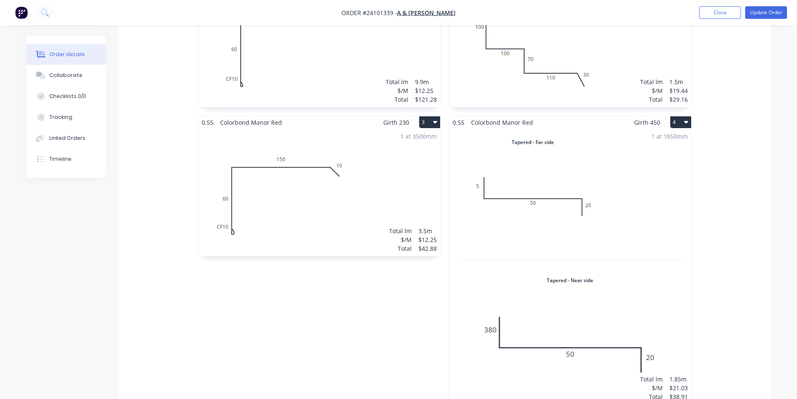
scroll to position [335, 0]
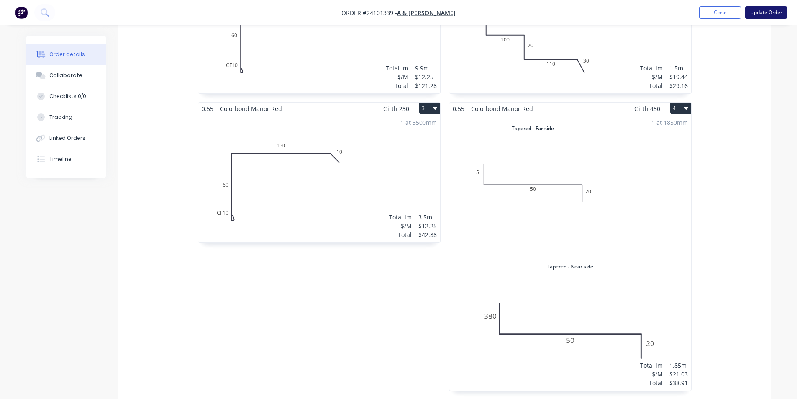
click at [771, 18] on button "Update Order" at bounding box center [766, 12] width 42 height 13
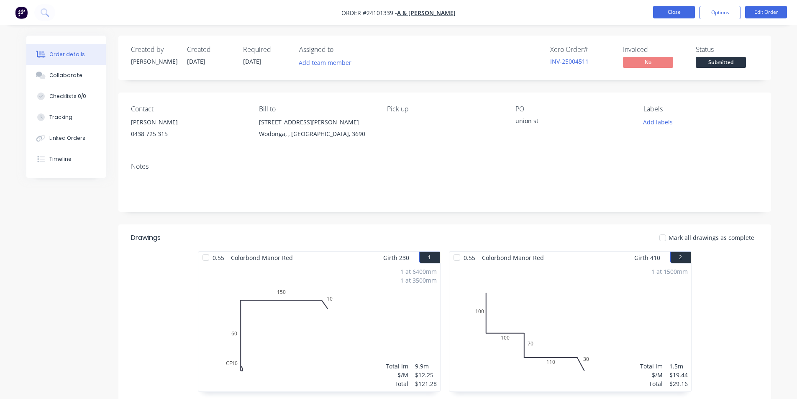
click at [669, 11] on button "Close" at bounding box center [674, 12] width 42 height 13
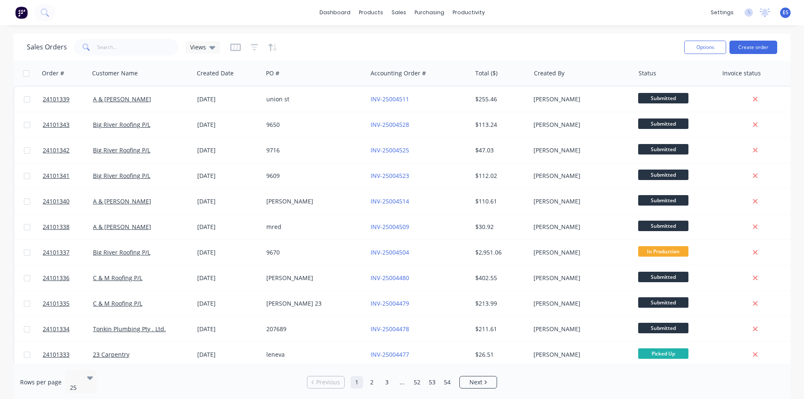
click at [26, 12] on img at bounding box center [21, 12] width 13 height 13
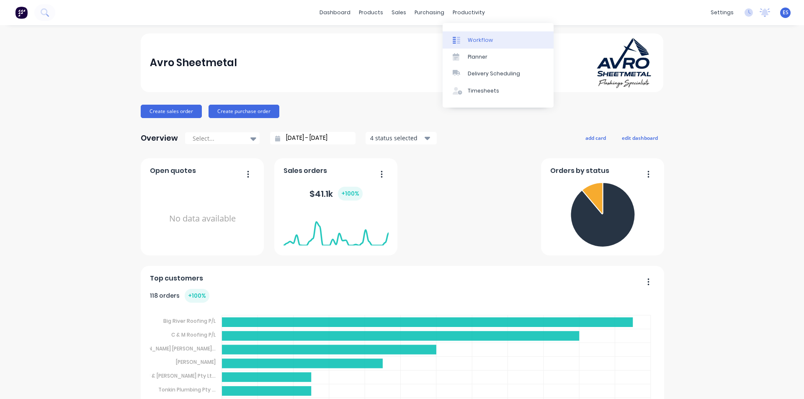
click at [476, 40] on div "Workflow" at bounding box center [480, 40] width 25 height 8
